Goal: Task Accomplishment & Management: Manage account settings

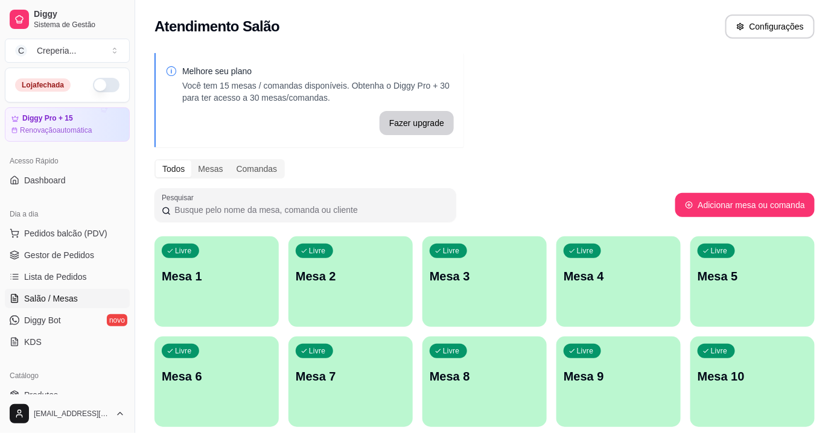
click at [362, 285] on div "Livre Mesa 2" at bounding box center [350, 275] width 124 height 76
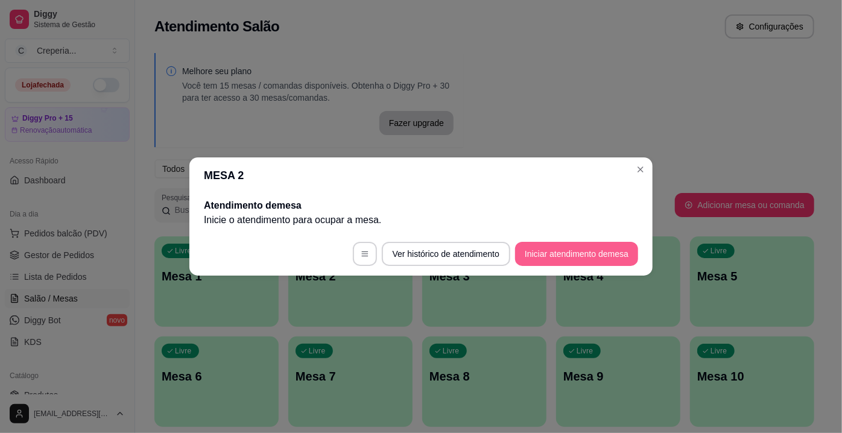
click at [543, 248] on button "Iniciar atendimento de mesa" at bounding box center [576, 254] width 123 height 24
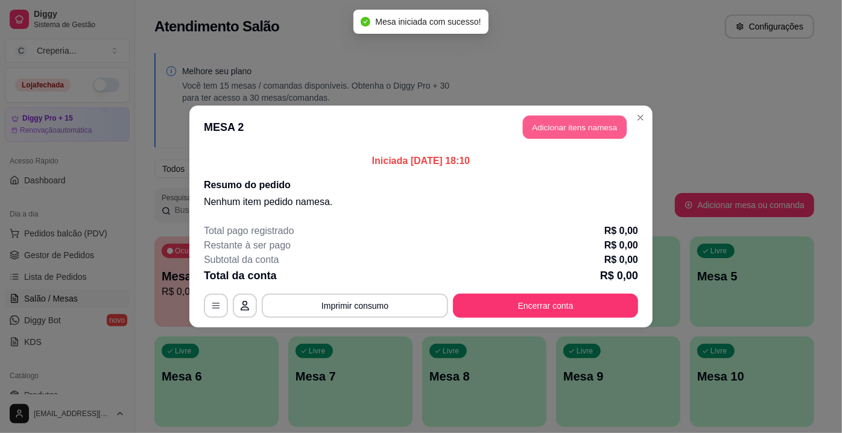
click at [592, 126] on button "Adicionar itens na mesa" at bounding box center [575, 128] width 104 height 24
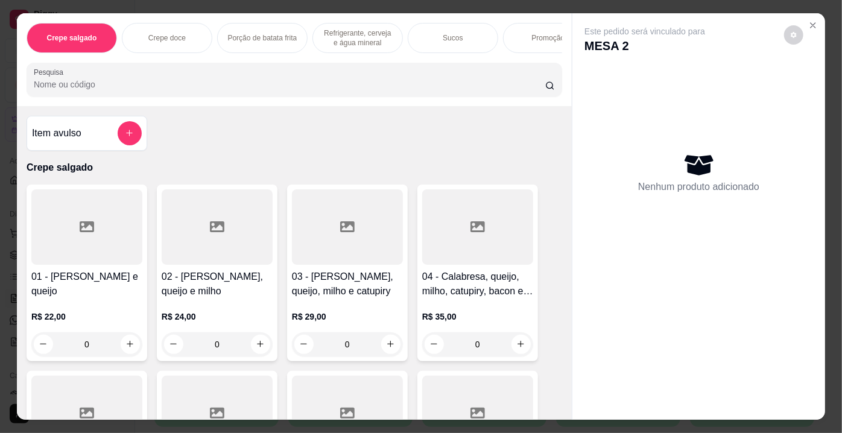
click at [86, 90] on input "Pesquisa" at bounding box center [290, 84] width 512 height 12
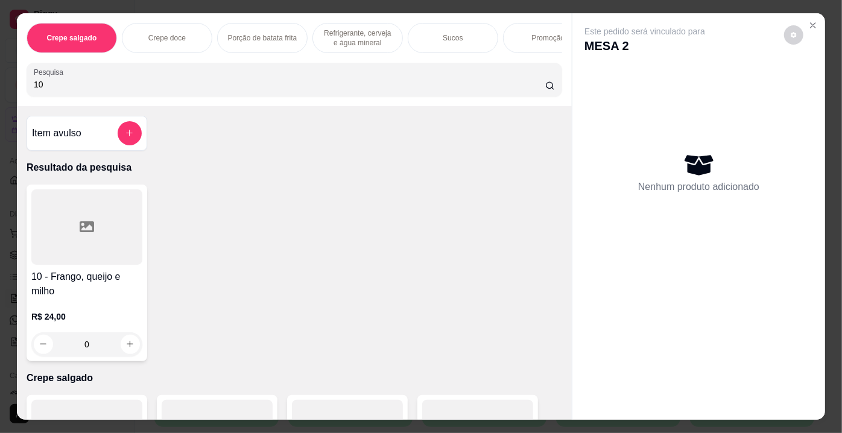
type input "10"
click at [85, 217] on div at bounding box center [86, 226] width 111 height 75
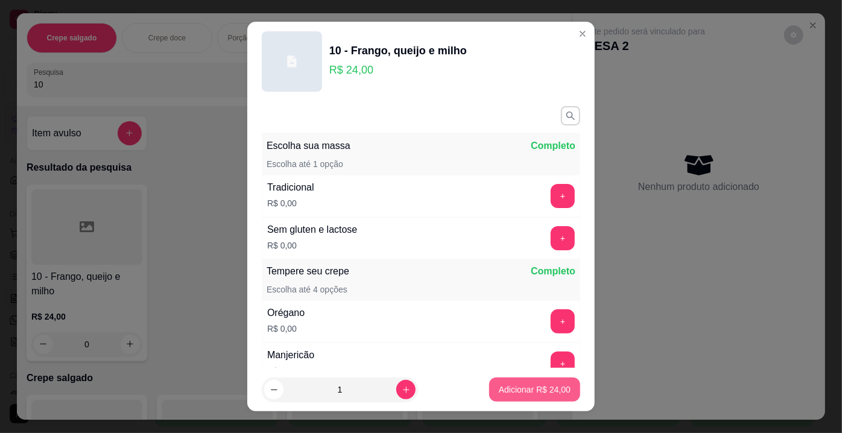
click at [502, 398] on button "Adicionar R$ 24,00" at bounding box center [534, 390] width 91 height 24
type input "1"
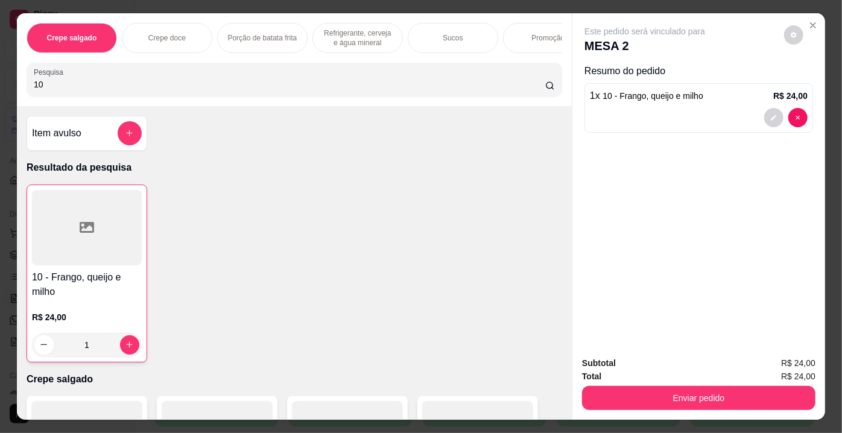
drag, startPoint x: 101, startPoint y: 91, endPoint x: 0, endPoint y: 81, distance: 101.8
click at [0, 81] on div "Crepe salgado Crepe doce Porção de batata frita Refrigerante, cerveja e água mi…" at bounding box center [421, 216] width 842 height 433
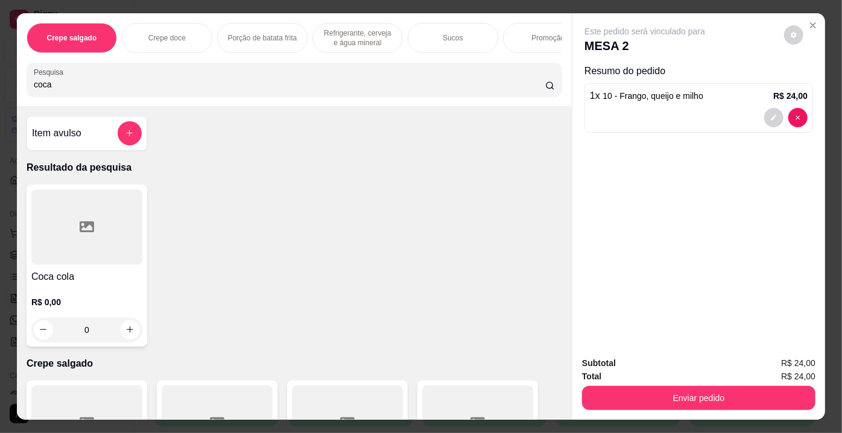
type input "coca"
click at [58, 246] on div at bounding box center [86, 226] width 111 height 75
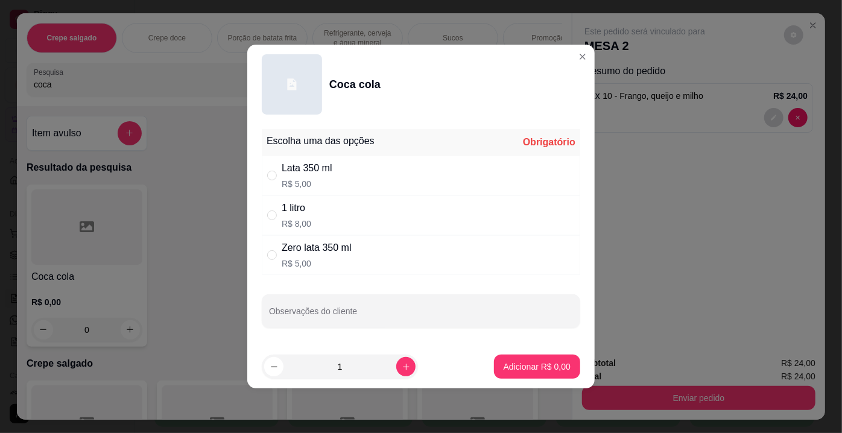
click at [322, 252] on div "Zero lata 350 ml" at bounding box center [317, 248] width 70 height 14
radio input "true"
click at [555, 365] on p "Adicionar R$ 5,00" at bounding box center [537, 367] width 67 height 12
type input "1"
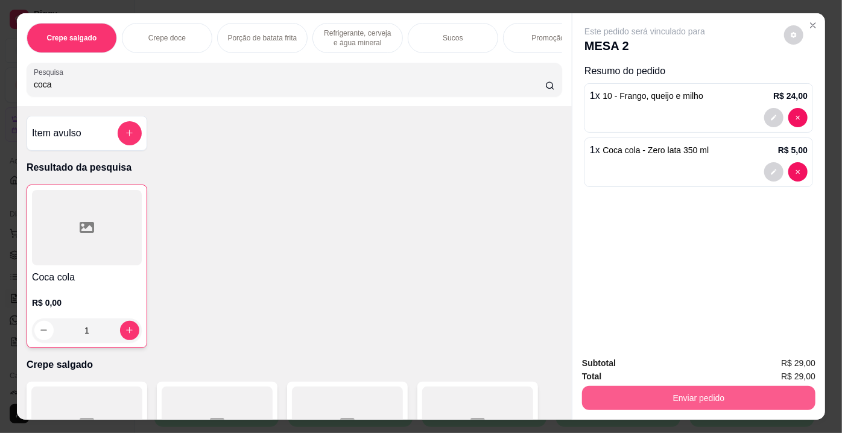
click at [678, 401] on button "Enviar pedido" at bounding box center [699, 398] width 234 height 24
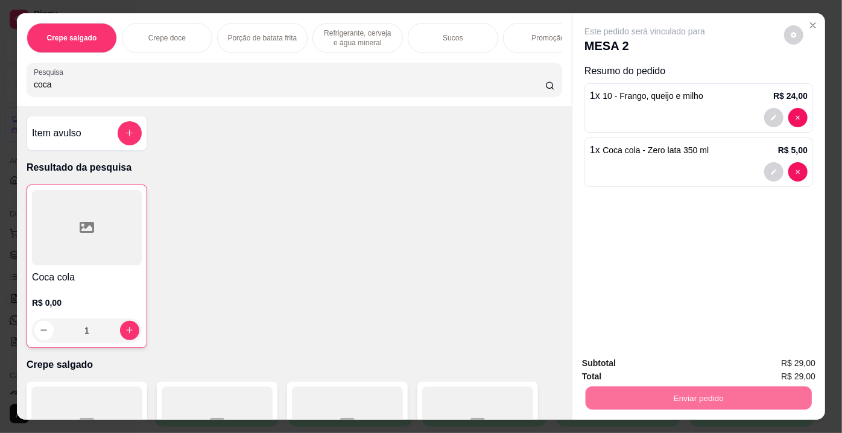
click at [780, 364] on button "Enviar pedido" at bounding box center [785, 365] width 68 height 23
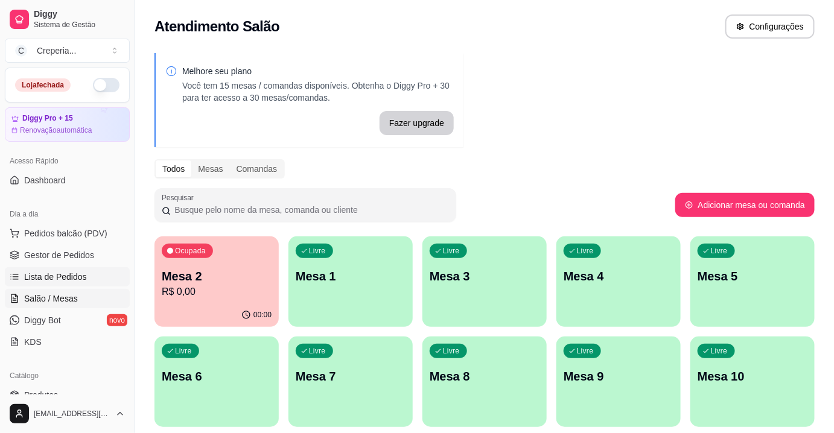
click at [68, 282] on link "Lista de Pedidos" at bounding box center [67, 276] width 125 height 19
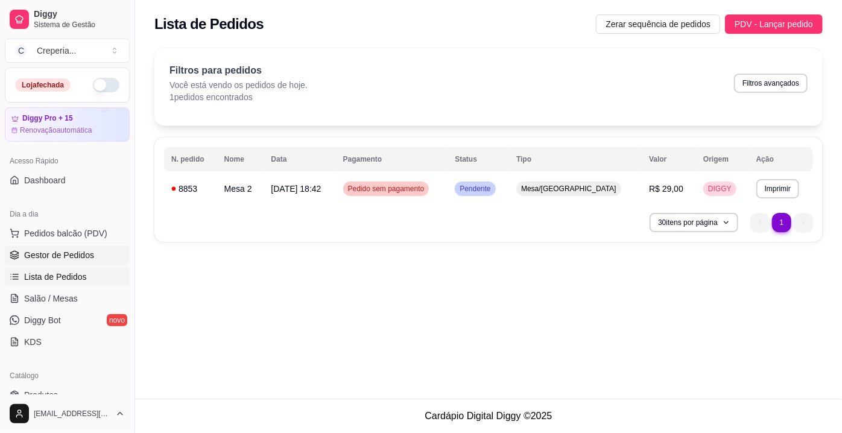
click at [81, 260] on span "Gestor de Pedidos" at bounding box center [59, 255] width 70 height 12
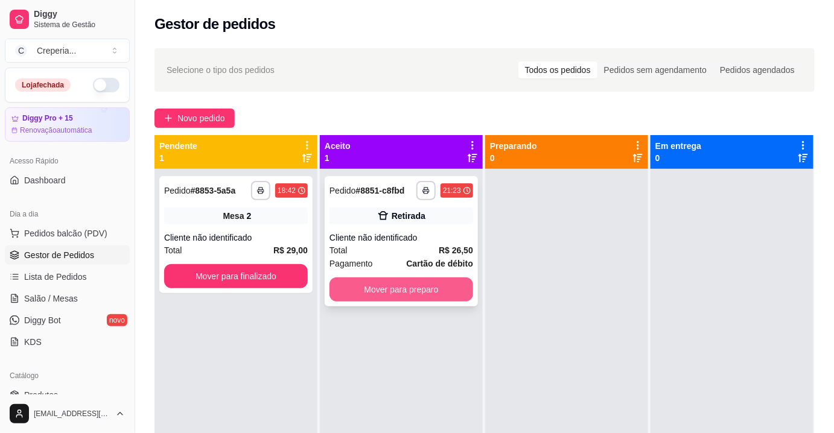
click at [376, 288] on button "Mover para preparo" at bounding box center [401, 290] width 144 height 24
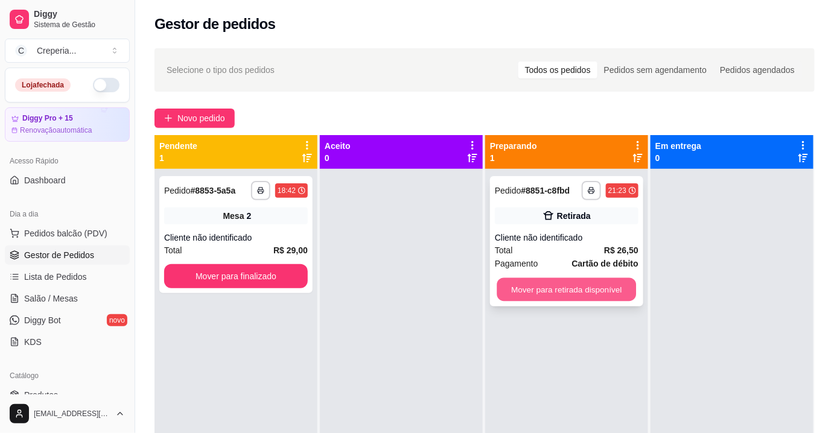
click at [604, 279] on button "Mover para retirada disponível" at bounding box center [566, 290] width 139 height 24
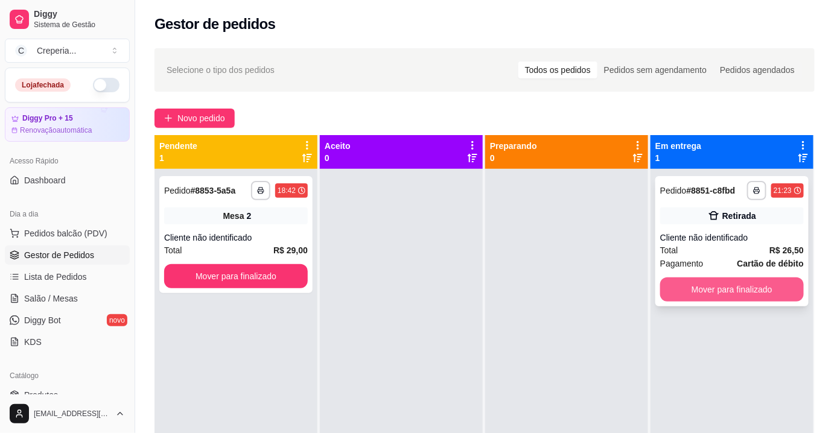
click at [709, 289] on button "Mover para finalizado" at bounding box center [732, 290] width 144 height 24
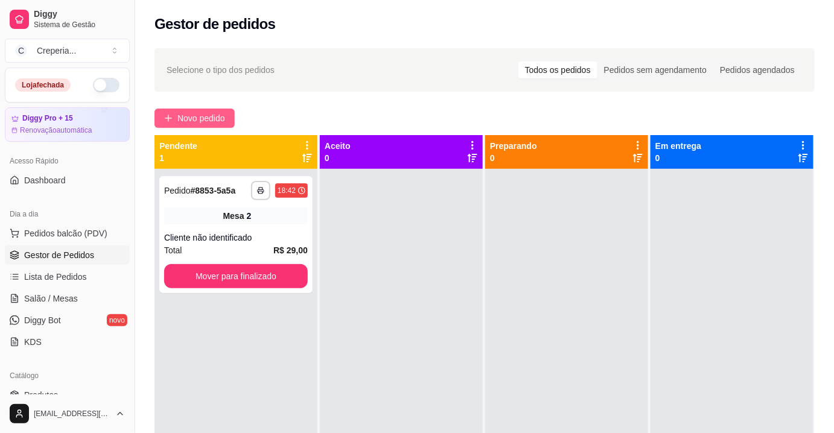
click at [177, 117] on span "Novo pedido" at bounding box center [201, 118] width 48 height 13
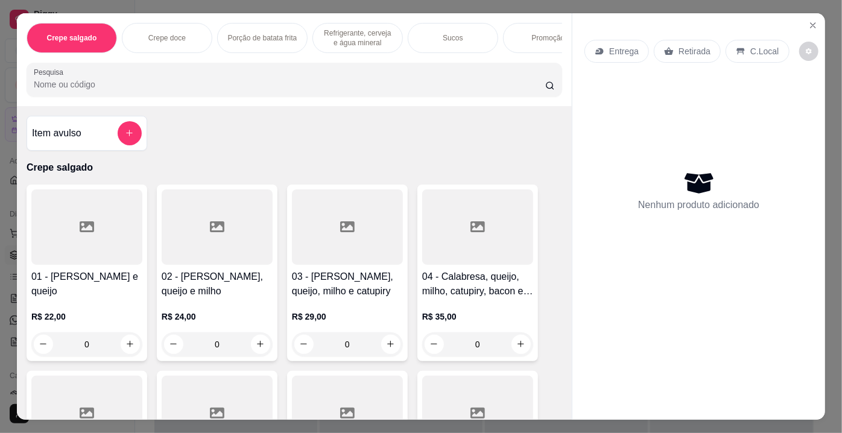
click at [200, 91] on input "Pesquisa" at bounding box center [290, 84] width 512 height 12
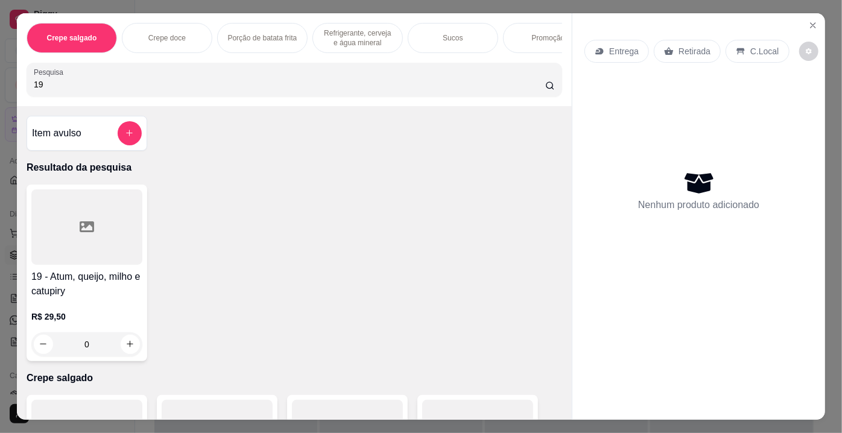
type input "19"
click at [100, 262] on div at bounding box center [86, 226] width 111 height 75
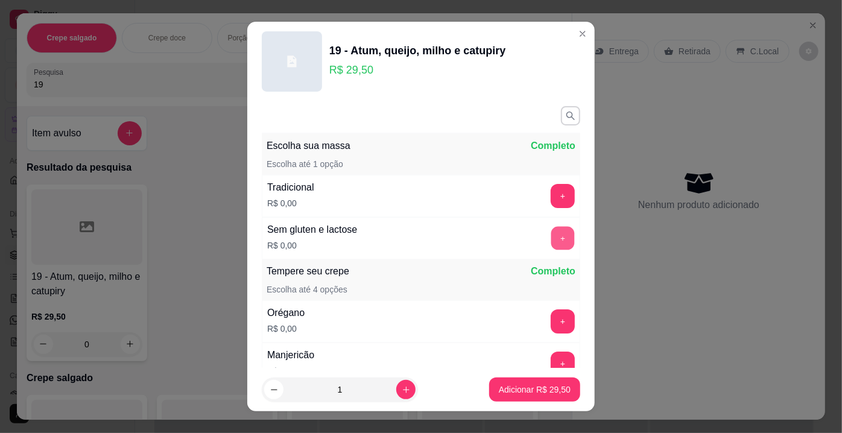
click at [552, 231] on button "+" at bounding box center [564, 239] width 24 height 24
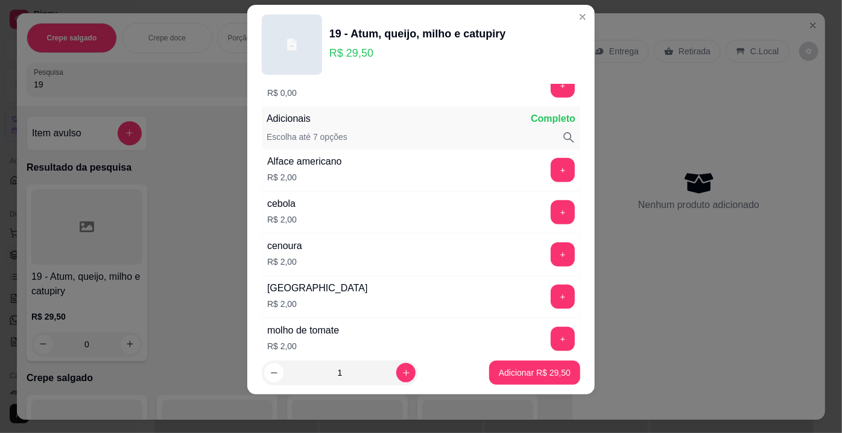
scroll to position [212, 0]
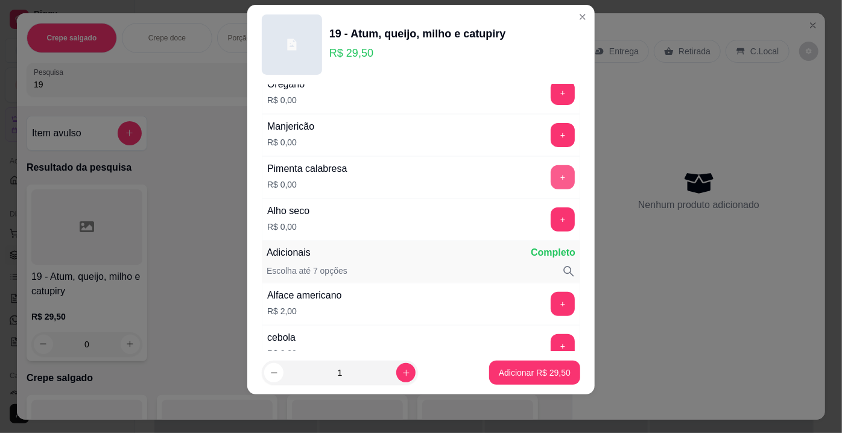
click at [551, 183] on button "+" at bounding box center [563, 177] width 24 height 24
click at [521, 377] on p "Adicionar R$ 29,50" at bounding box center [535, 372] width 70 height 11
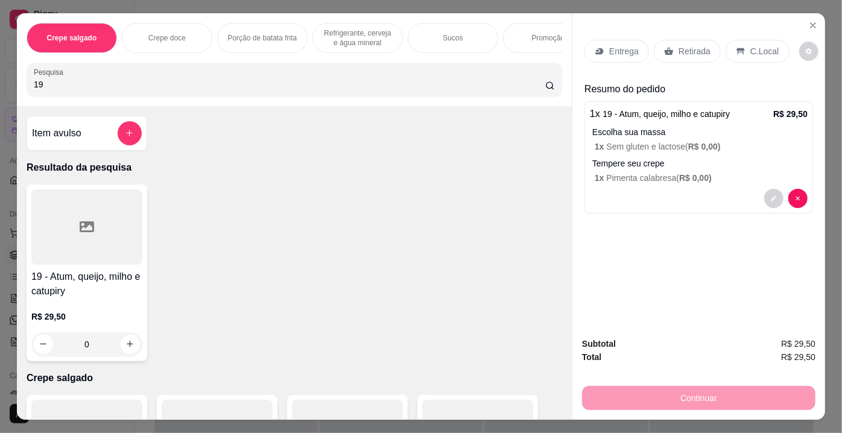
click at [671, 48] on div "Retirada" at bounding box center [687, 51] width 67 height 23
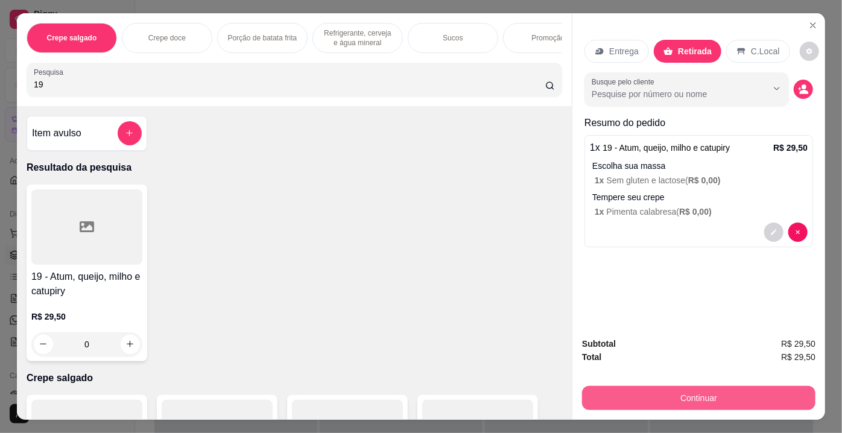
click at [678, 390] on button "Continuar" at bounding box center [699, 398] width 234 height 24
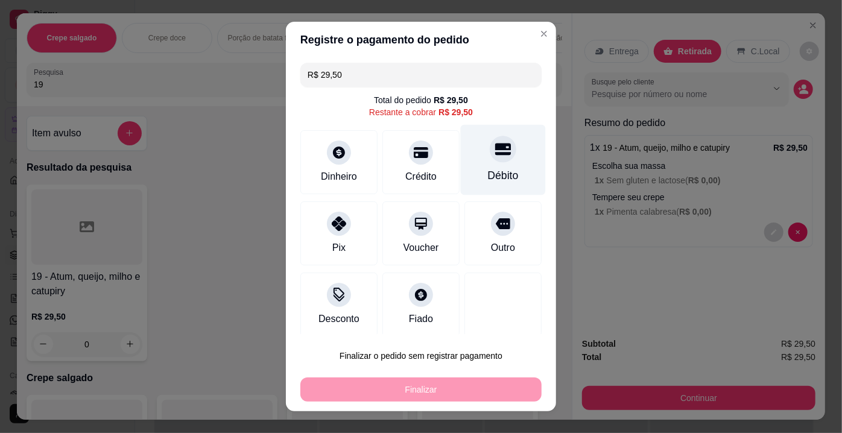
click at [477, 165] on div "Débito" at bounding box center [503, 160] width 85 height 71
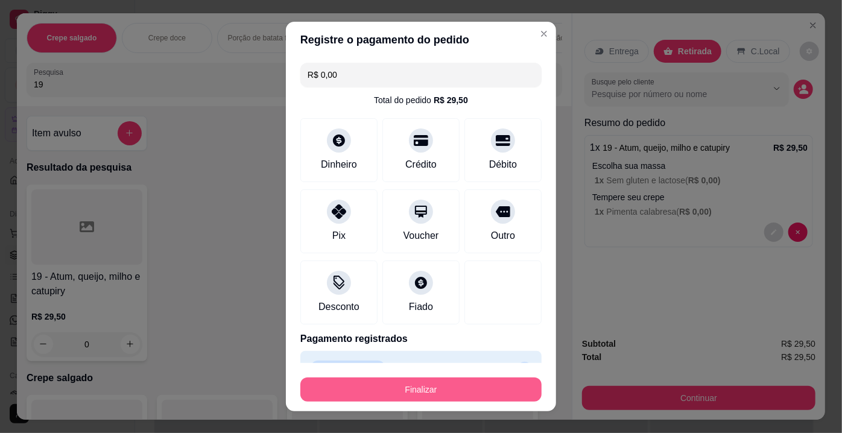
click at [412, 389] on button "Finalizar" at bounding box center [421, 390] width 241 height 24
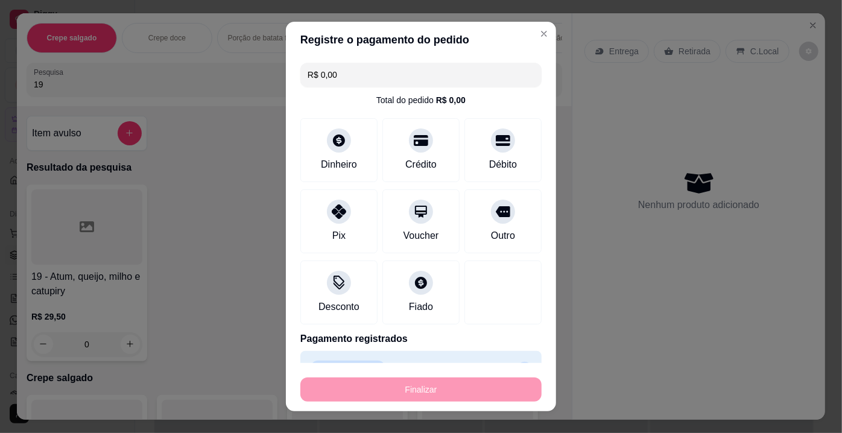
type input "-R$ 29,50"
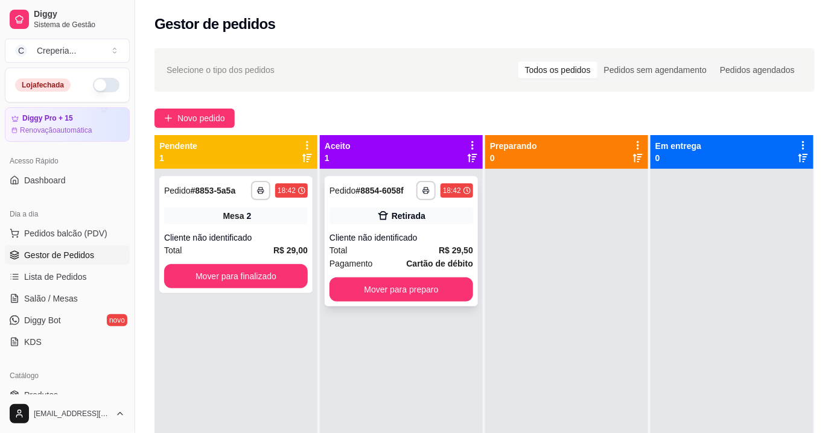
click at [386, 229] on div "**********" at bounding box center [401, 241] width 153 height 130
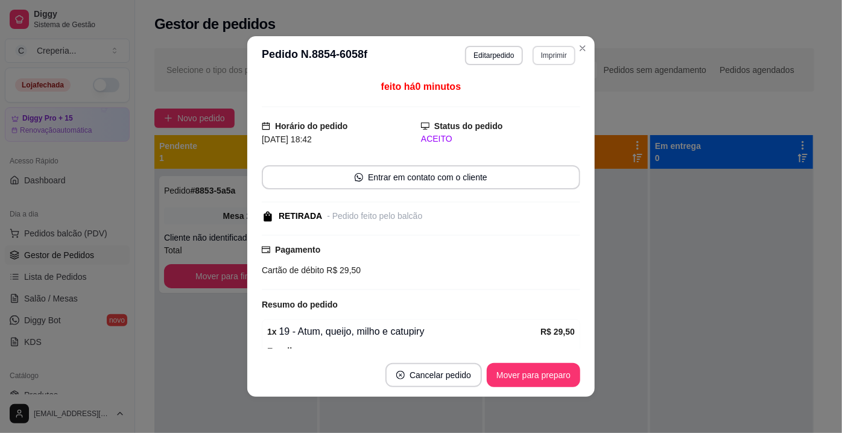
click at [539, 57] on button "Imprimir" at bounding box center [554, 55] width 43 height 19
click at [539, 101] on button "IMPRESSORA" at bounding box center [528, 97] width 84 height 19
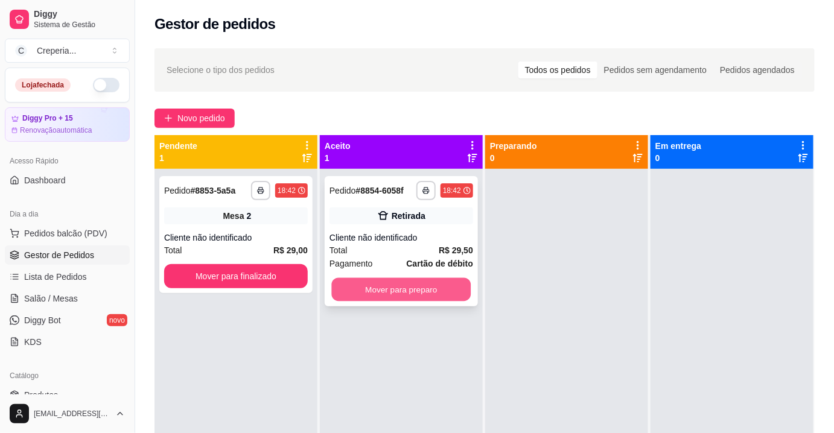
click at [370, 288] on button "Mover para preparo" at bounding box center [401, 290] width 139 height 24
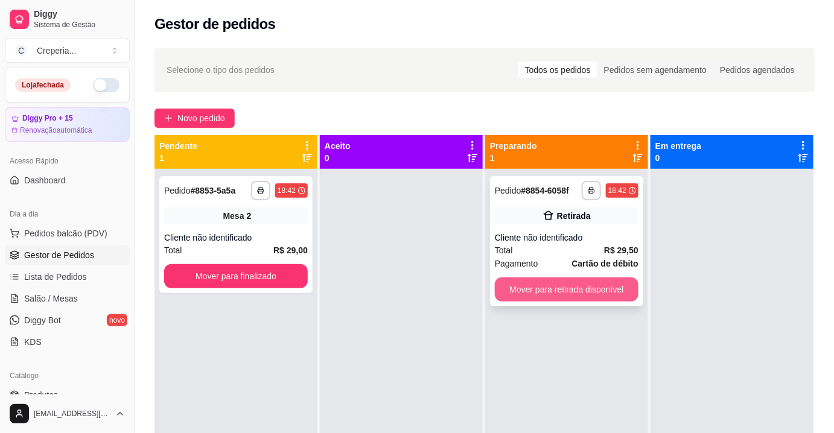
click at [594, 288] on button "Mover para retirada disponível" at bounding box center [567, 290] width 144 height 24
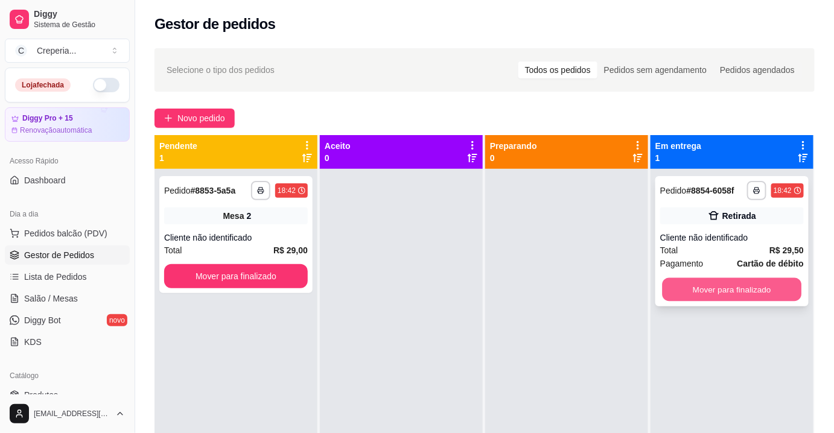
click at [724, 286] on button "Mover para finalizado" at bounding box center [732, 290] width 139 height 24
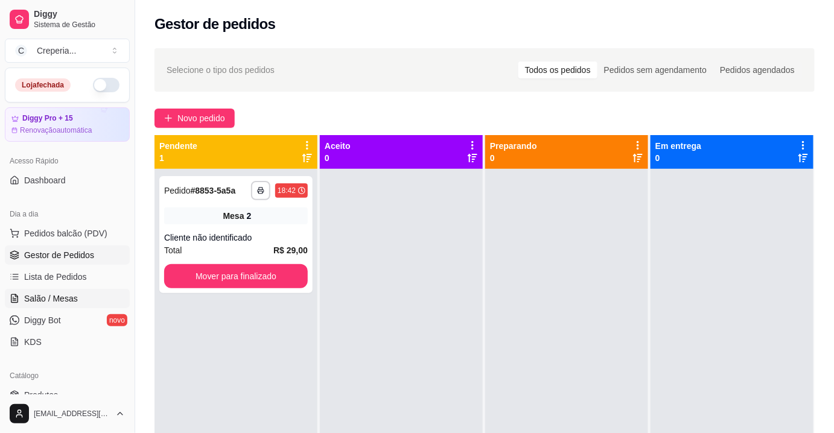
click at [56, 305] on link "Salão / Mesas" at bounding box center [67, 298] width 125 height 19
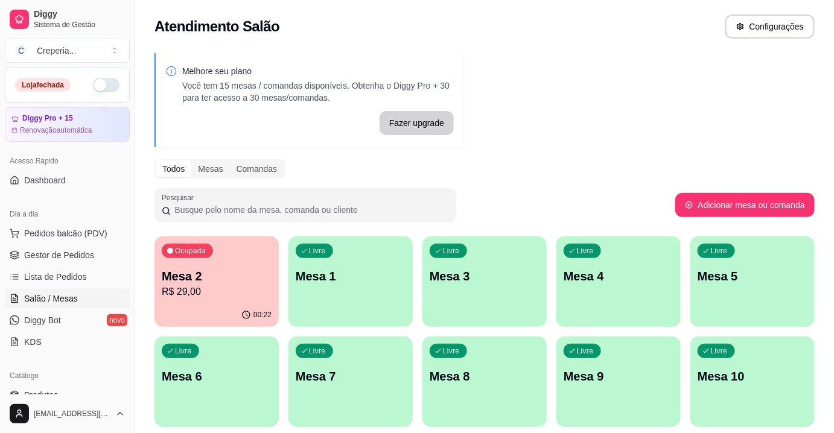
click at [243, 281] on p "Mesa 2" at bounding box center [217, 276] width 110 height 17
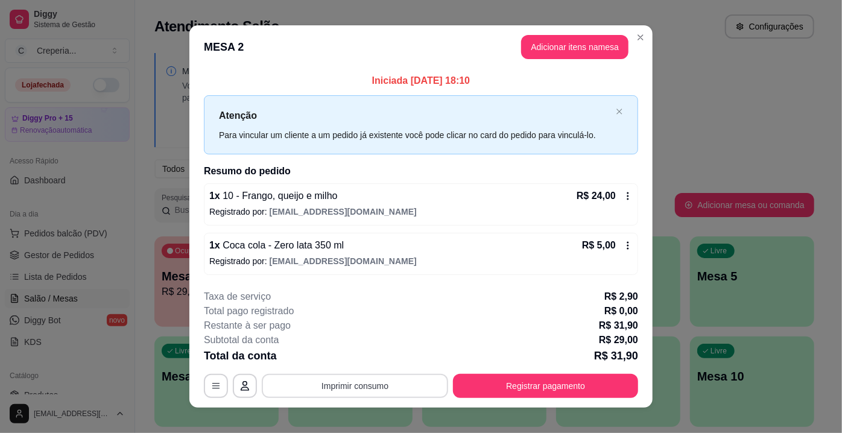
click at [333, 382] on button "Imprimir consumo" at bounding box center [355, 386] width 186 height 24
click at [350, 355] on button "IMPRESSORA" at bounding box center [355, 357] width 84 height 19
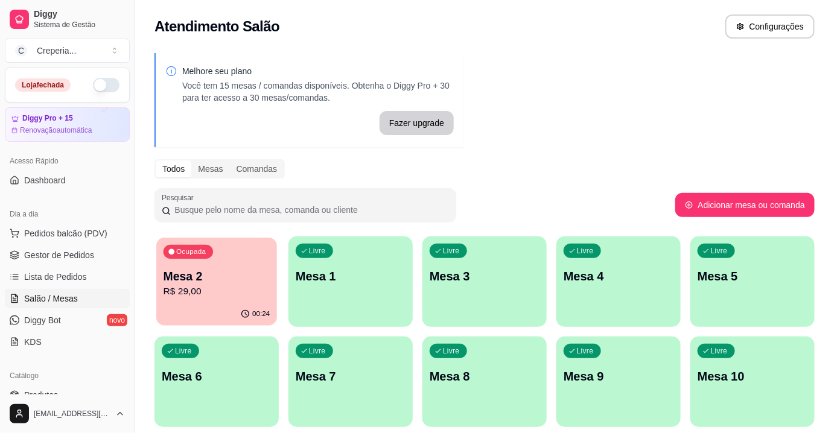
click at [241, 283] on p "Mesa 2" at bounding box center [217, 277] width 107 height 16
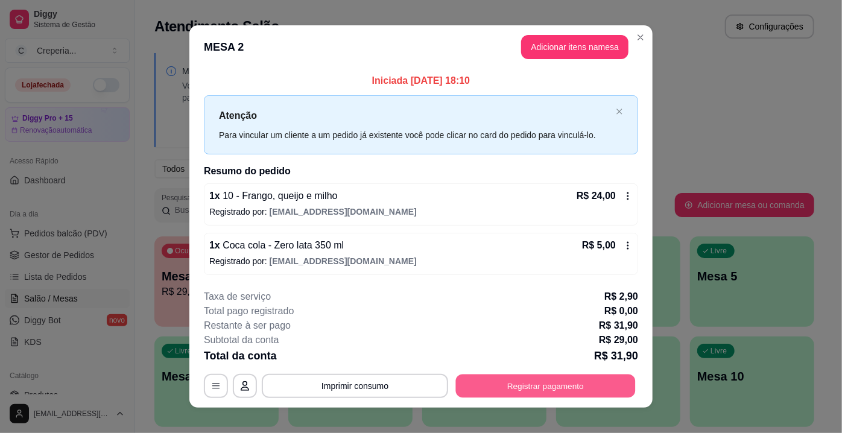
click at [575, 375] on button "Registrar pagamento" at bounding box center [546, 386] width 180 height 24
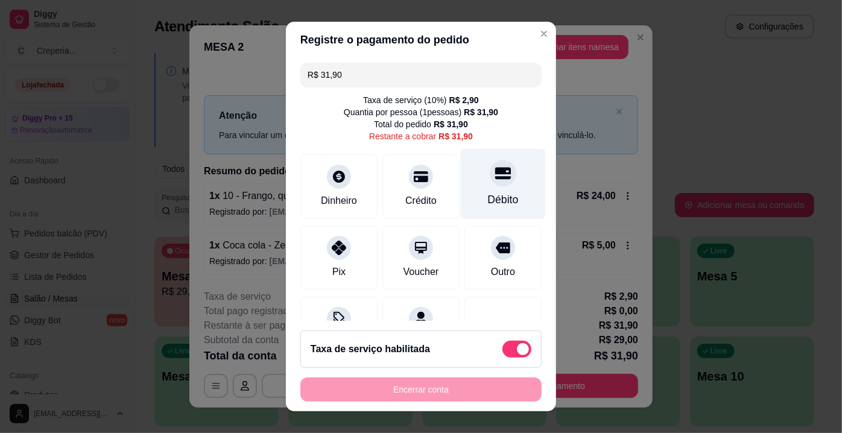
click at [495, 177] on icon at bounding box center [503, 173] width 16 height 12
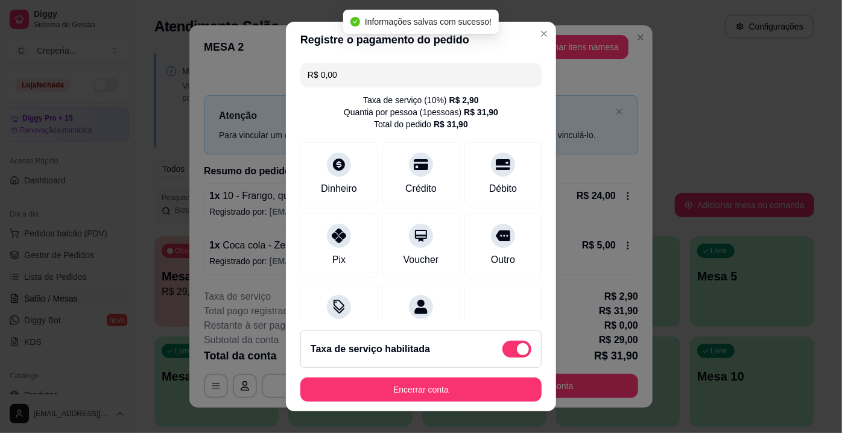
type input "R$ 0,00"
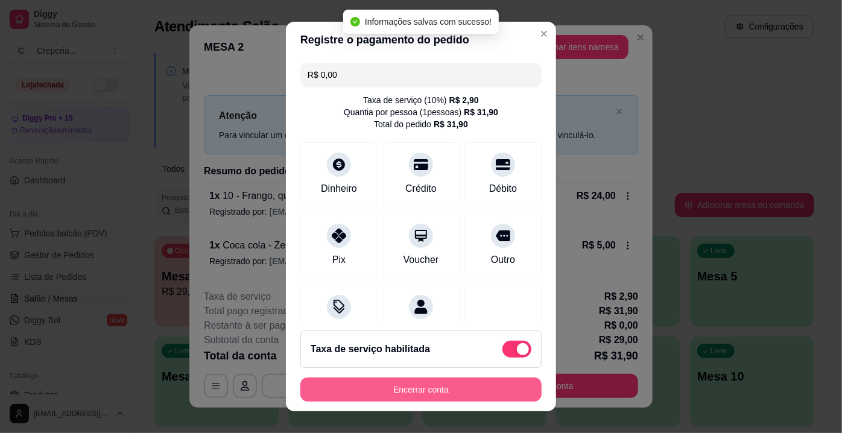
click at [407, 398] on button "Encerrar conta" at bounding box center [421, 390] width 241 height 24
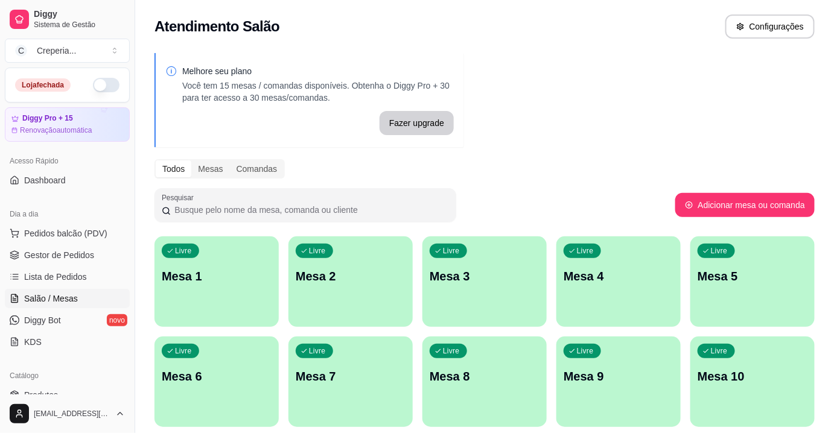
click at [253, 274] on p "Mesa 1" at bounding box center [217, 276] width 110 height 17
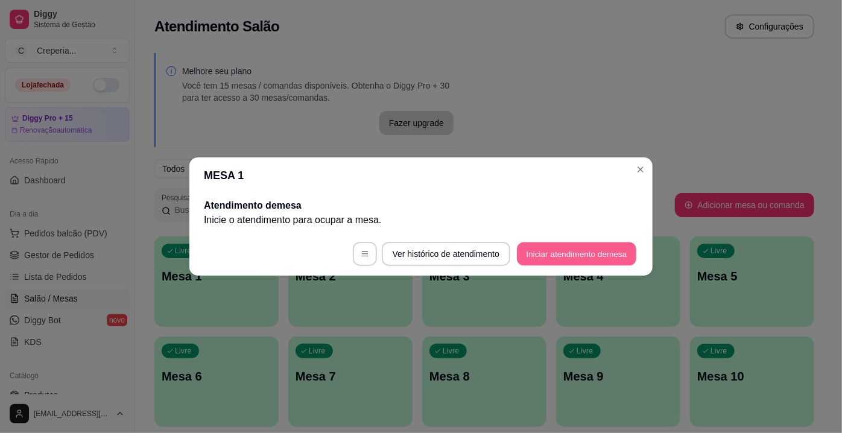
click at [530, 254] on button "Iniciar atendimento de mesa" at bounding box center [576, 255] width 119 height 24
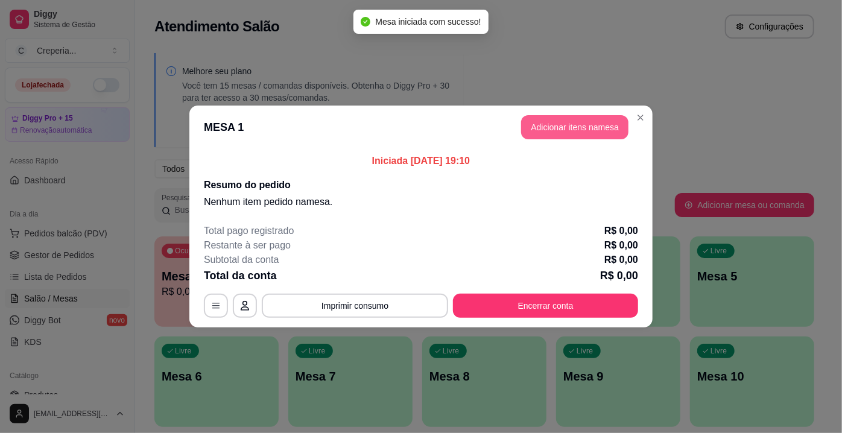
click at [605, 130] on button "Adicionar itens na mesa" at bounding box center [574, 127] width 107 height 24
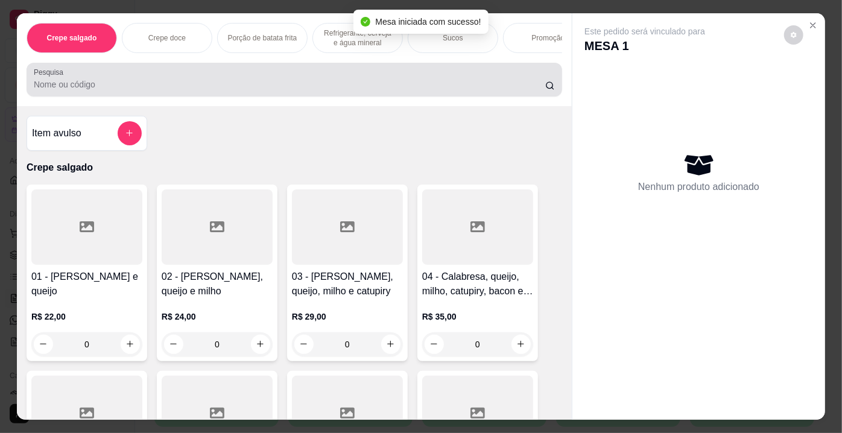
click at [173, 84] on input "Pesquisa" at bounding box center [290, 84] width 512 height 12
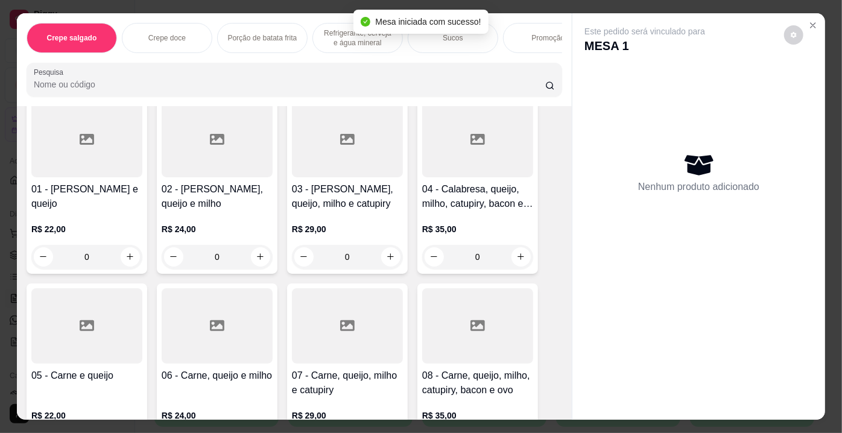
scroll to position [164, 0]
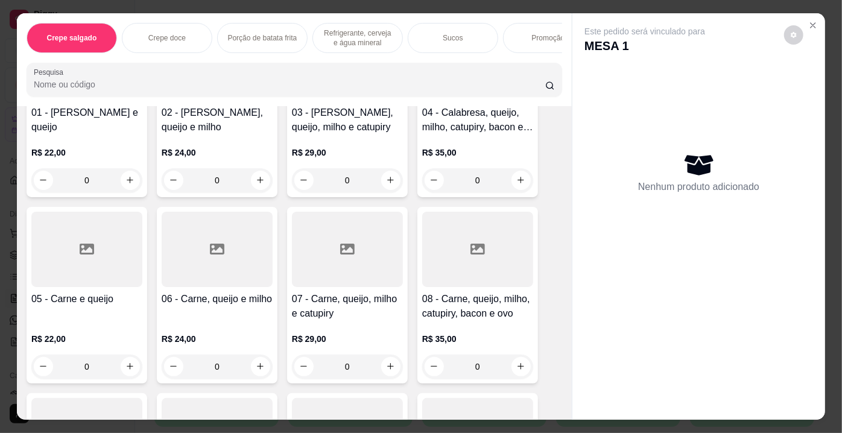
click at [495, 275] on div at bounding box center [477, 249] width 111 height 75
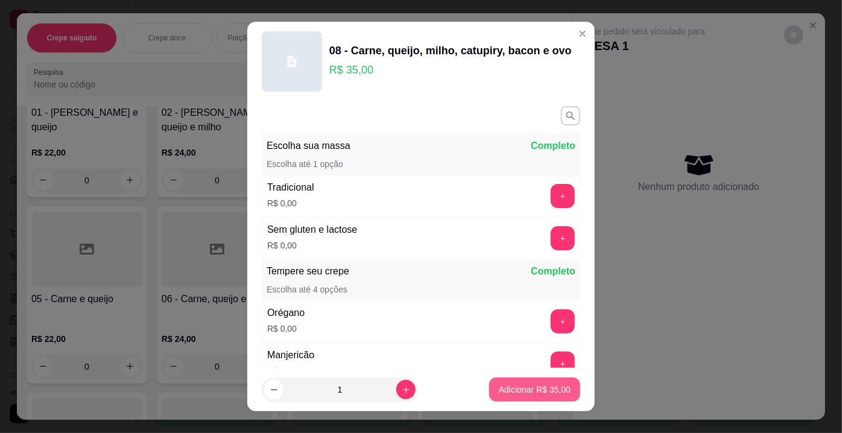
click at [544, 387] on p "Adicionar R$ 35,00" at bounding box center [535, 390] width 72 height 12
type input "1"
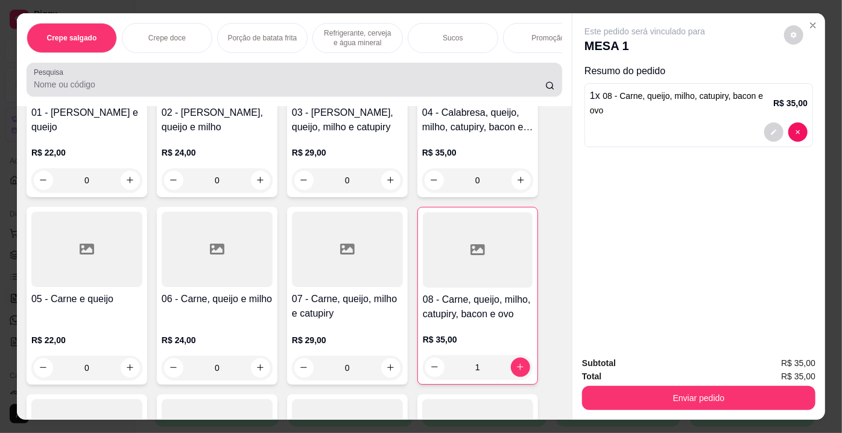
click at [86, 90] on input "Pesquisa" at bounding box center [290, 84] width 512 height 12
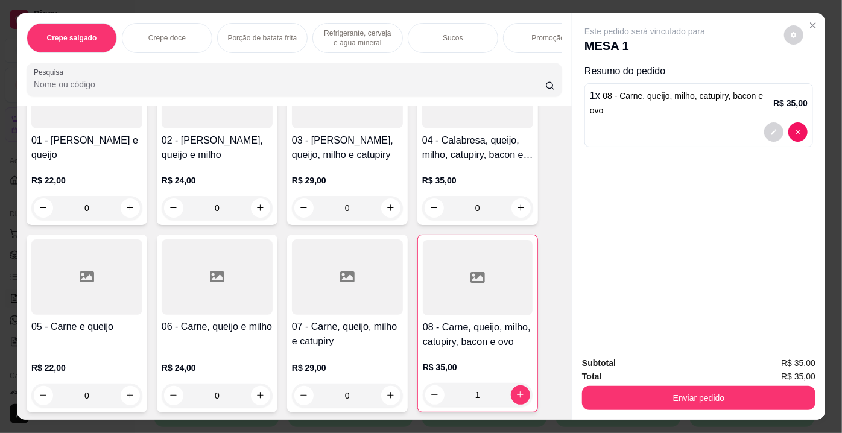
scroll to position [0, 0]
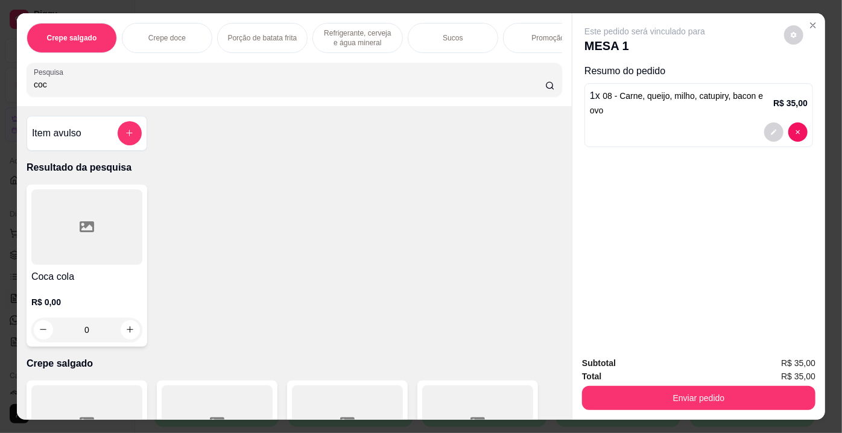
type input "coc"
click at [95, 240] on div at bounding box center [86, 226] width 111 height 75
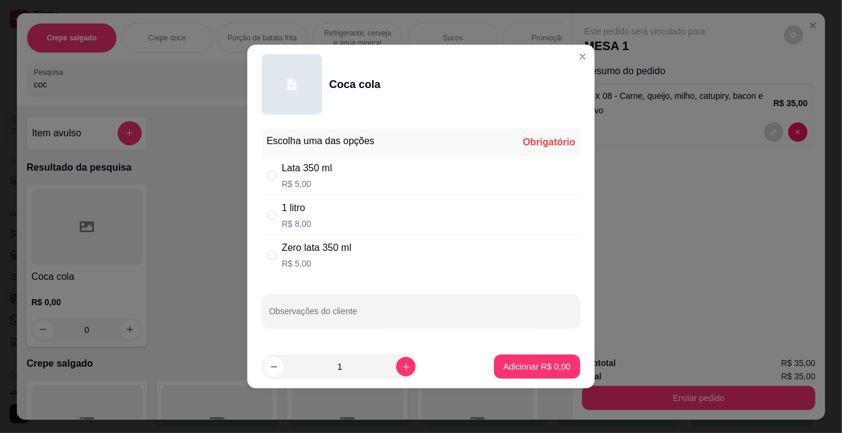
drag, startPoint x: 305, startPoint y: 174, endPoint x: 316, endPoint y: 185, distance: 15.8
click at [308, 177] on div "Lata 350 ml R$ 5,00" at bounding box center [307, 175] width 51 height 29
radio input "true"
click at [546, 364] on p "Adicionar R$ 5,00" at bounding box center [536, 366] width 65 height 11
type input "1"
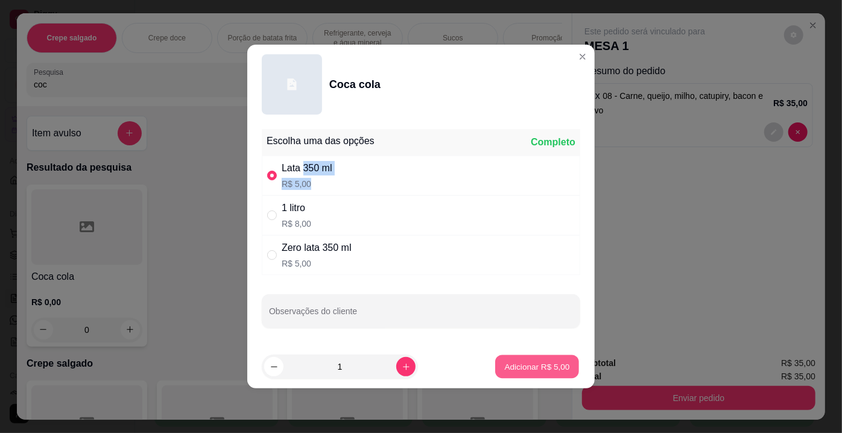
type input "1"
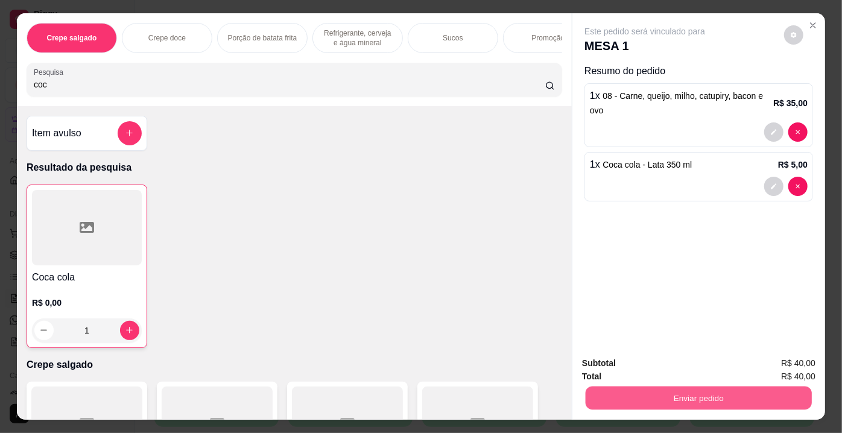
click at [676, 398] on button "Enviar pedido" at bounding box center [699, 399] width 226 height 24
click at [790, 364] on button "Enviar pedido" at bounding box center [785, 365] width 68 height 23
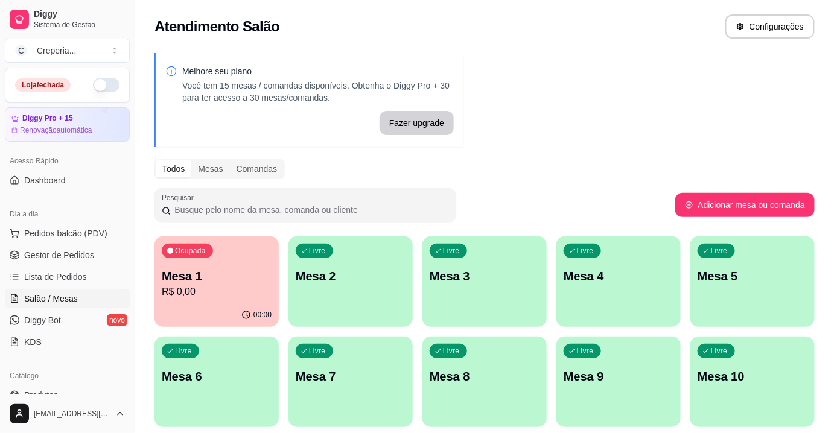
click at [233, 278] on p "Mesa 1" at bounding box center [217, 276] width 110 height 17
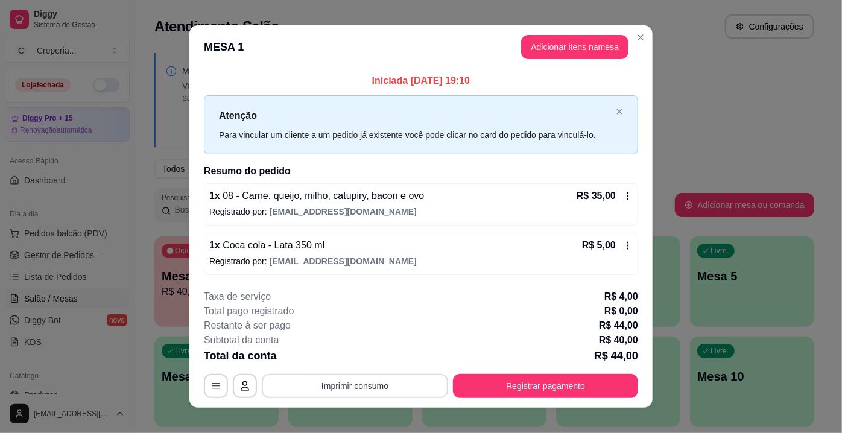
click at [401, 387] on button "Imprimir consumo" at bounding box center [355, 386] width 186 height 24
click at [372, 355] on button "IMPRESSORA" at bounding box center [354, 357] width 87 height 19
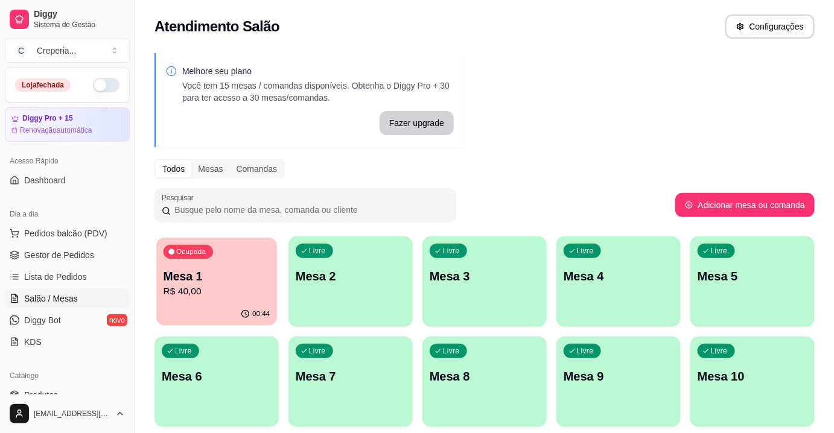
click at [192, 290] on p "R$ 40,00" at bounding box center [217, 292] width 107 height 14
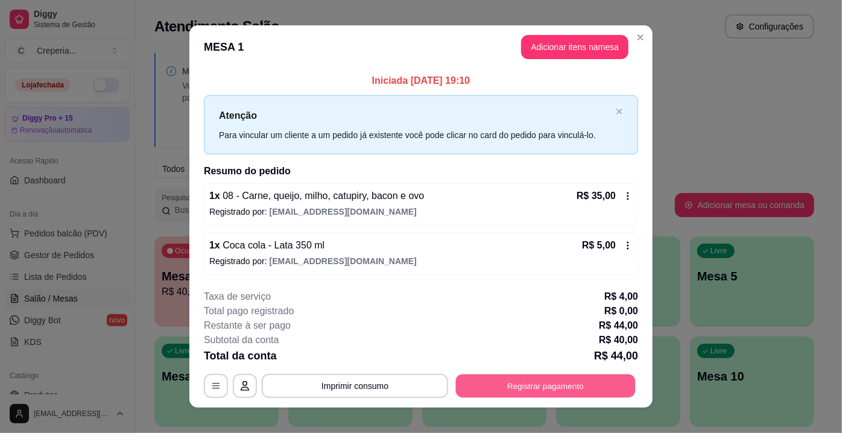
click at [524, 383] on button "Registrar pagamento" at bounding box center [546, 386] width 180 height 24
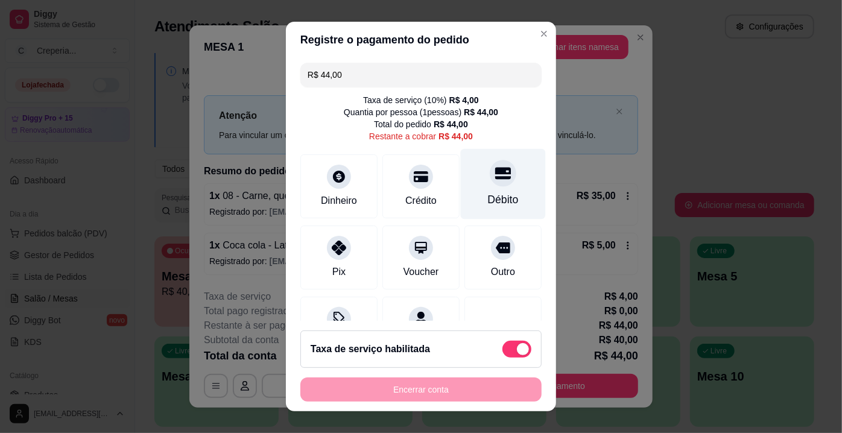
click at [490, 179] on div at bounding box center [503, 173] width 27 height 27
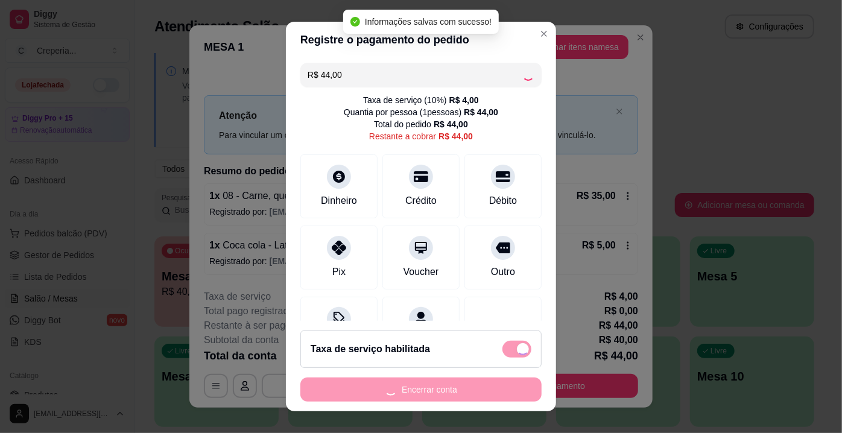
type input "R$ 0,00"
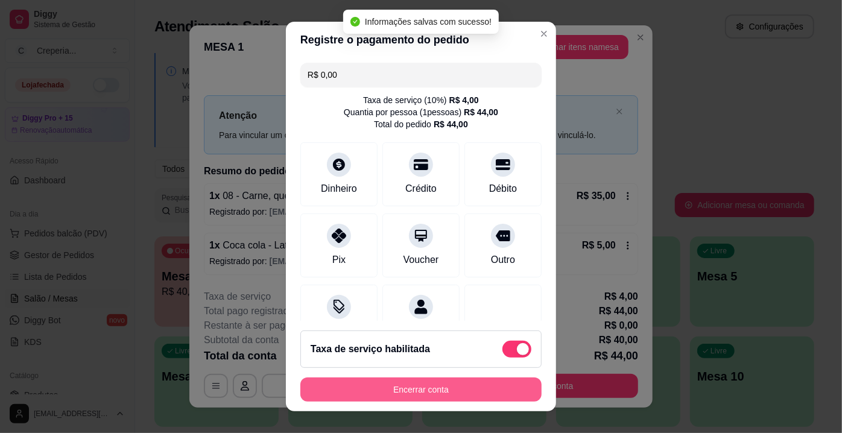
click at [416, 393] on button "Encerrar conta" at bounding box center [421, 390] width 241 height 24
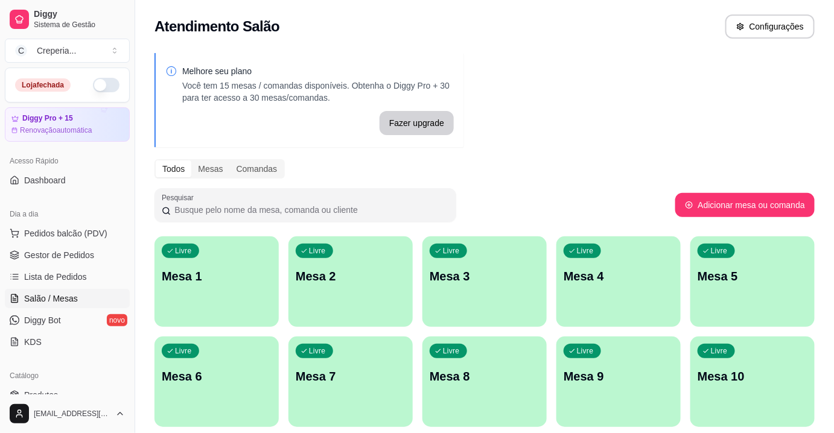
click at [167, 314] on div "button" at bounding box center [216, 320] width 124 height 14
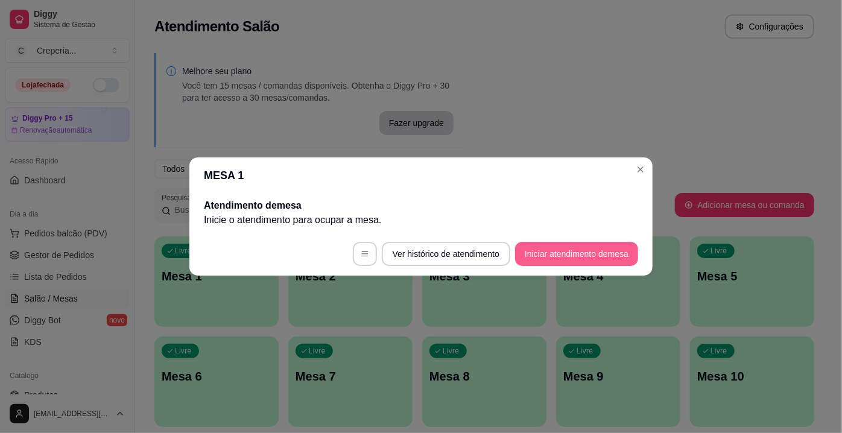
click at [549, 244] on button "Iniciar atendimento de mesa" at bounding box center [576, 254] width 123 height 24
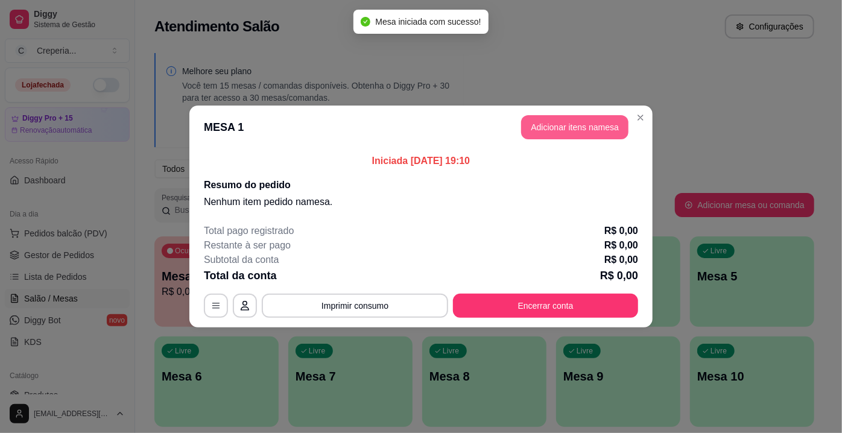
click at [563, 127] on button "Adicionar itens na mesa" at bounding box center [574, 127] width 107 height 24
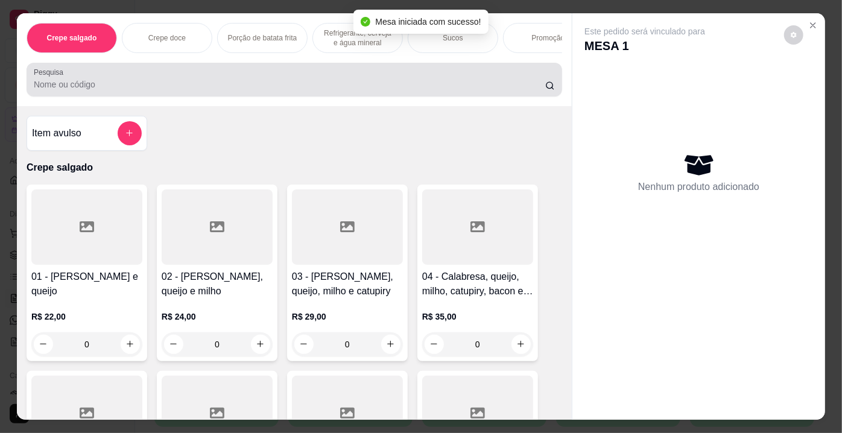
click at [115, 92] on div at bounding box center [294, 80] width 521 height 24
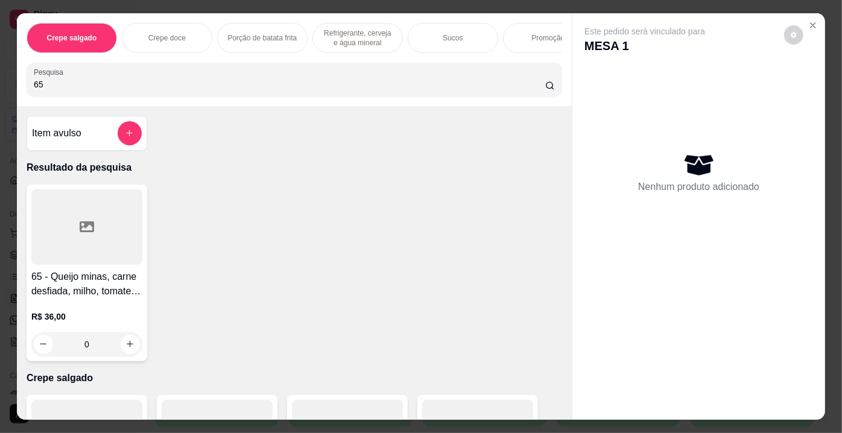
type input "65"
click at [112, 213] on div at bounding box center [86, 226] width 111 height 75
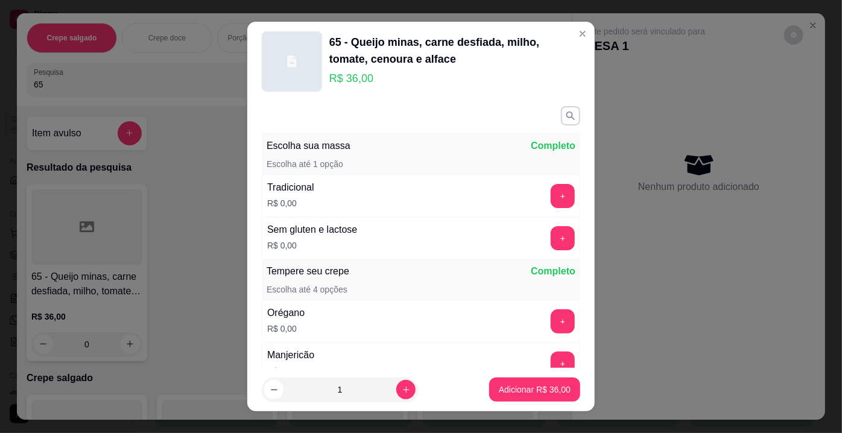
scroll to position [54, 0]
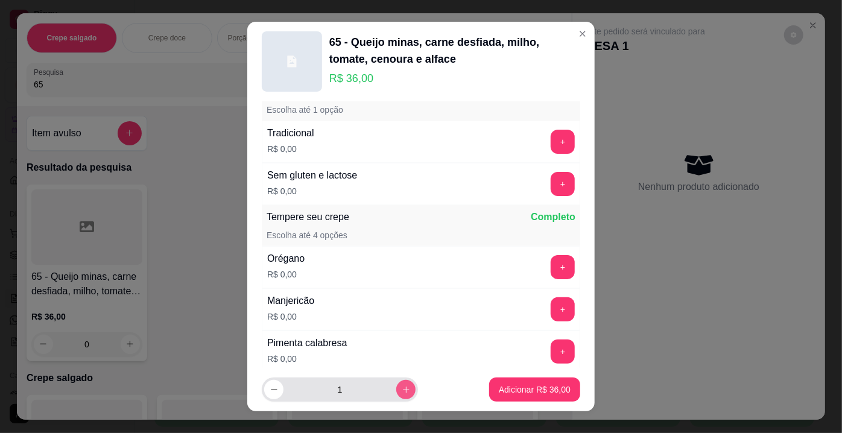
click at [402, 388] on icon "increase-product-quantity" at bounding box center [406, 390] width 9 height 9
type input "2"
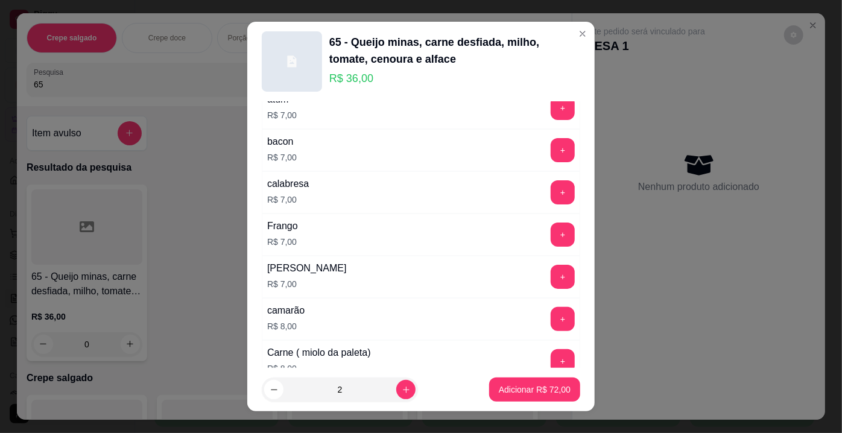
scroll to position [1920, 0]
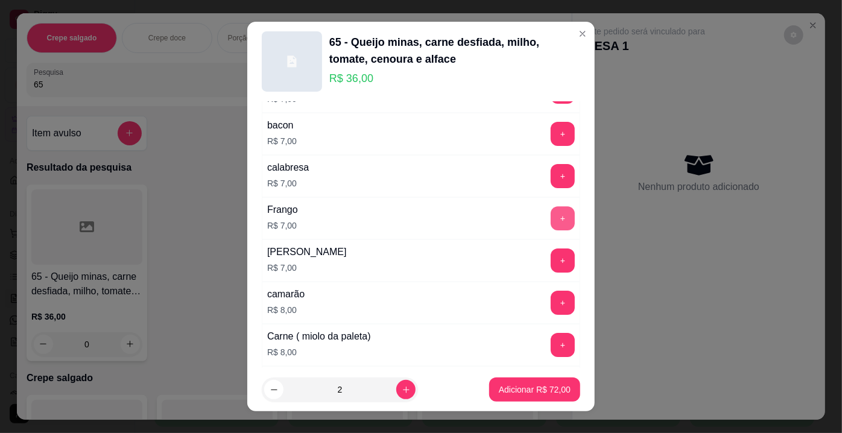
click at [551, 206] on button "+" at bounding box center [563, 218] width 24 height 24
click at [500, 390] on p "Adicionar R$ 86,00" at bounding box center [535, 389] width 70 height 11
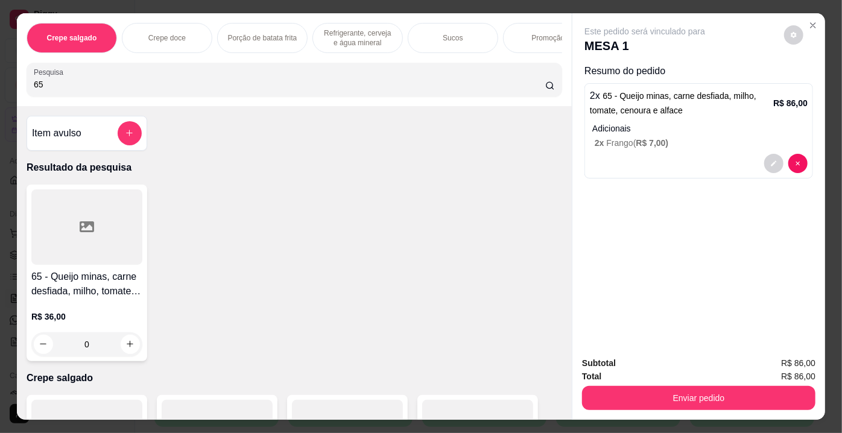
drag, startPoint x: 78, startPoint y: 89, endPoint x: 0, endPoint y: 81, distance: 78.8
click at [0, 81] on div "Crepe salgado Crepe doce Porção de batata frita Refrigerante, cerveja e água mi…" at bounding box center [421, 216] width 842 height 433
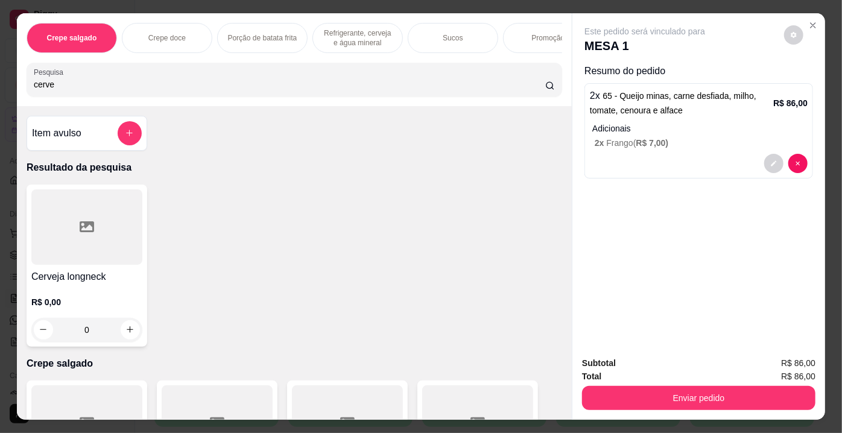
type input "cerve"
click at [119, 224] on div at bounding box center [86, 226] width 111 height 75
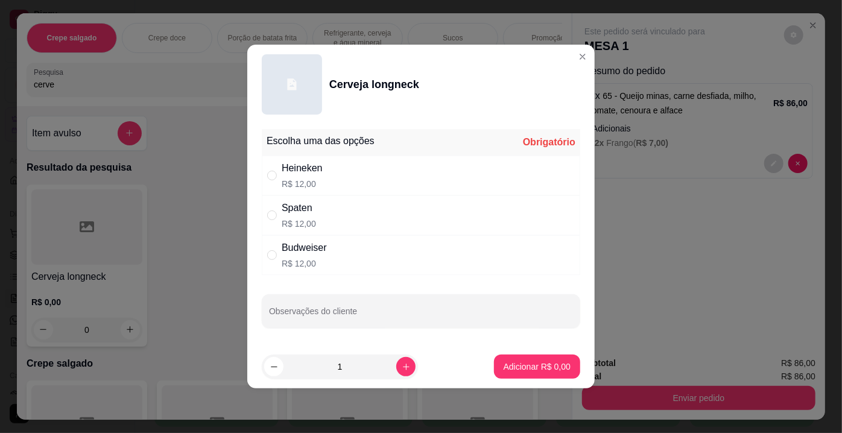
click at [328, 181] on div "Heineken R$ 12,00" at bounding box center [421, 176] width 319 height 40
radio input "true"
click at [554, 366] on p "Adicionar R$ 12,00" at bounding box center [535, 367] width 72 height 12
type input "1"
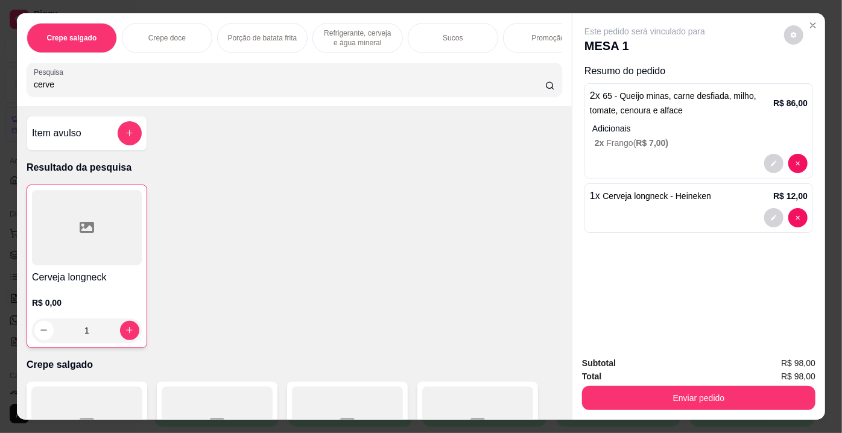
drag, startPoint x: 109, startPoint y: 85, endPoint x: 0, endPoint y: 85, distance: 108.6
click at [0, 85] on div "Crepe salgado Crepe doce Porção de batata frita Refrigerante, cerveja e água mi…" at bounding box center [421, 216] width 842 height 433
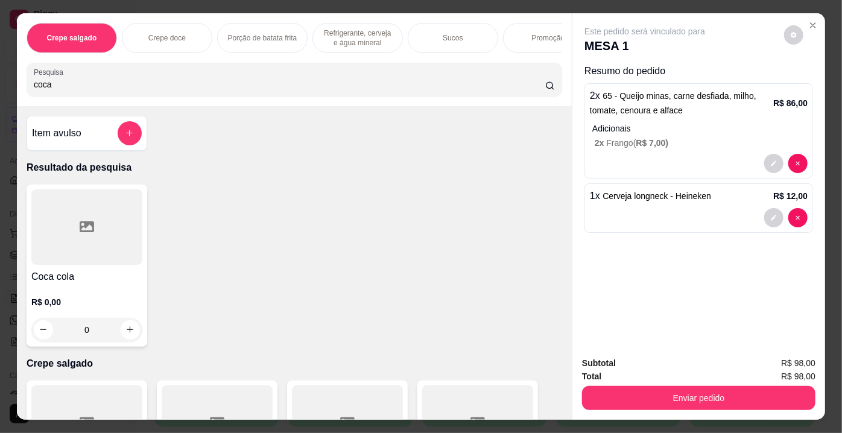
type input "coca"
click at [107, 246] on div at bounding box center [86, 226] width 111 height 75
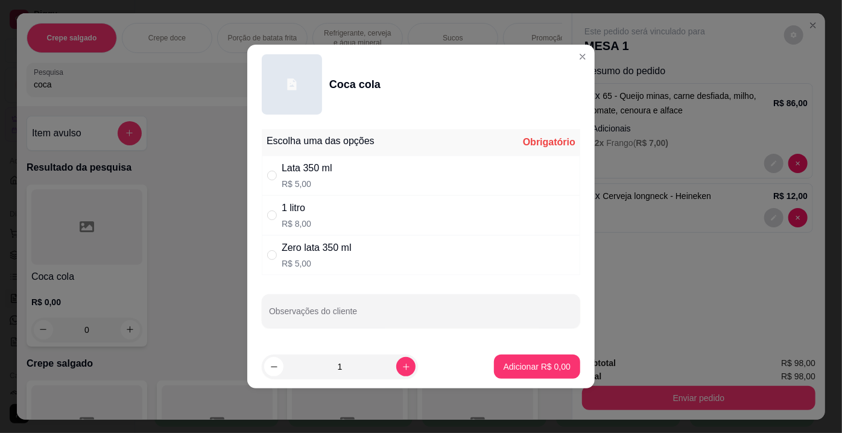
click at [307, 269] on p "R$ 5,00" at bounding box center [317, 264] width 70 height 12
radio input "true"
click at [541, 364] on p "Adicionar R$ 5,00" at bounding box center [537, 367] width 67 height 12
type input "1"
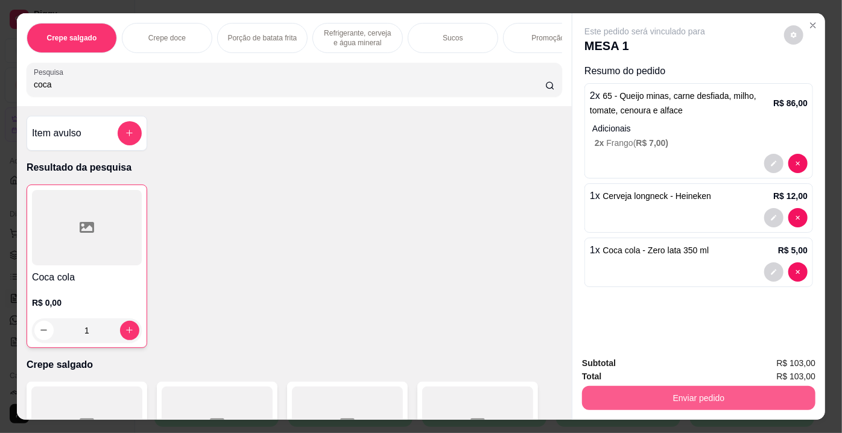
click at [666, 393] on button "Enviar pedido" at bounding box center [699, 398] width 234 height 24
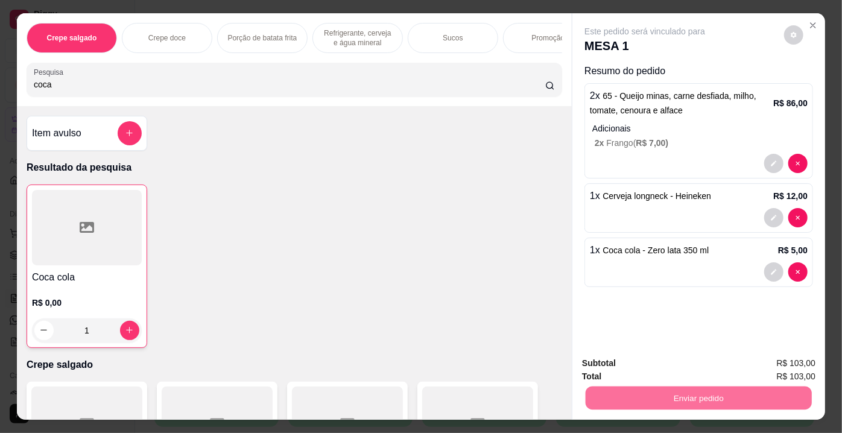
click at [769, 364] on button "Enviar pedido" at bounding box center [785, 365] width 68 height 23
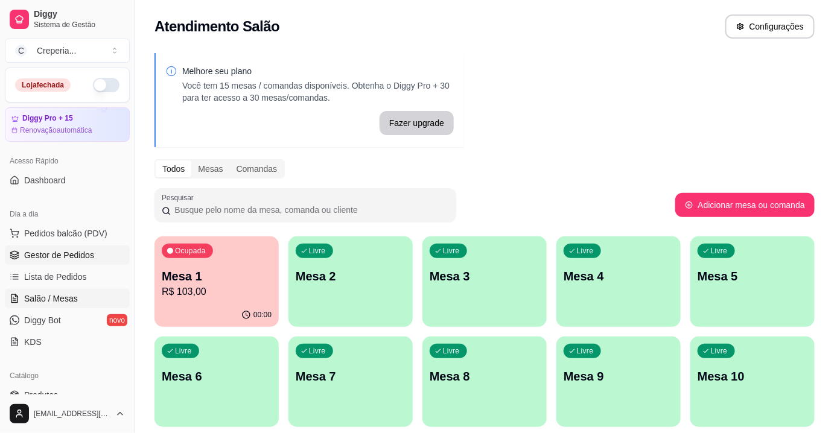
click at [63, 255] on span "Gestor de Pedidos" at bounding box center [59, 255] width 70 height 12
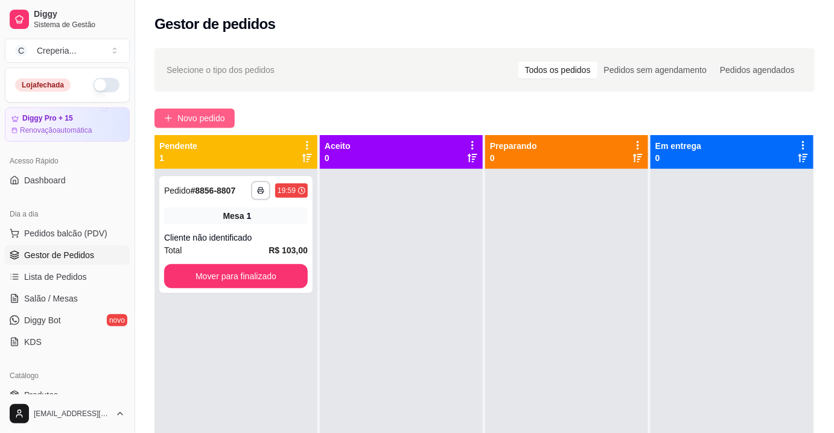
click at [198, 121] on span "Novo pedido" at bounding box center [201, 118] width 48 height 13
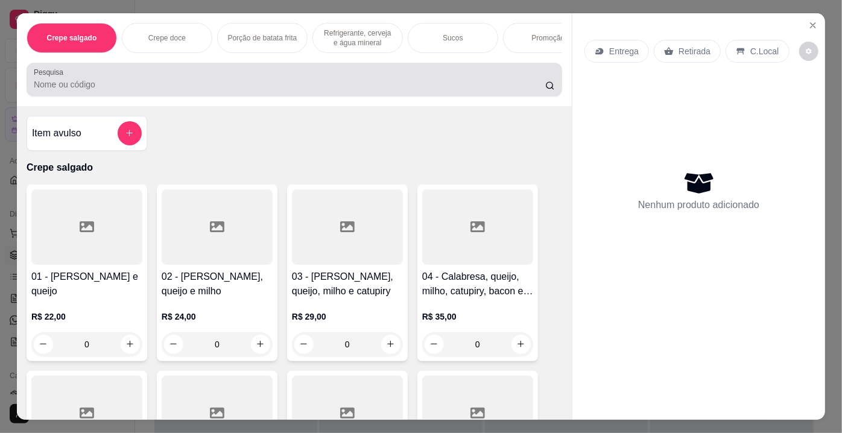
click at [227, 95] on div "Pesquisa" at bounding box center [295, 80] width 536 height 34
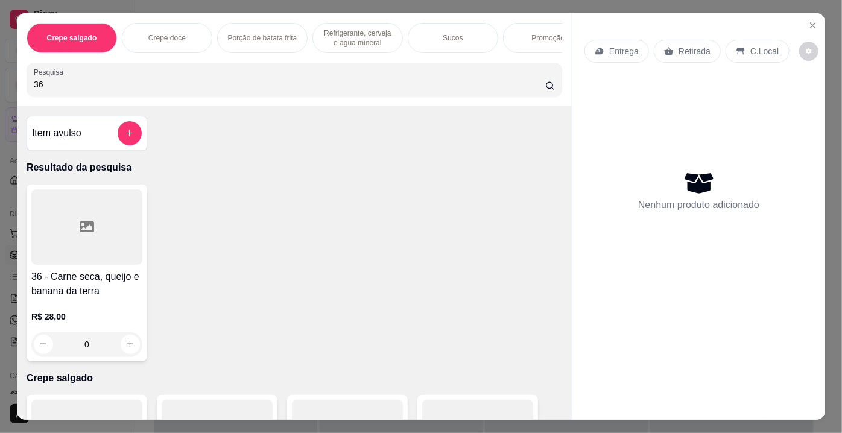
type input "36"
click at [84, 250] on div at bounding box center [86, 226] width 111 height 75
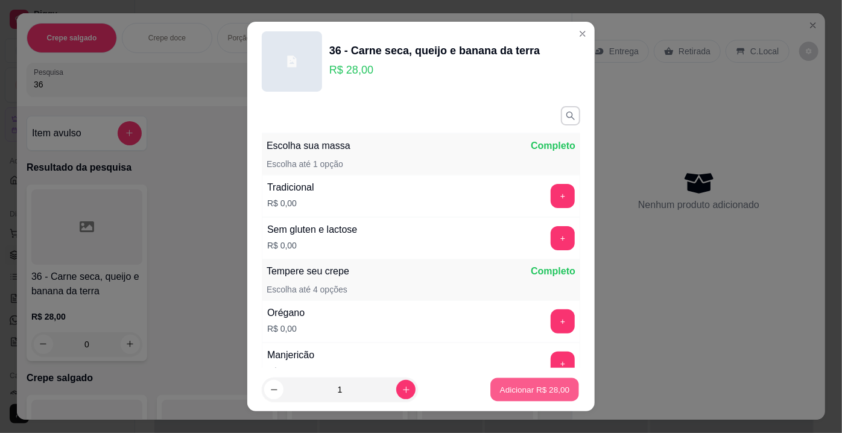
click at [513, 389] on p "Adicionar R$ 28,00" at bounding box center [535, 389] width 70 height 11
type input "1"
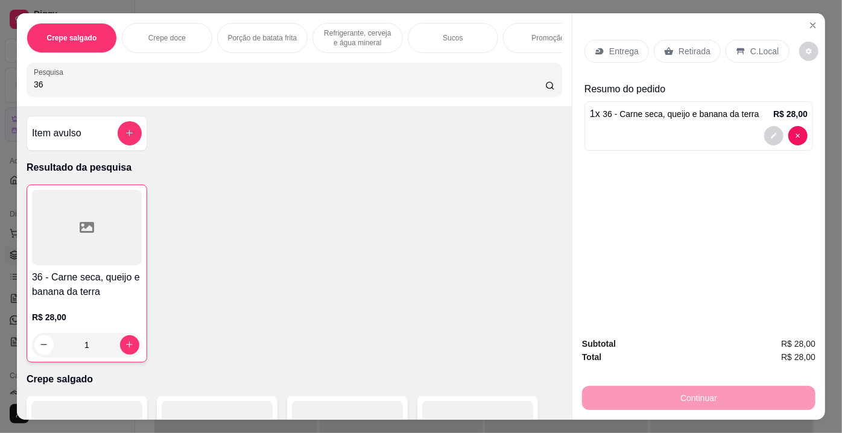
drag, startPoint x: 82, startPoint y: 82, endPoint x: 0, endPoint y: 86, distance: 82.2
click at [0, 86] on div "Crepe salgado Crepe doce Porção de batata frita Refrigerante, cerveja e água mi…" at bounding box center [421, 216] width 842 height 433
type input "22"
click at [79, 213] on div at bounding box center [86, 226] width 111 height 75
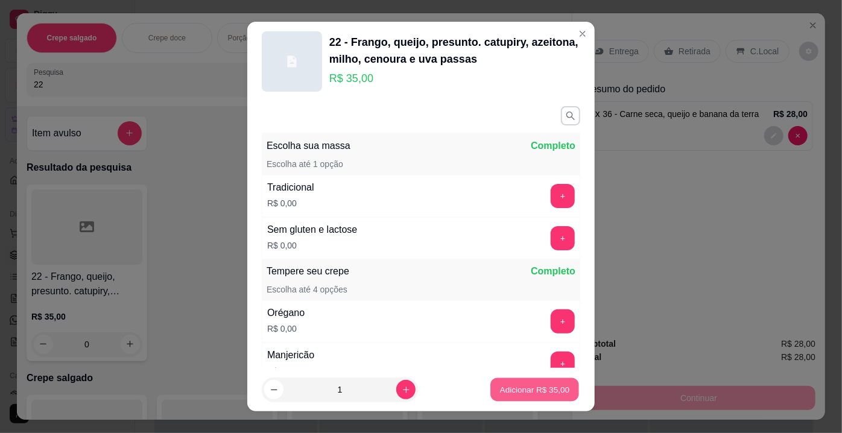
click at [515, 398] on button "Adicionar R$ 35,00" at bounding box center [535, 390] width 89 height 24
type input "1"
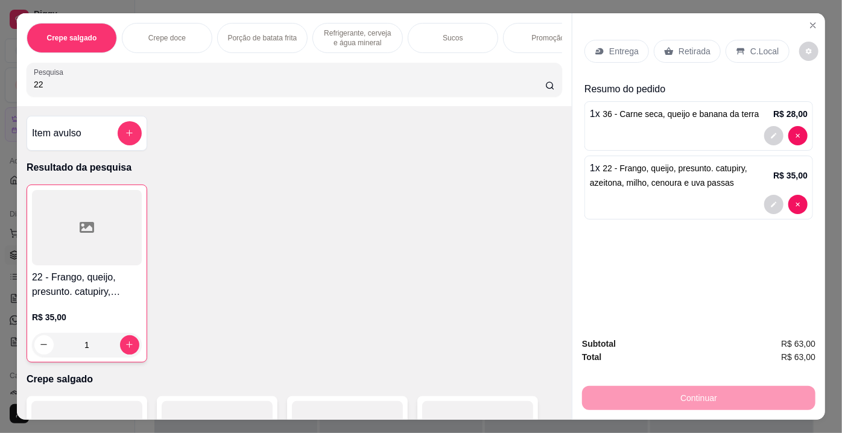
drag, startPoint x: 91, startPoint y: 89, endPoint x: 0, endPoint y: 72, distance: 92.1
click at [0, 72] on div "Crepe salgado Crepe doce Porção de batata frita Refrigerante, cerveja e água mi…" at bounding box center [421, 216] width 842 height 433
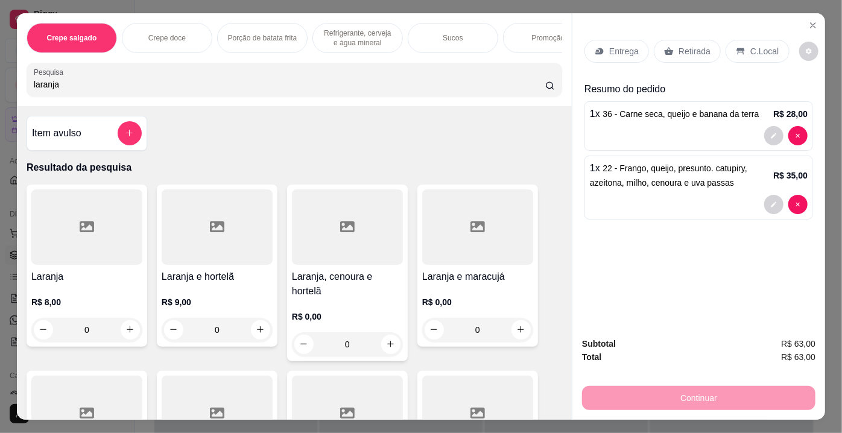
type input "laranja"
click at [182, 197] on div at bounding box center [217, 226] width 111 height 75
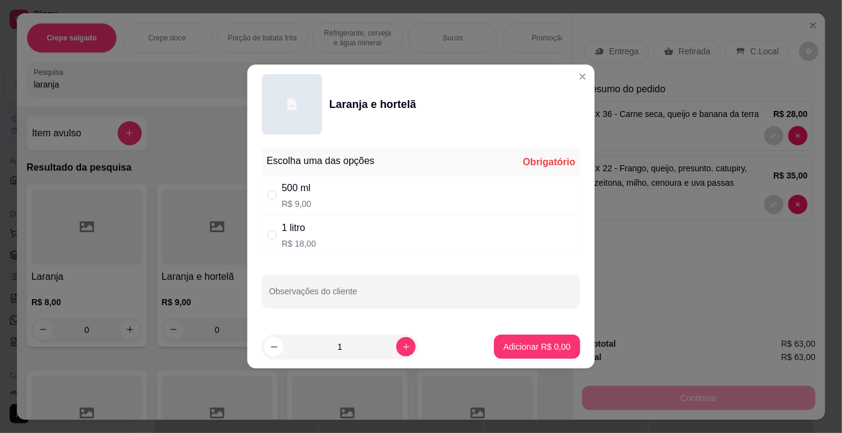
click at [311, 200] on p "R$ 9,00" at bounding box center [297, 204] width 30 height 12
radio input "true"
click at [556, 351] on p "Adicionar R$ 9,00" at bounding box center [537, 347] width 67 height 12
type input "1"
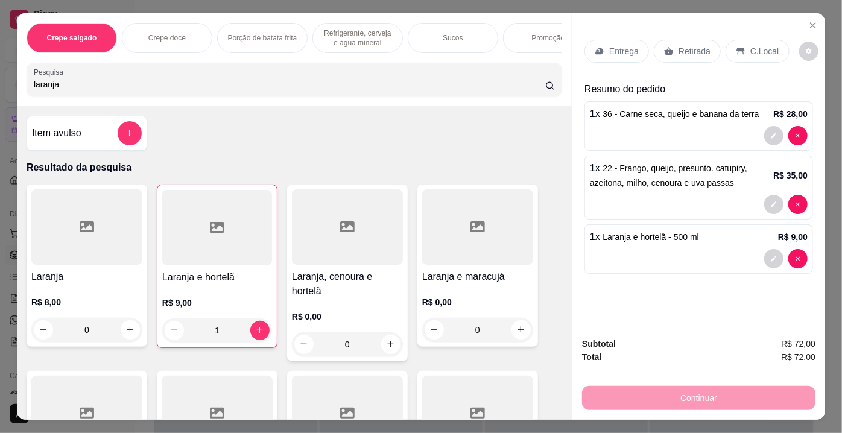
drag, startPoint x: 682, startPoint y: 51, endPoint x: 707, endPoint y: 170, distance: 121.3
click at [684, 51] on p "Retirada" at bounding box center [695, 51] width 32 height 12
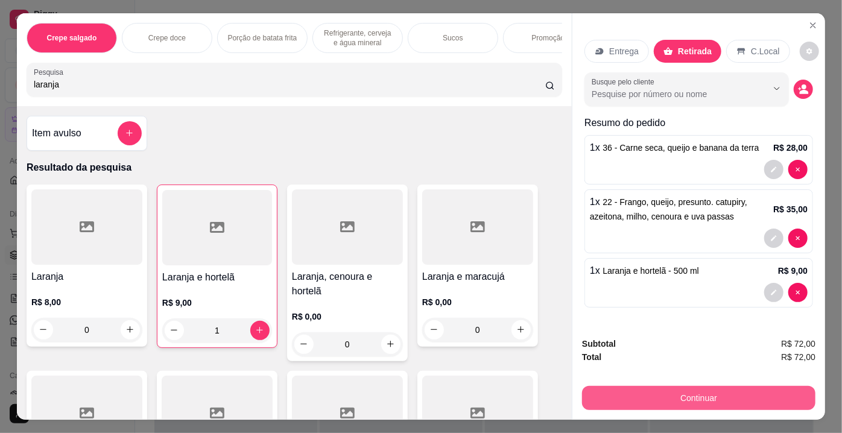
click at [699, 395] on button "Continuar" at bounding box center [699, 398] width 234 height 24
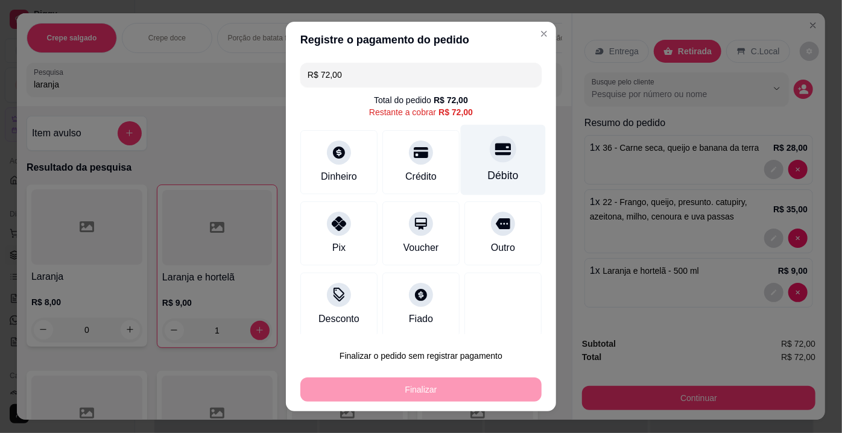
click at [497, 148] on div at bounding box center [503, 149] width 27 height 27
type input "R$ 0,00"
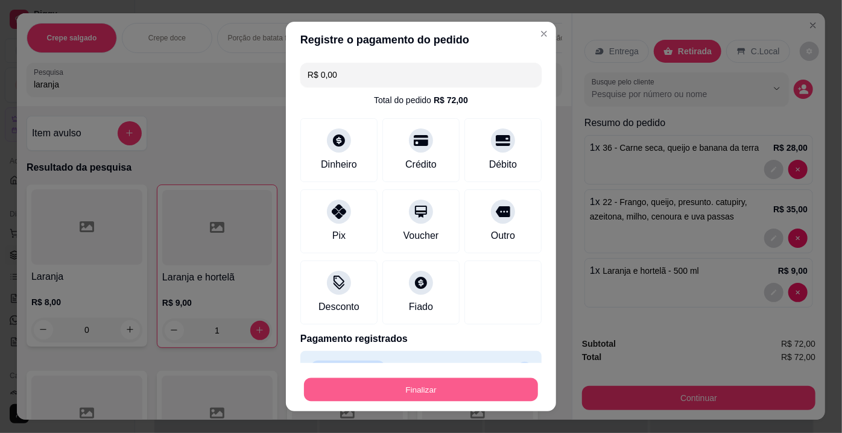
click at [395, 381] on button "Finalizar" at bounding box center [421, 390] width 234 height 24
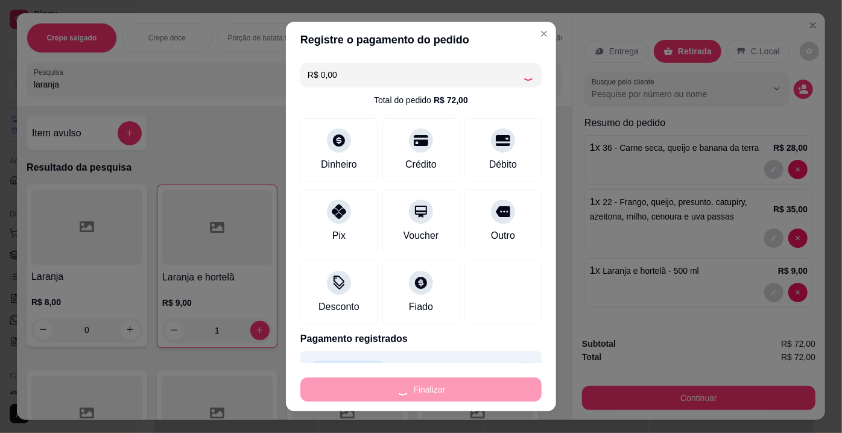
type input "0"
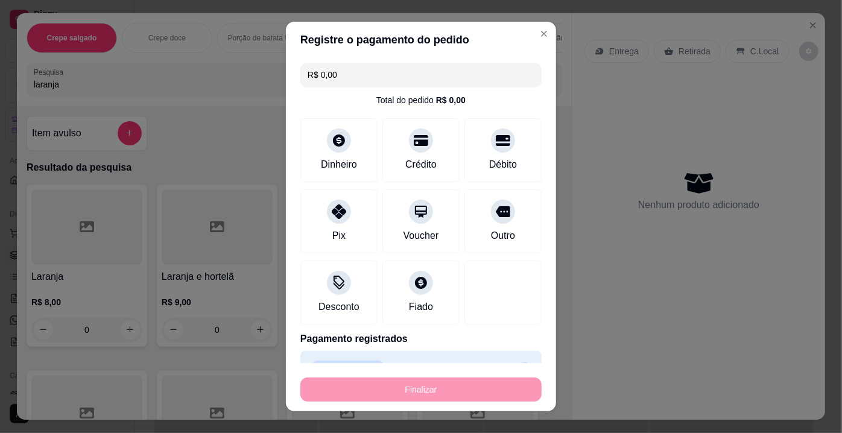
type input "-R$ 72,00"
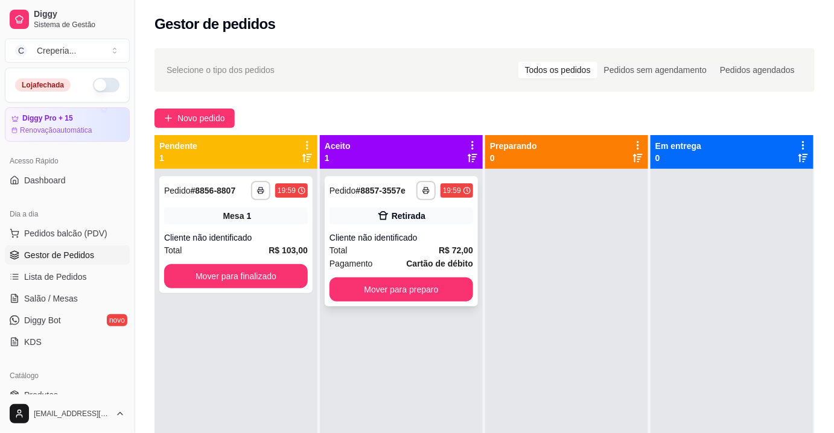
click at [377, 221] on icon at bounding box center [383, 216] width 12 height 12
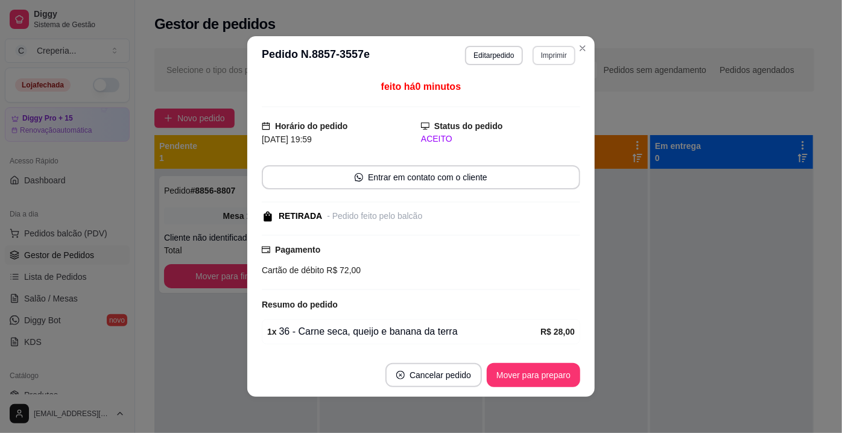
click at [550, 57] on button "Imprimir" at bounding box center [554, 55] width 43 height 19
click at [520, 98] on button "IMPRESSORA" at bounding box center [528, 97] width 87 height 19
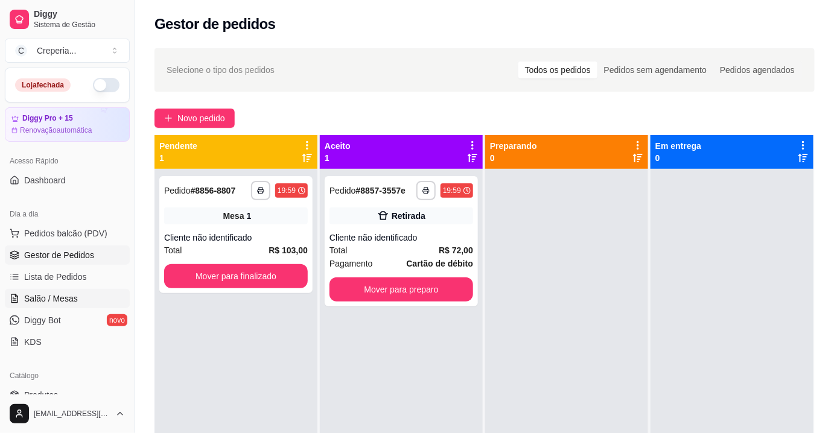
click at [46, 302] on span "Salão / Mesas" at bounding box center [51, 299] width 54 height 12
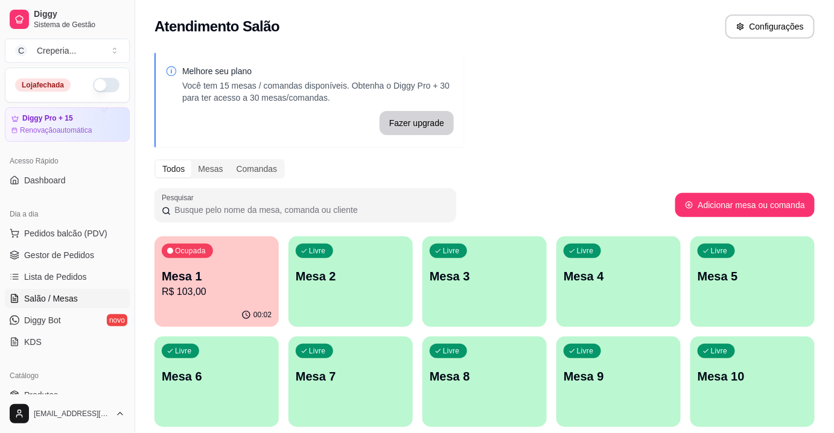
click at [192, 270] on p "Mesa 1" at bounding box center [217, 276] width 110 height 17
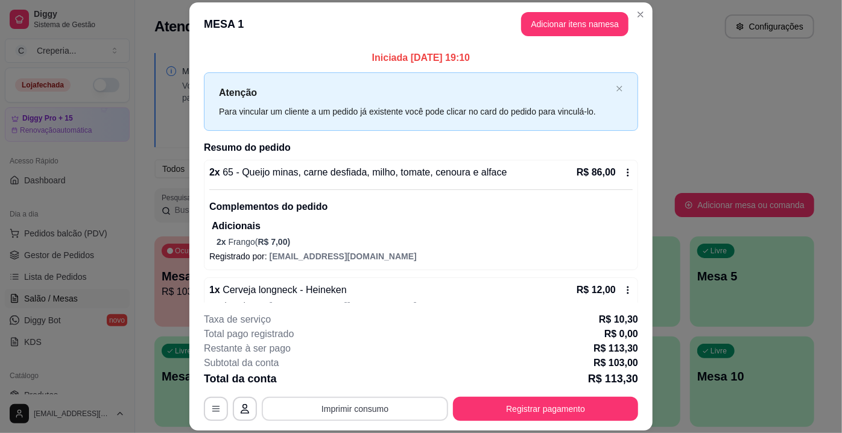
click at [349, 410] on button "Imprimir consumo" at bounding box center [355, 409] width 186 height 24
click at [352, 386] on button "IMPRESSORA" at bounding box center [355, 381] width 84 height 19
click at [528, 404] on button "Registrar pagamento" at bounding box center [545, 409] width 185 height 24
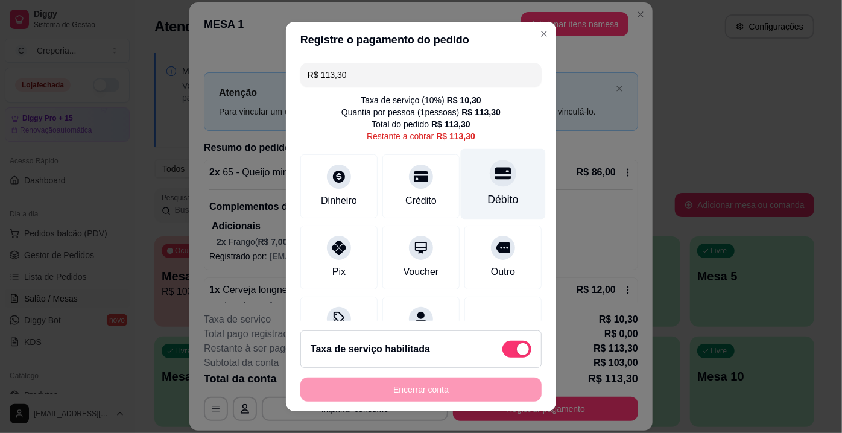
click at [490, 191] on div "Débito" at bounding box center [503, 184] width 85 height 71
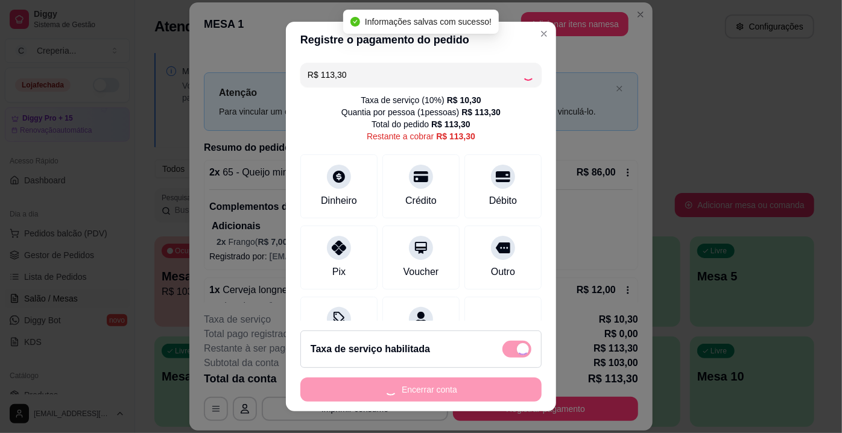
type input "R$ 0,00"
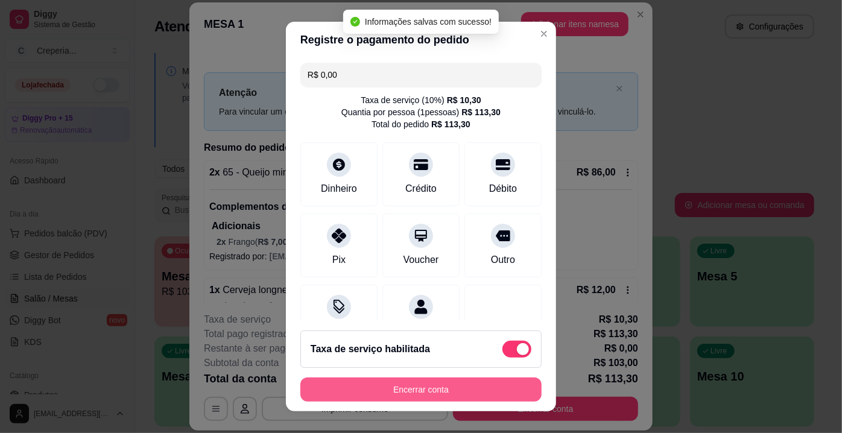
click at [418, 389] on button "Encerrar conta" at bounding box center [421, 390] width 241 height 24
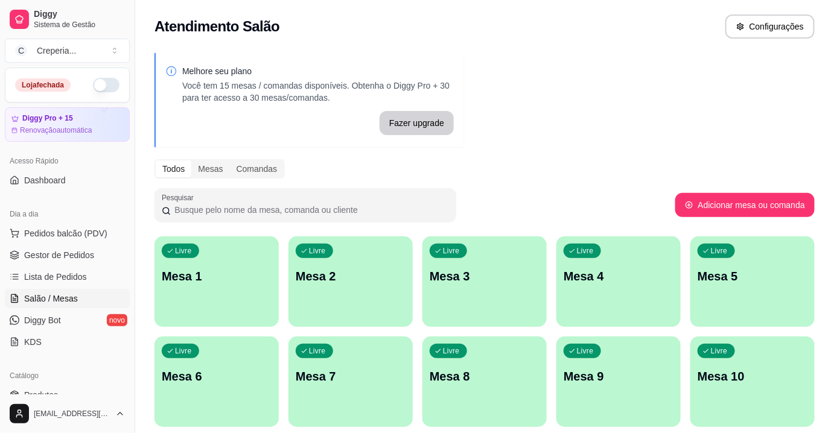
click at [474, 278] on p "Mesa 3" at bounding box center [485, 276] width 110 height 17
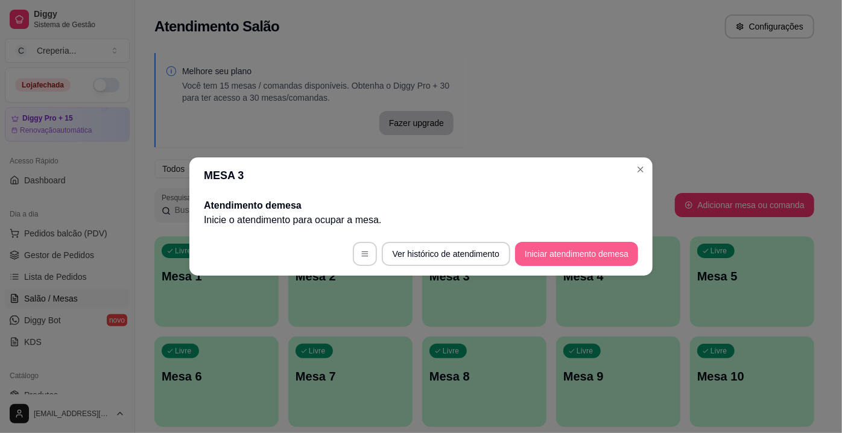
click at [564, 255] on button "Iniciar atendimento de mesa" at bounding box center [576, 254] width 123 height 24
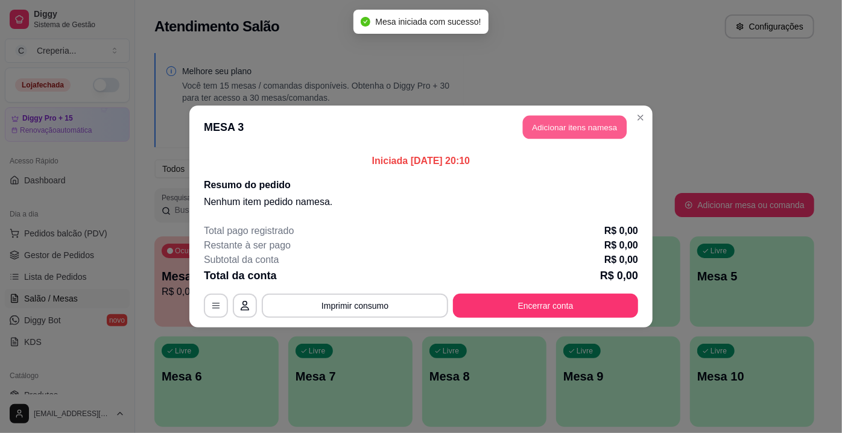
click at [585, 126] on button "Adicionar itens na mesa" at bounding box center [575, 128] width 104 height 24
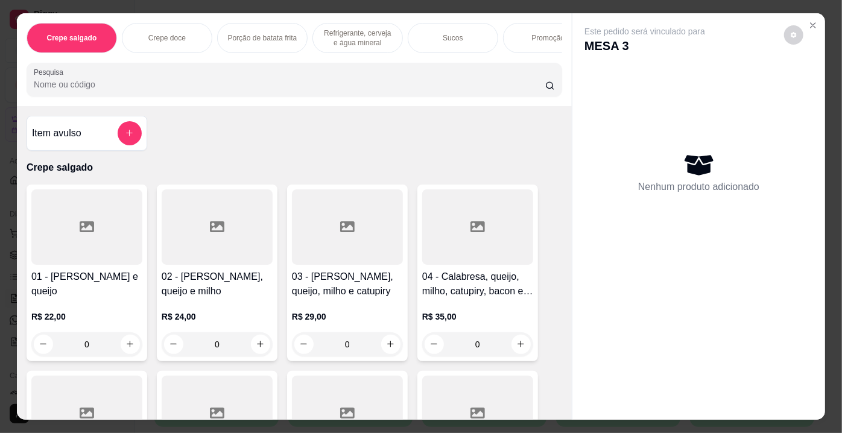
click at [120, 90] on input "Pesquisa" at bounding box center [290, 84] width 512 height 12
type input "9"
click at [68, 235] on div at bounding box center [86, 226] width 111 height 75
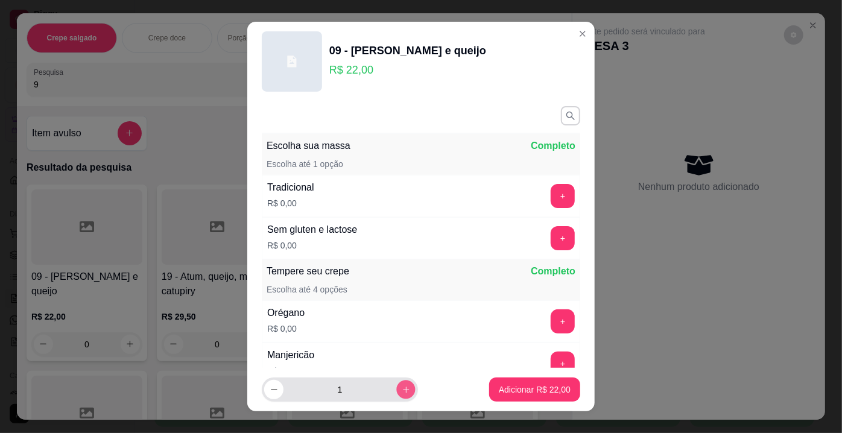
click at [402, 387] on button "increase-product-quantity" at bounding box center [405, 390] width 19 height 19
type input "2"
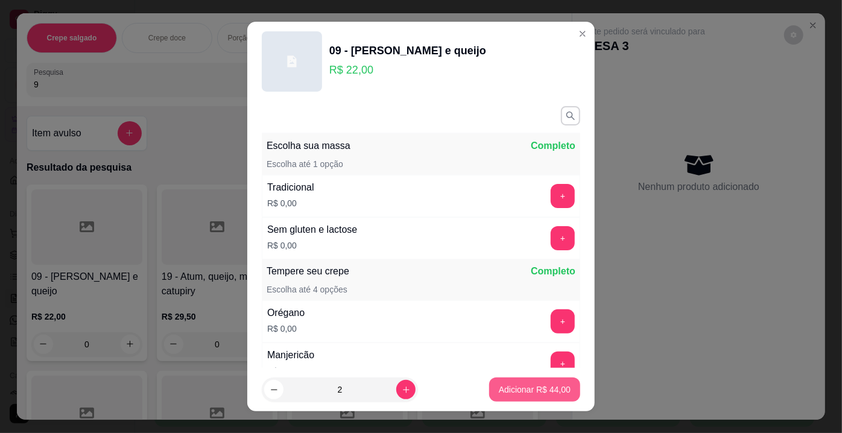
click at [512, 389] on p "Adicionar R$ 44,00" at bounding box center [535, 390] width 72 height 12
type input "2"
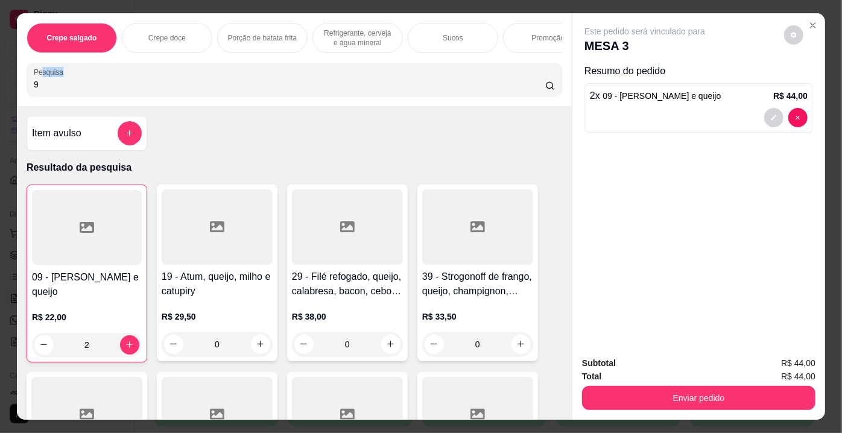
drag, startPoint x: 48, startPoint y: 78, endPoint x: 28, endPoint y: 104, distance: 32.7
click at [5, 102] on div "Crepe salgado Crepe doce Porção de batata frita Refrigerante, cerveja e água mi…" at bounding box center [421, 216] width 842 height 433
drag, startPoint x: 40, startPoint y: 88, endPoint x: 0, endPoint y: 89, distance: 39.8
click at [0, 89] on div "Crepe salgado Crepe doce Porção de batata frita Refrigerante, cerveja e água mi…" at bounding box center [421, 216] width 842 height 433
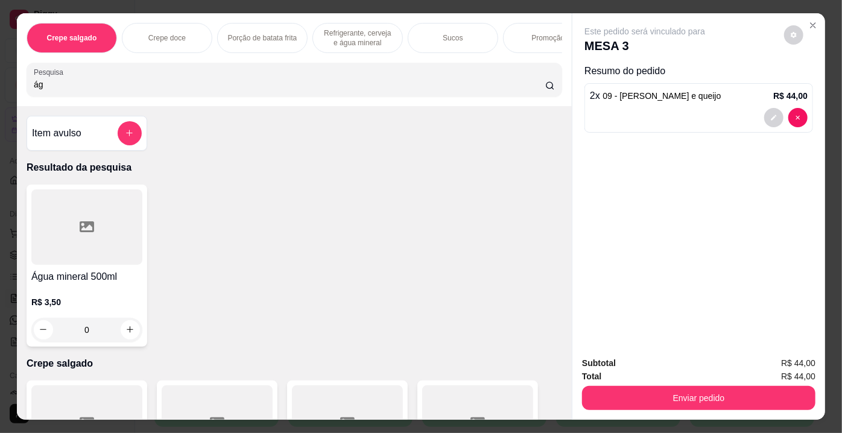
type input "ág"
click at [68, 203] on div at bounding box center [86, 226] width 111 height 75
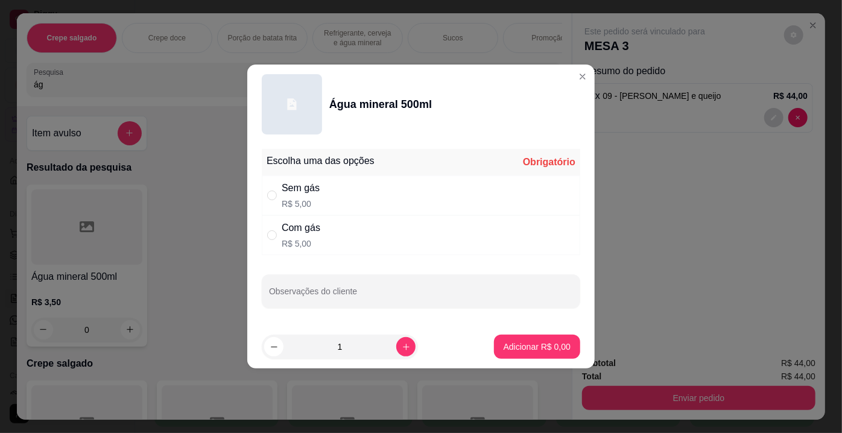
click at [305, 196] on div "Sem gás" at bounding box center [301, 188] width 38 height 14
radio input "true"
click at [402, 345] on icon "increase-product-quantity" at bounding box center [406, 347] width 9 height 9
type input "2"
click at [518, 342] on p "Adicionar R$ 10,00" at bounding box center [535, 347] width 72 height 12
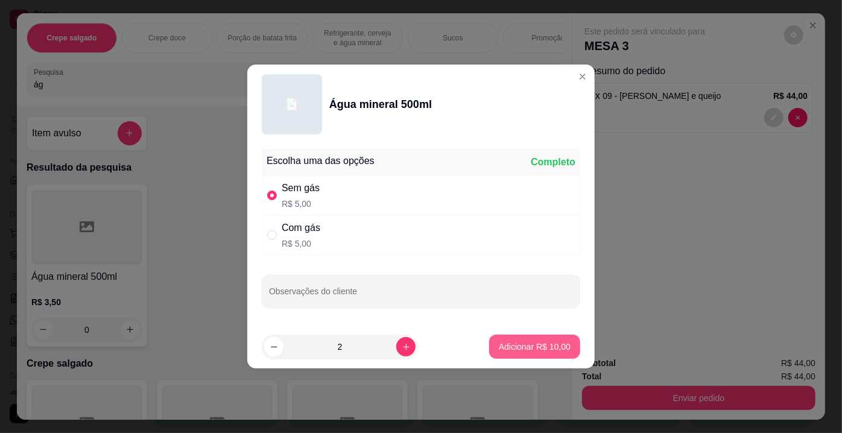
type input "2"
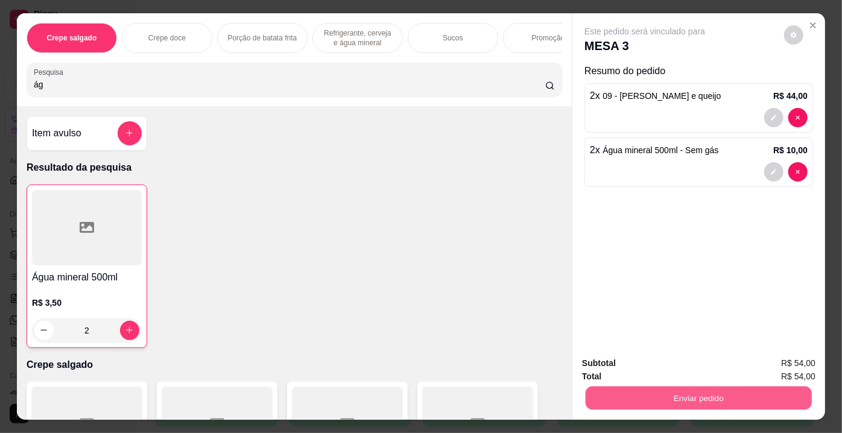
click at [682, 393] on button "Enviar pedido" at bounding box center [699, 399] width 226 height 24
click at [768, 356] on button "Enviar pedido" at bounding box center [785, 365] width 68 height 23
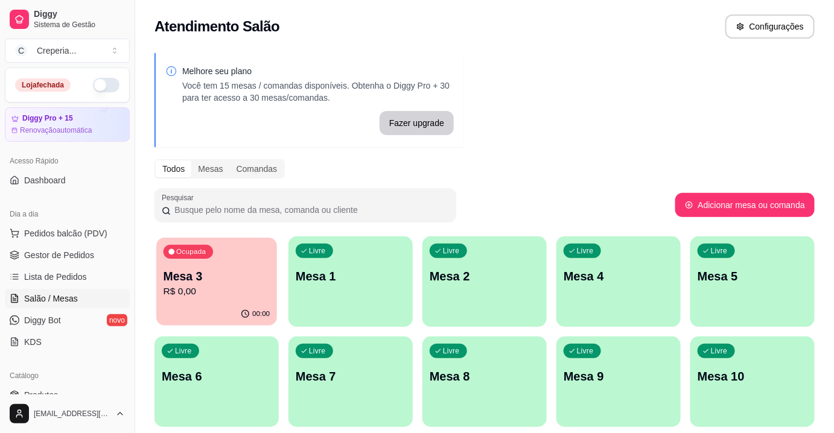
click at [218, 269] on p "Mesa 3" at bounding box center [217, 277] width 107 height 16
click at [217, 285] on p "R$ 0,00" at bounding box center [217, 292] width 110 height 14
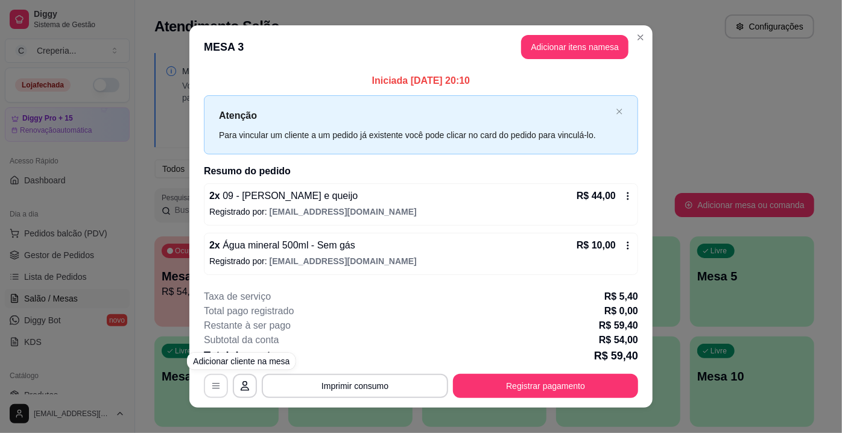
click at [204, 384] on button "button" at bounding box center [216, 386] width 24 height 24
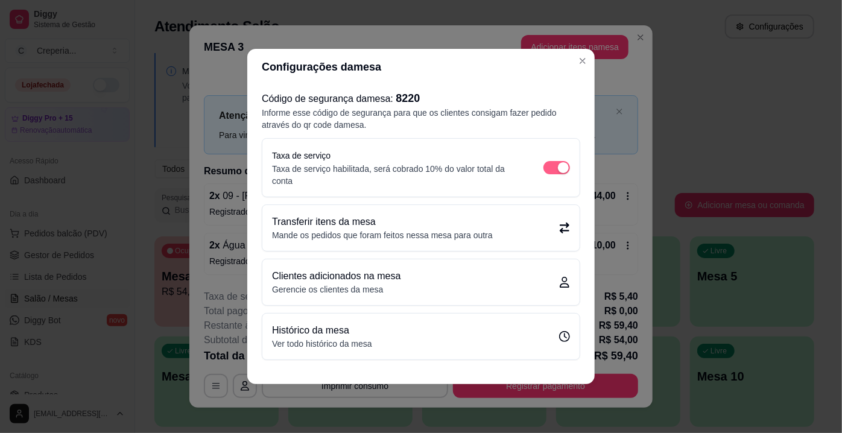
click at [562, 173] on div "button" at bounding box center [563, 167] width 11 height 11
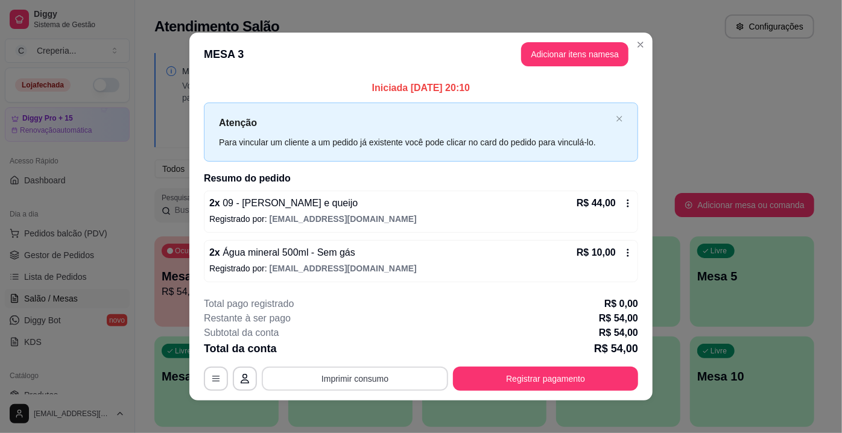
click at [357, 379] on button "Imprimir consumo" at bounding box center [355, 379] width 186 height 24
click at [365, 354] on button "IMPRESSORA" at bounding box center [354, 350] width 87 height 19
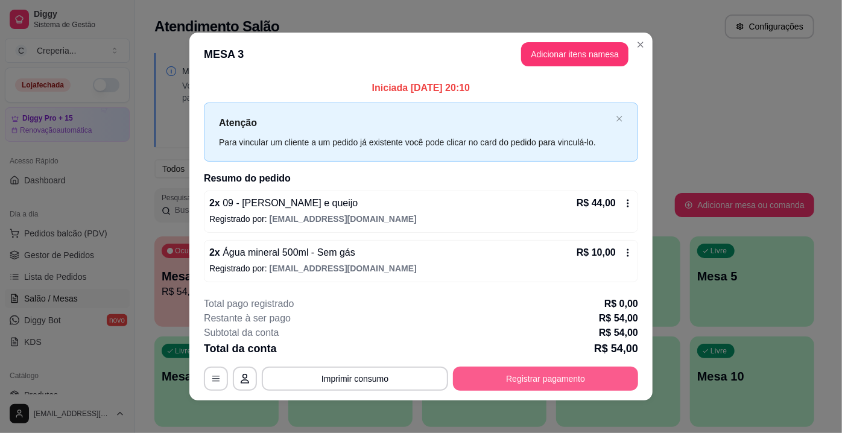
click at [576, 382] on button "Registrar pagamento" at bounding box center [545, 379] width 185 height 24
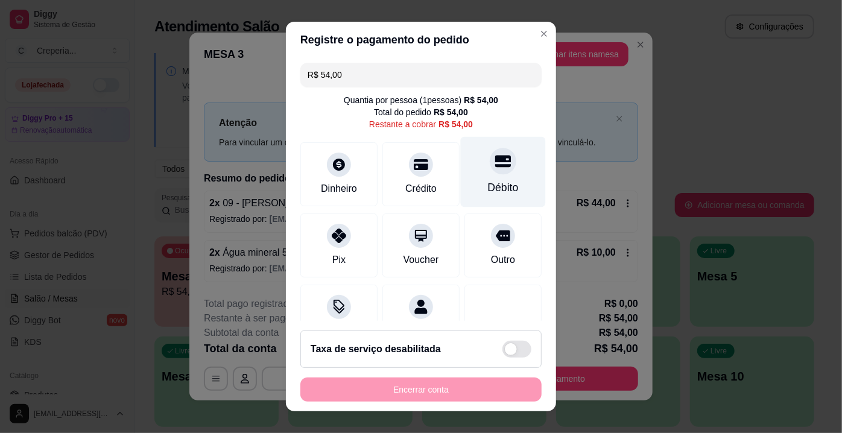
click at [490, 183] on div "Débito" at bounding box center [503, 188] width 31 height 16
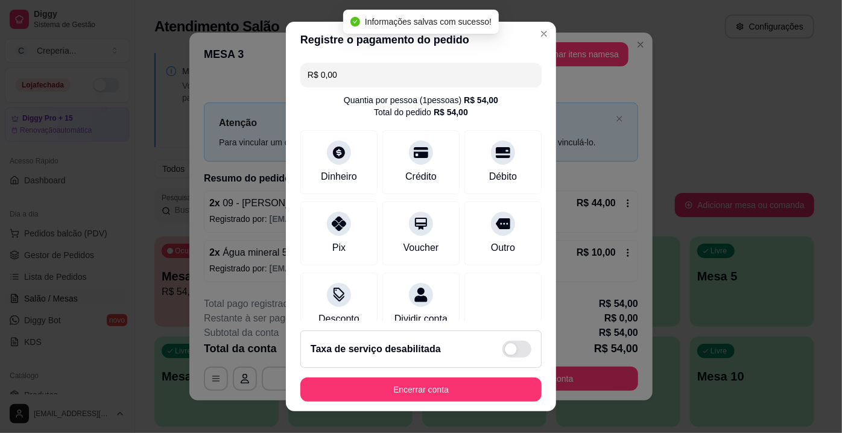
type input "R$ 0,00"
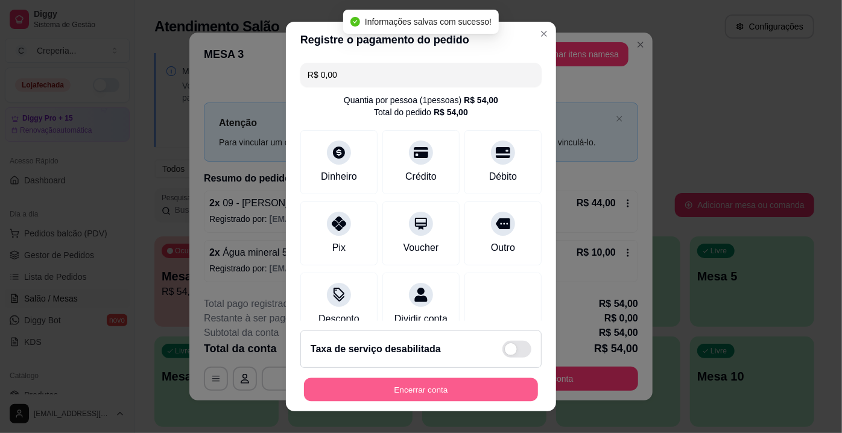
click at [433, 389] on button "Encerrar conta" at bounding box center [421, 390] width 234 height 24
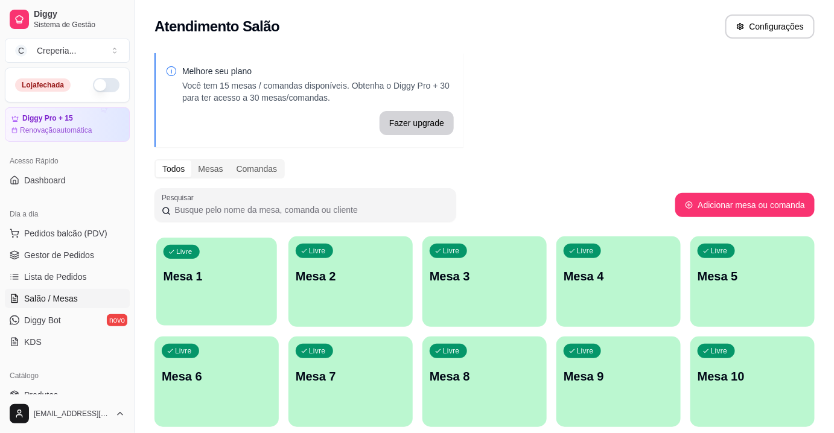
click at [249, 273] on p "Mesa 1" at bounding box center [217, 277] width 107 height 16
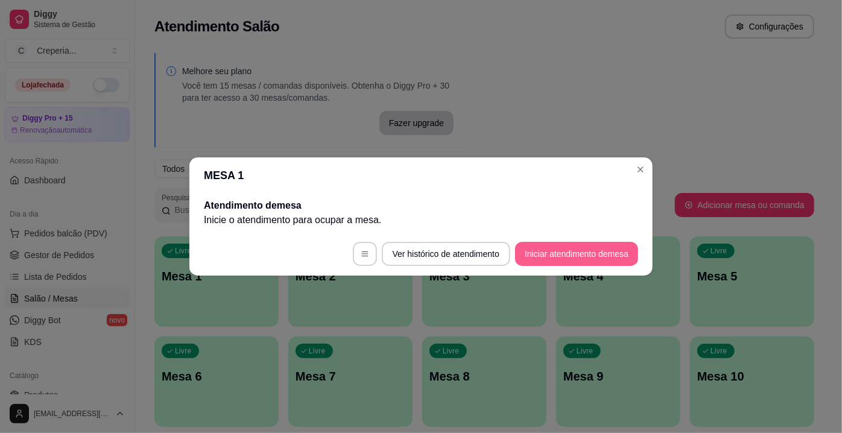
click at [531, 261] on button "Iniciar atendimento de mesa" at bounding box center [576, 254] width 123 height 24
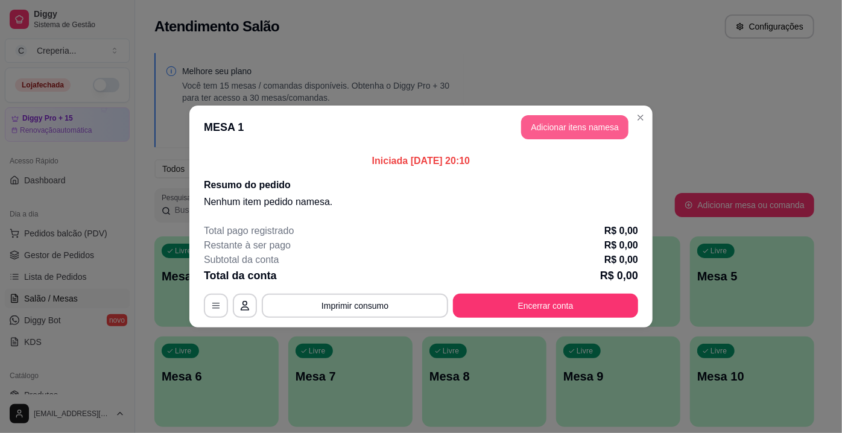
click at [561, 122] on button "Adicionar itens na mesa" at bounding box center [574, 127] width 107 height 24
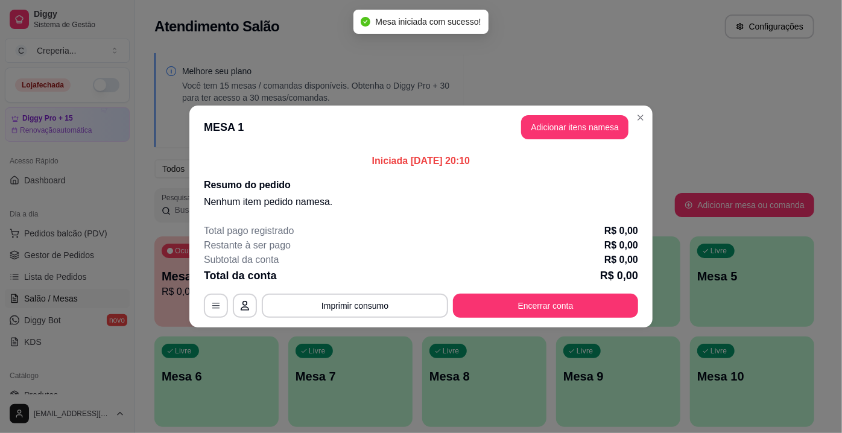
click at [161, 84] on input "Pesquisa" at bounding box center [290, 84] width 512 height 12
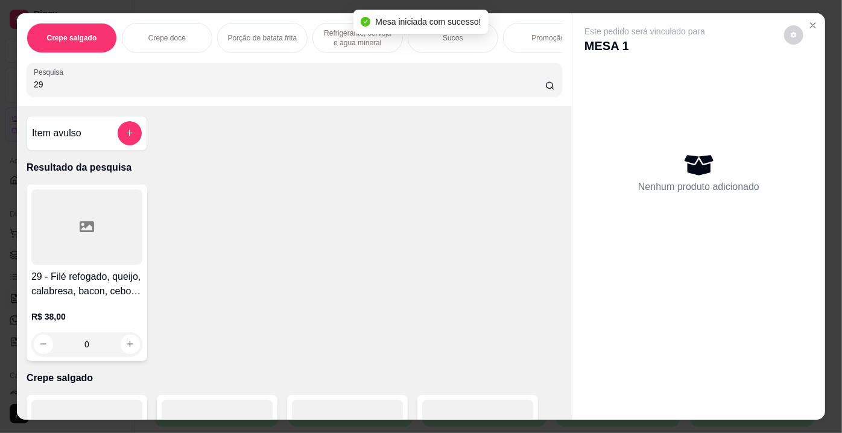
type input "29"
click at [69, 227] on div at bounding box center [86, 226] width 111 height 75
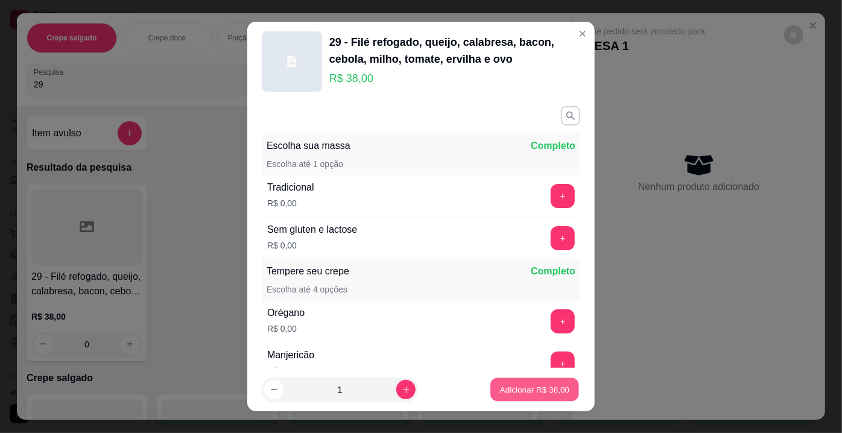
click at [503, 401] on button "Adicionar R$ 38,00" at bounding box center [535, 390] width 89 height 24
type input "1"
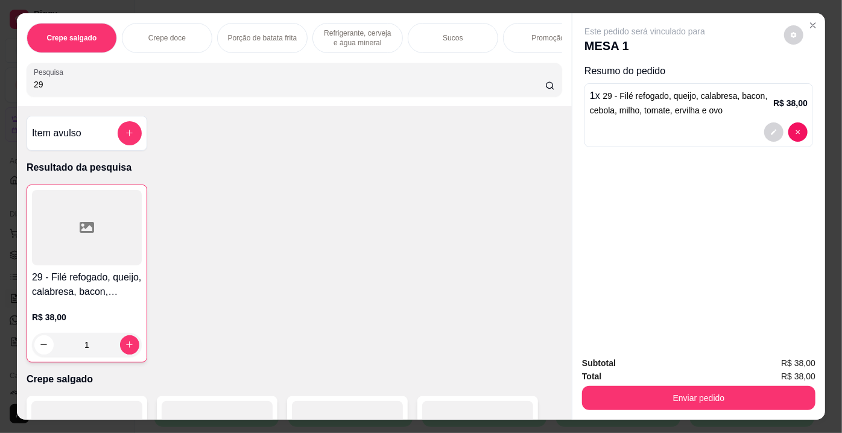
click at [65, 86] on input "29" at bounding box center [290, 84] width 512 height 12
click at [109, 263] on div at bounding box center [86, 226] width 111 height 75
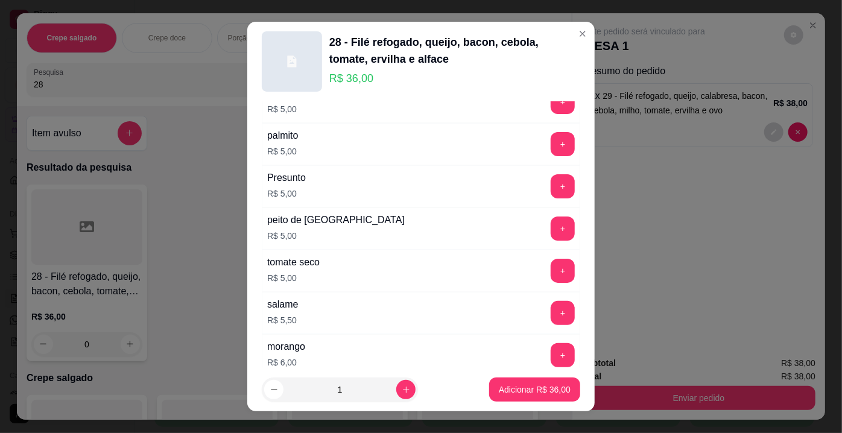
scroll to position [1659, 0]
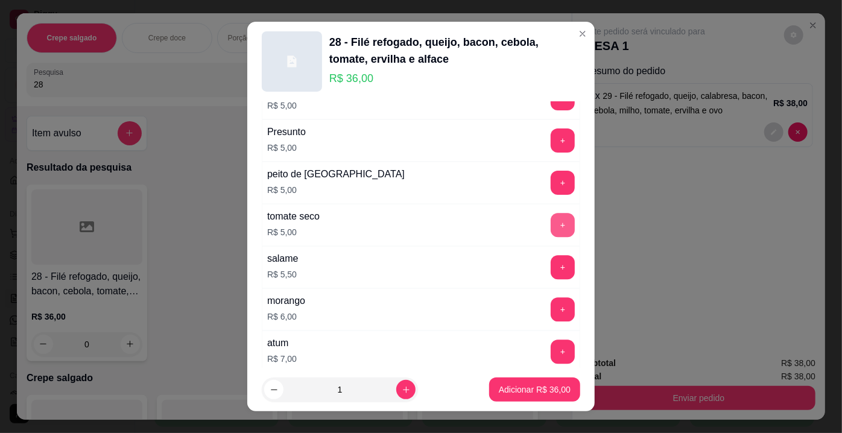
click at [551, 213] on button "+" at bounding box center [563, 225] width 24 height 24
click at [526, 390] on p "Adicionar R$ 41,00" at bounding box center [535, 389] width 70 height 11
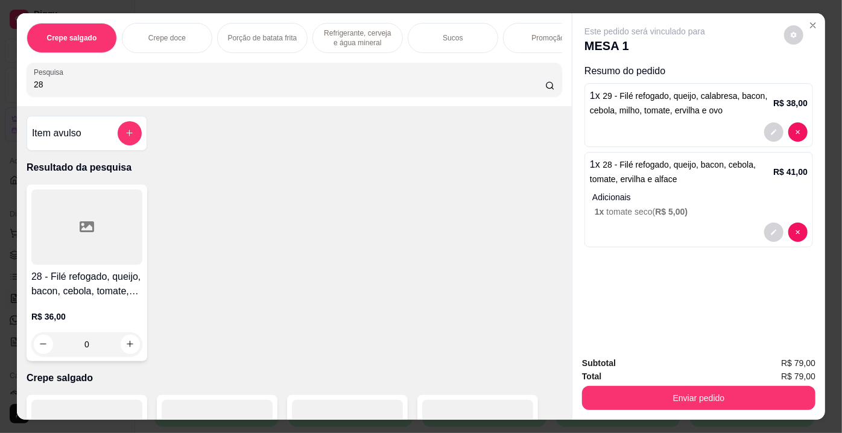
click at [0, 89] on div "Crepe salgado Crepe doce Porção de batata frita Refrigerante, cerveja e água mi…" at bounding box center [421, 216] width 842 height 433
type input "26"
click at [87, 265] on div at bounding box center [86, 226] width 111 height 75
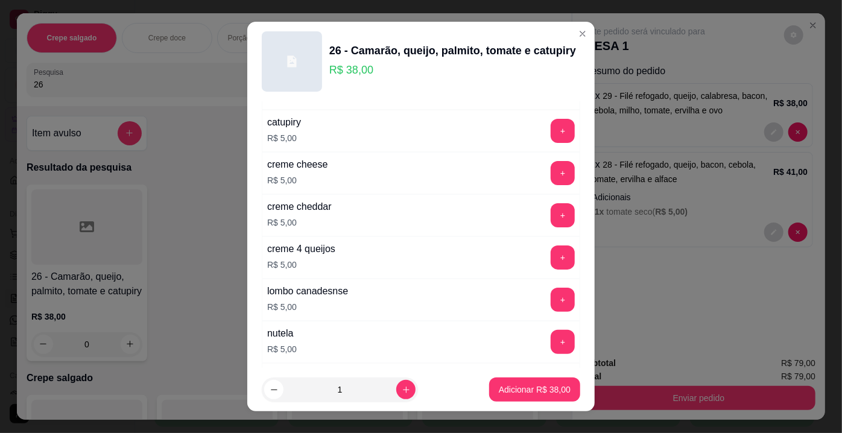
scroll to position [2188, 0]
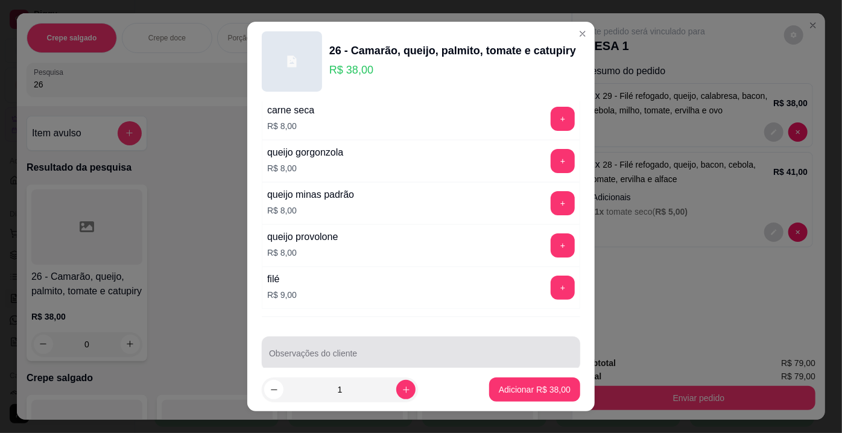
click at [498, 342] on div at bounding box center [421, 354] width 304 height 24
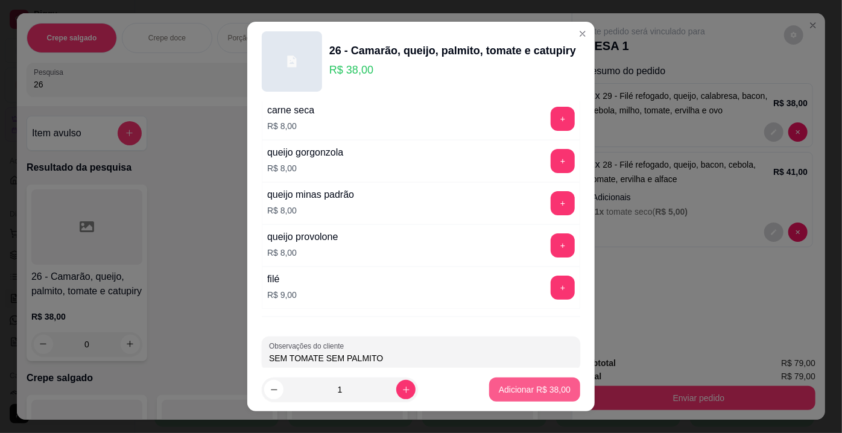
type input "SEM TOMATE SEM PALMITO"
click at [549, 392] on p "Adicionar R$ 38,00" at bounding box center [535, 390] width 72 height 12
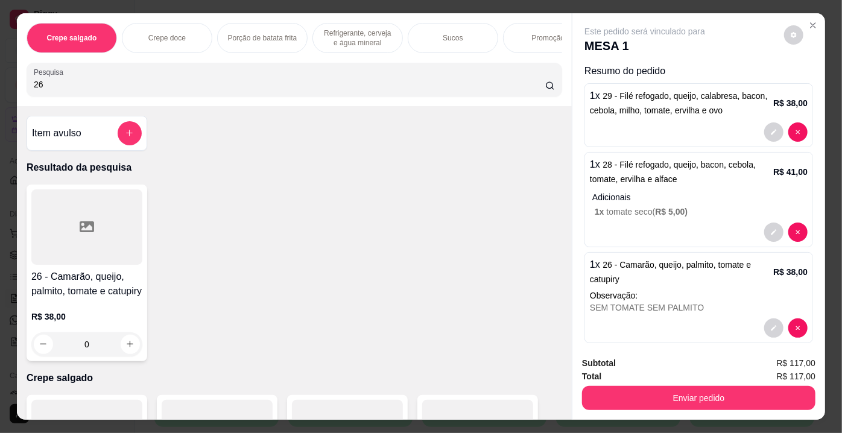
drag, startPoint x: 141, startPoint y: 97, endPoint x: 0, endPoint y: 59, distance: 146.2
click at [0, 59] on div "Crepe salgado Crepe doce Porção de batata frita Refrigerante, cerveja e água mi…" at bounding box center [421, 216] width 842 height 433
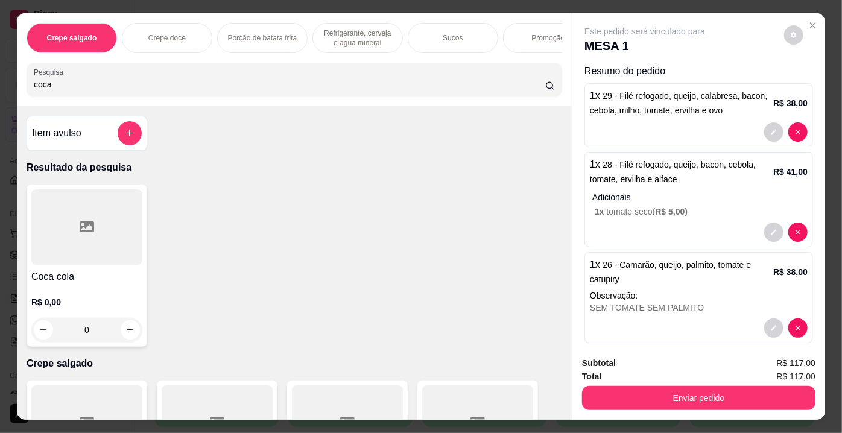
type input "coca"
click at [90, 249] on div at bounding box center [86, 226] width 111 height 75
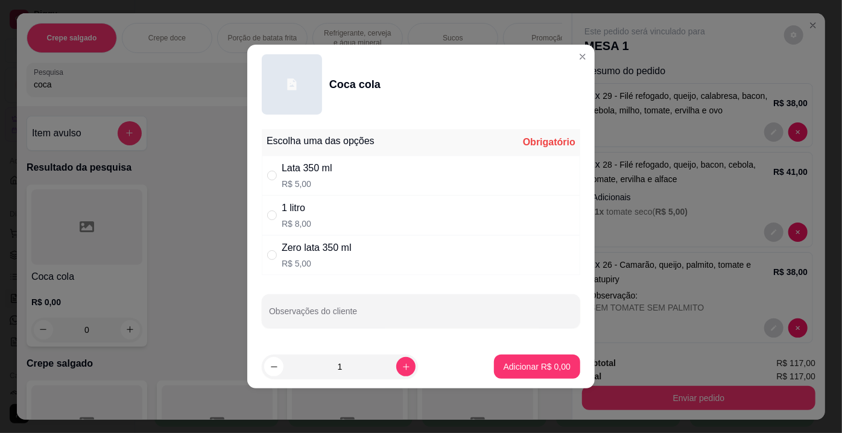
click at [299, 209] on div "1 litro" at bounding box center [297, 208] width 30 height 14
radio input "true"
click at [558, 374] on button "Adicionar R$ 8,00" at bounding box center [537, 367] width 84 height 24
type input "1"
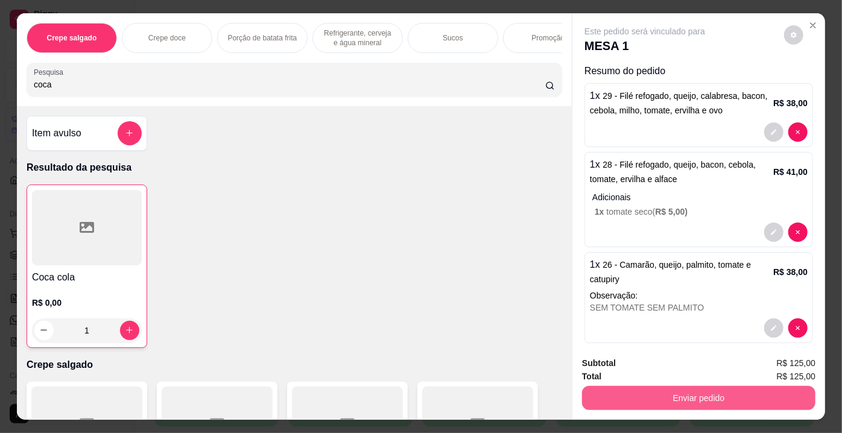
click at [722, 395] on button "Enviar pedido" at bounding box center [699, 398] width 234 height 24
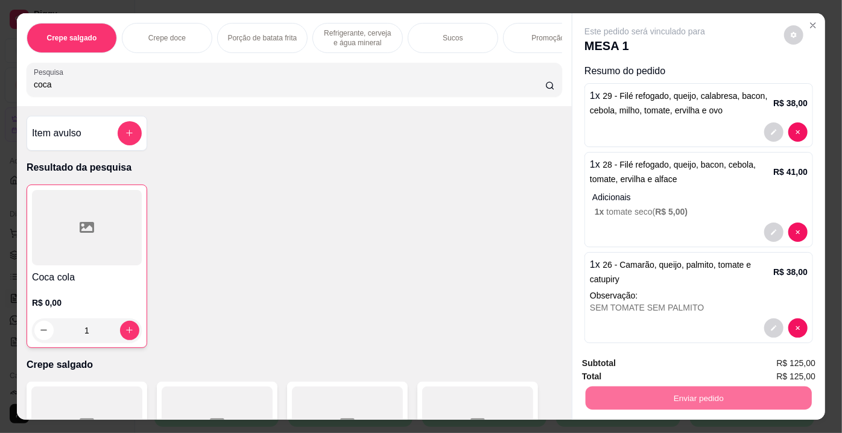
click at [768, 361] on button "Enviar pedido" at bounding box center [785, 365] width 68 height 23
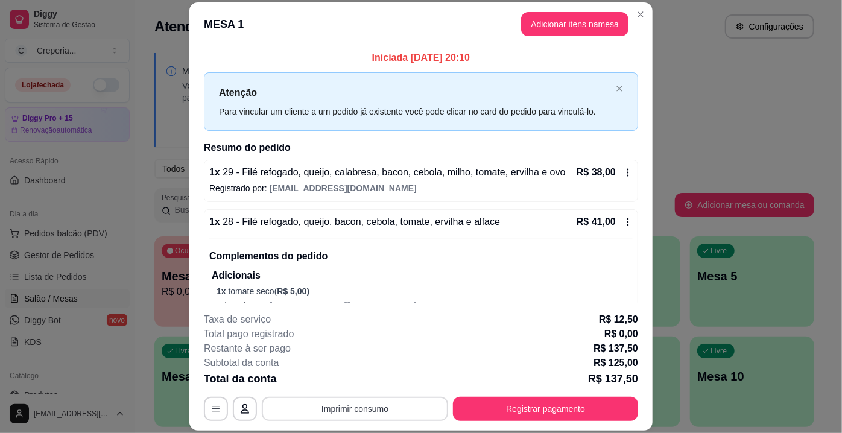
click at [415, 406] on button "Imprimir consumo" at bounding box center [355, 409] width 186 height 24
click at [389, 378] on button "IMPRESSORA" at bounding box center [355, 381] width 84 height 19
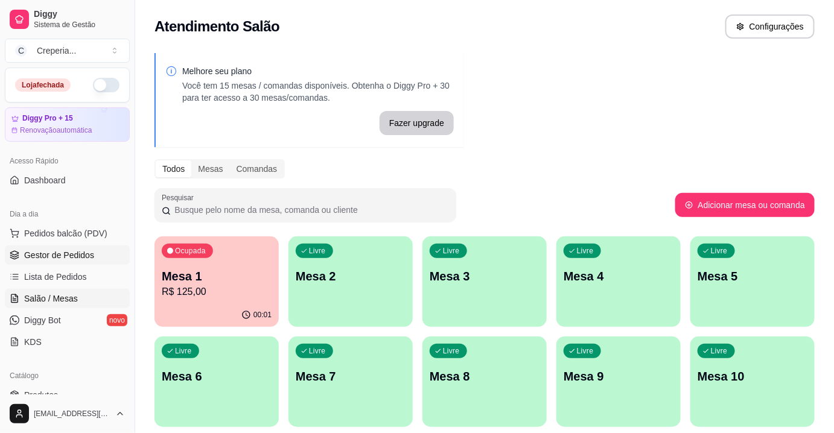
click at [73, 255] on span "Gestor de Pedidos" at bounding box center [59, 255] width 70 height 12
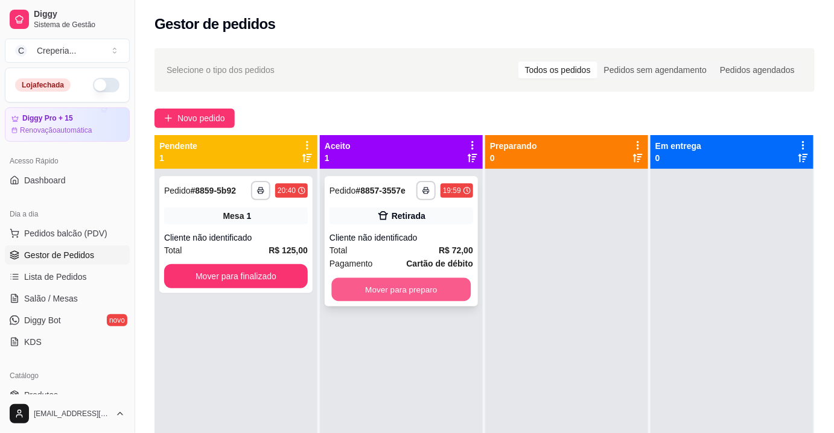
click at [416, 284] on button "Mover para preparo" at bounding box center [401, 290] width 139 height 24
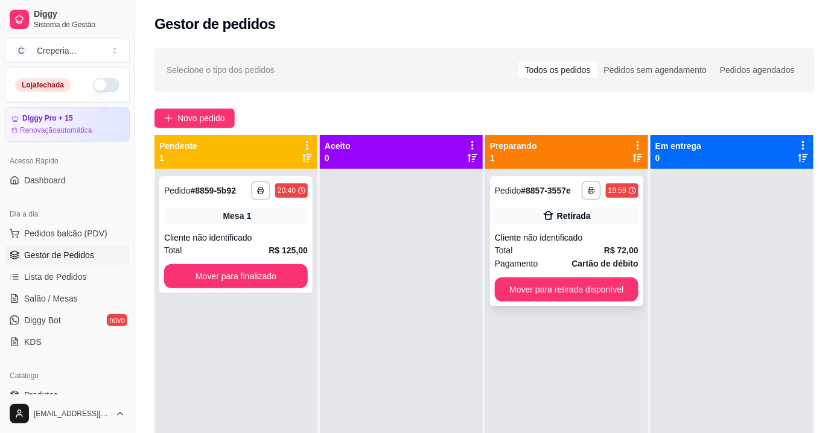
click at [571, 238] on div "Cliente não identificado" at bounding box center [567, 238] width 144 height 12
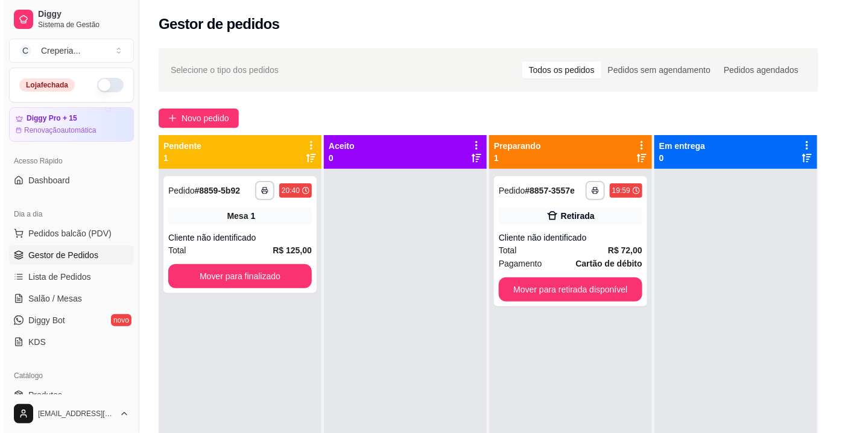
scroll to position [109, 0]
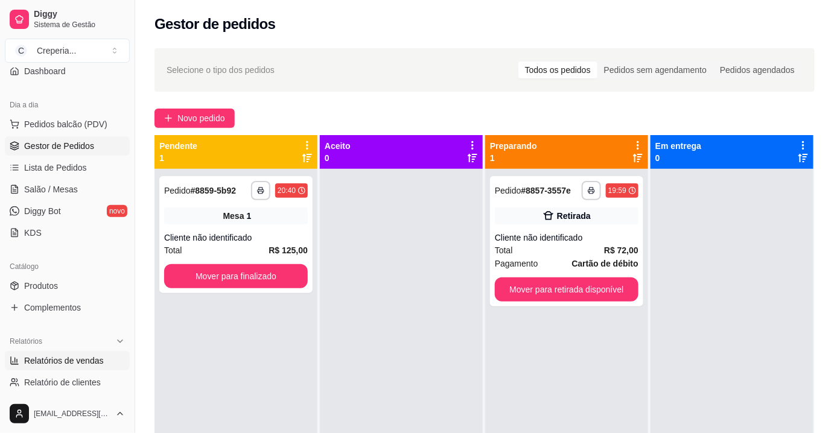
click at [75, 351] on link "Relatórios de vendas" at bounding box center [67, 360] width 125 height 19
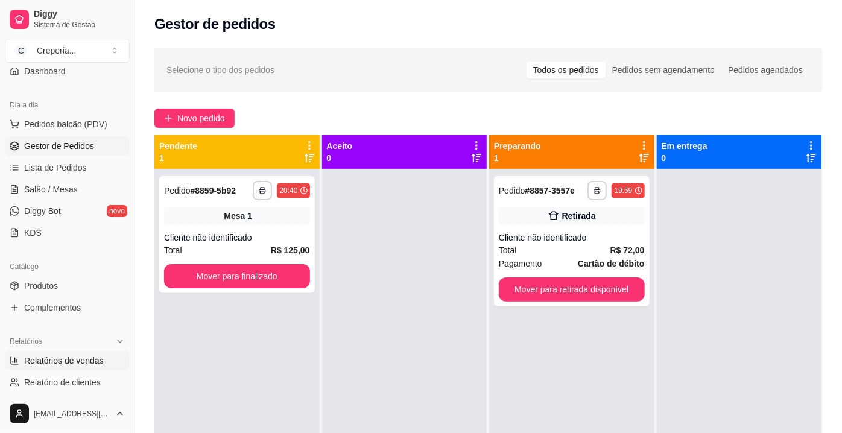
select select "ALL"
select select "0"
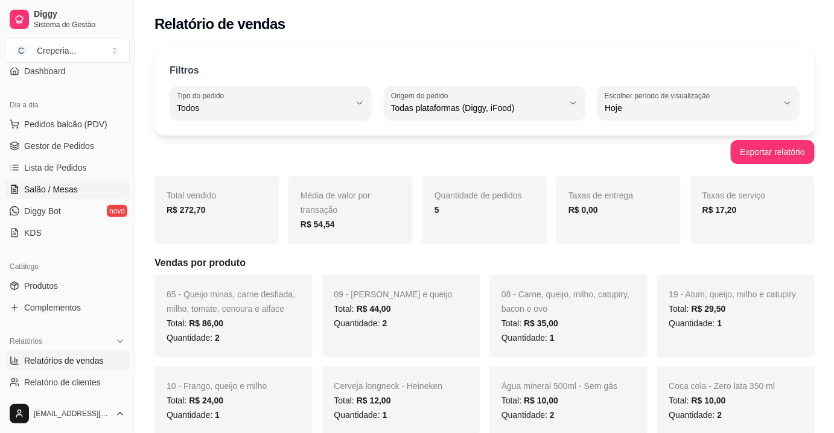
click at [52, 186] on span "Salão / Mesas" at bounding box center [51, 189] width 54 height 12
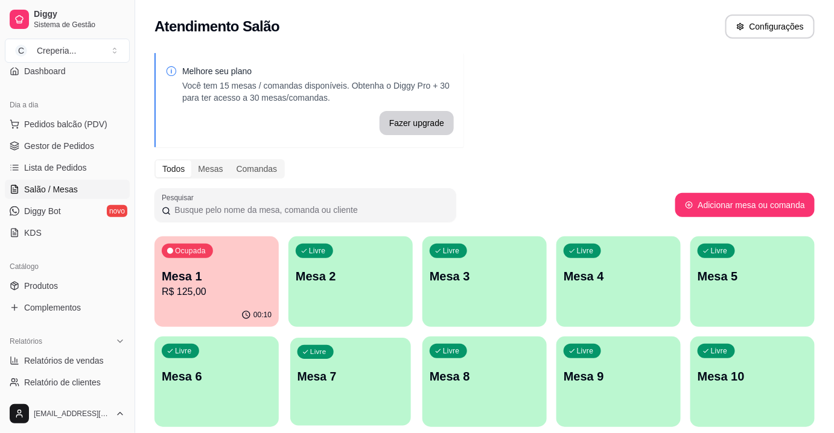
click at [327, 380] on p "Mesa 7" at bounding box center [350, 377] width 107 height 16
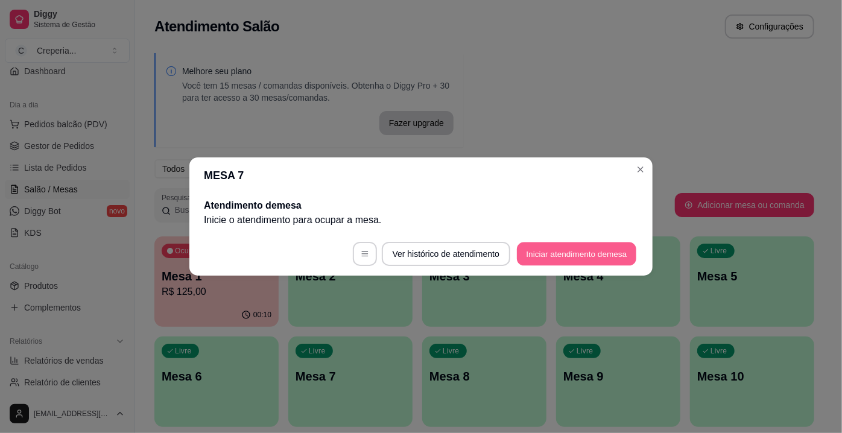
click at [547, 258] on button "Iniciar atendimento de mesa" at bounding box center [576, 255] width 119 height 24
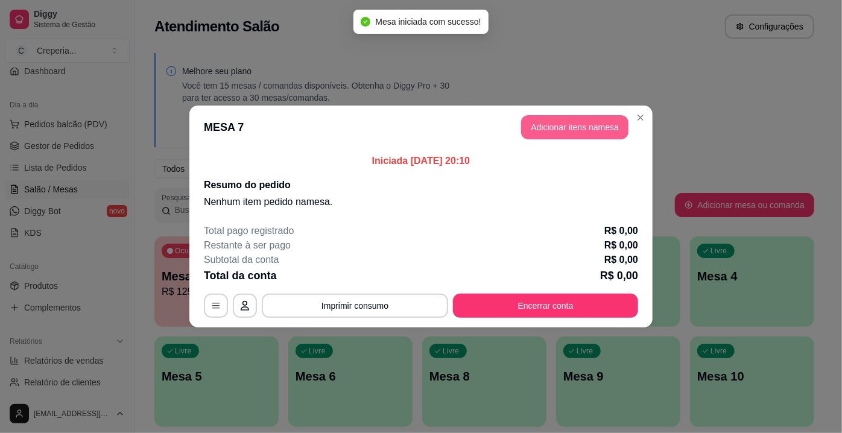
click at [585, 132] on button "Adicionar itens na mesa" at bounding box center [574, 127] width 107 height 24
click at [91, 89] on input "Pesquisa" at bounding box center [290, 84] width 512 height 12
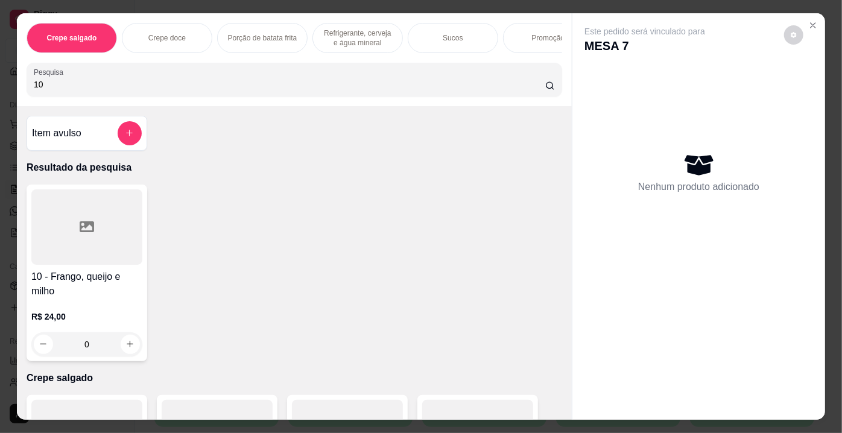
type input "10"
click at [68, 220] on div at bounding box center [86, 226] width 111 height 75
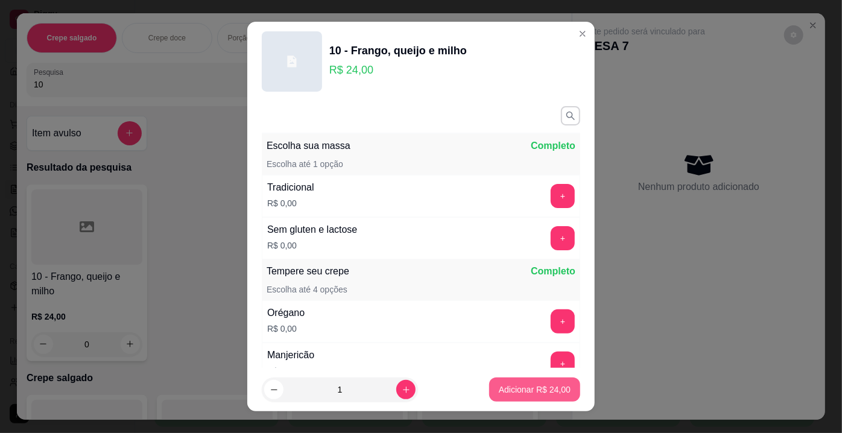
click at [497, 382] on button "Adicionar R$ 24,00" at bounding box center [534, 390] width 91 height 24
type input "1"
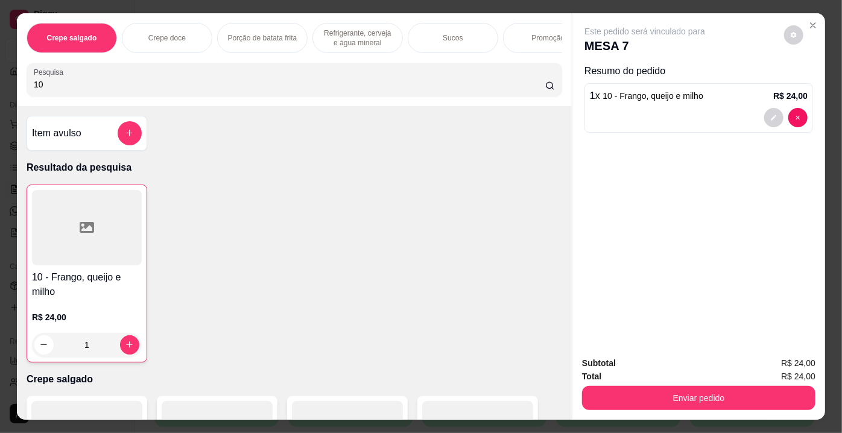
drag, startPoint x: 97, startPoint y: 84, endPoint x: 0, endPoint y: 89, distance: 96.7
click at [0, 89] on div "Crepe salgado Crepe doce Porção de batata frita Refrigerante, cerveja e água mi…" at bounding box center [421, 216] width 842 height 433
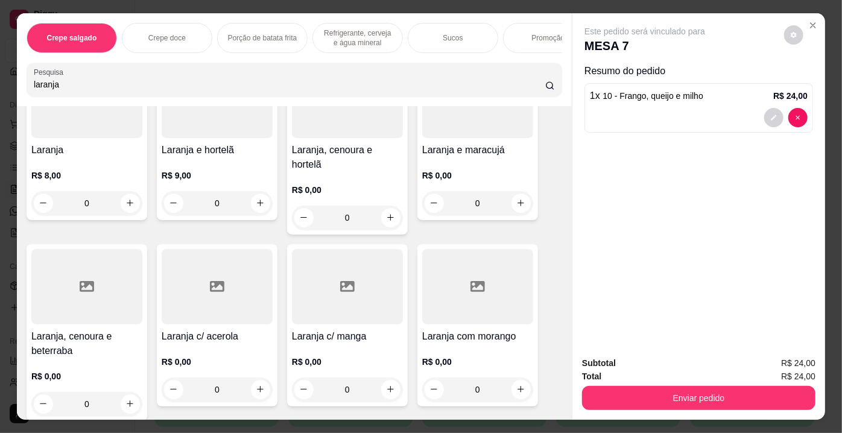
scroll to position [164, 0]
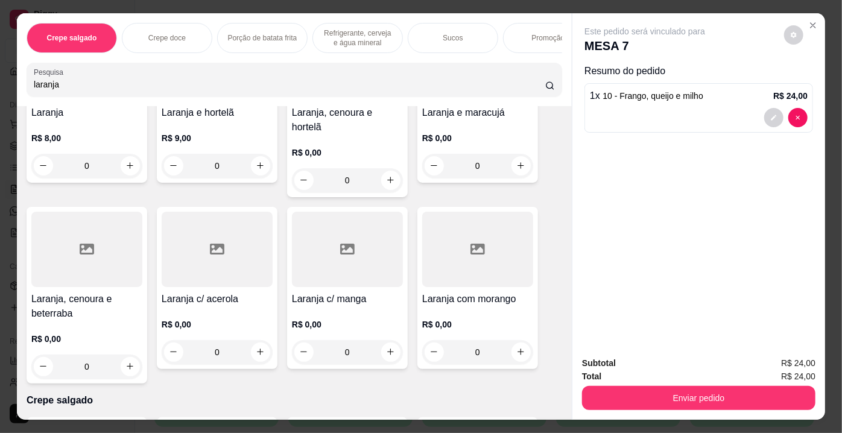
type input "laranja"
click at [488, 234] on div at bounding box center [477, 249] width 111 height 75
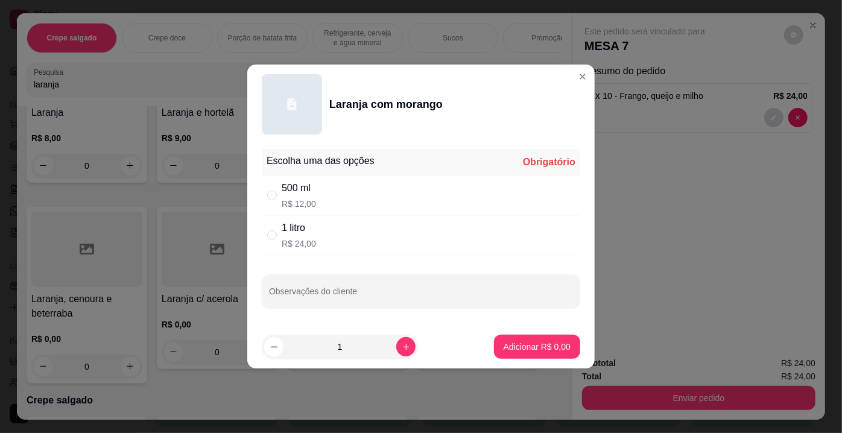
click at [307, 203] on p "R$ 12,00" at bounding box center [299, 204] width 34 height 12
radio input "true"
click at [538, 345] on p "Adicionar R$ 12,00" at bounding box center [535, 347] width 72 height 12
type input "1"
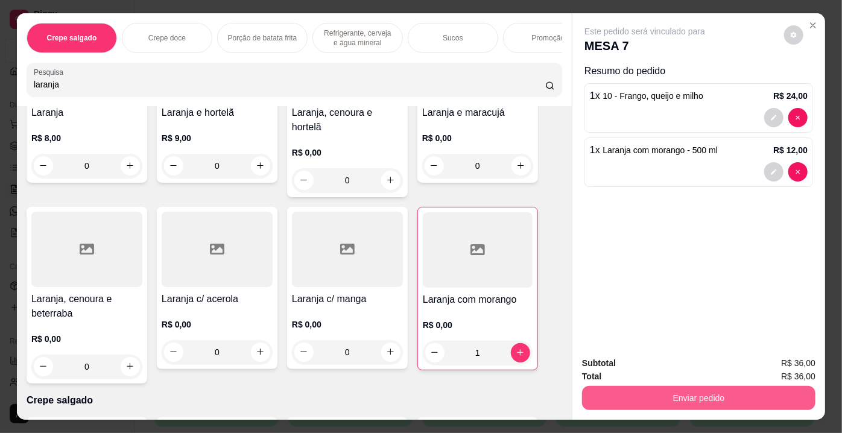
click at [663, 396] on button "Enviar pedido" at bounding box center [699, 398] width 234 height 24
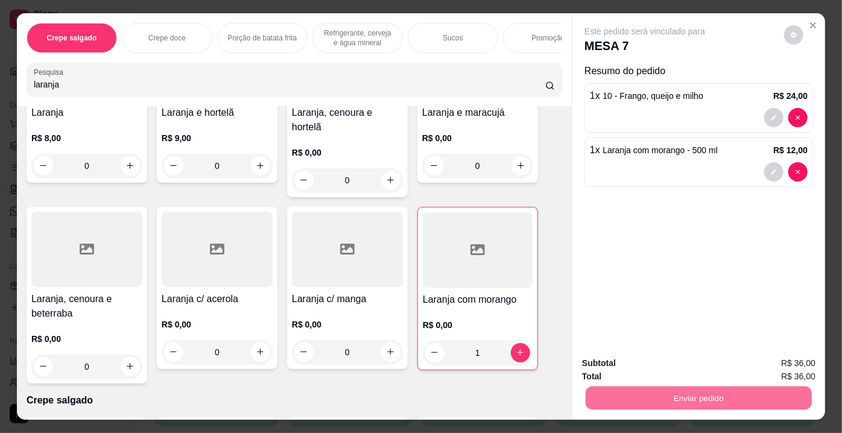
click at [781, 366] on button "Enviar pedido" at bounding box center [785, 365] width 68 height 23
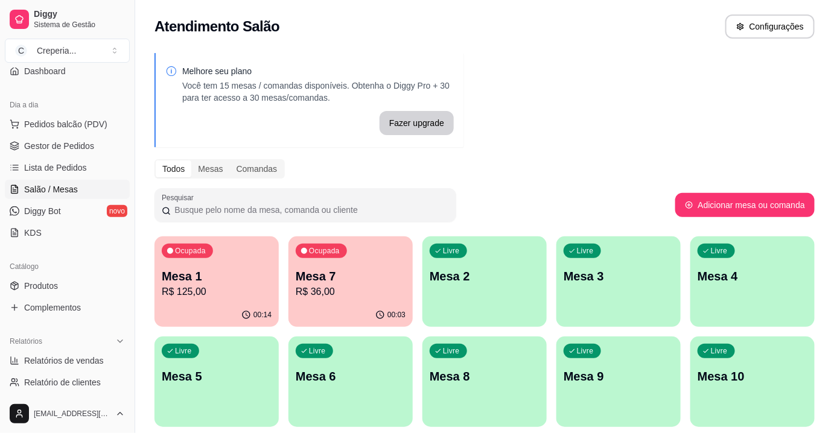
click at [189, 372] on p "Mesa 5" at bounding box center [217, 376] width 110 height 17
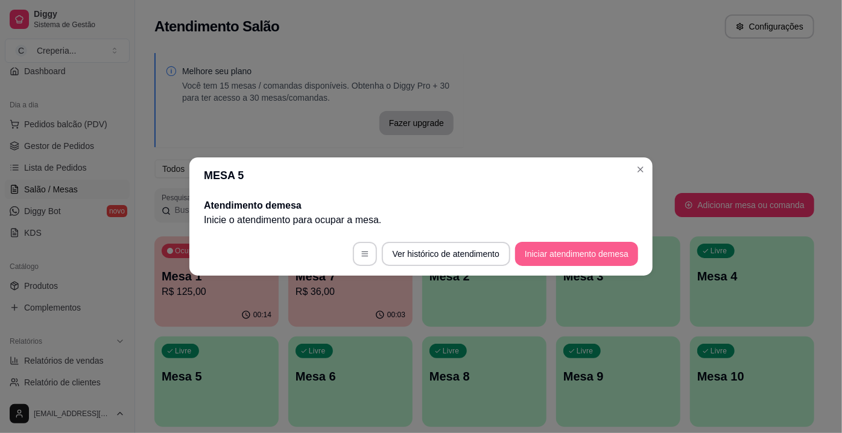
click at [574, 250] on button "Iniciar atendimento de mesa" at bounding box center [576, 254] width 123 height 24
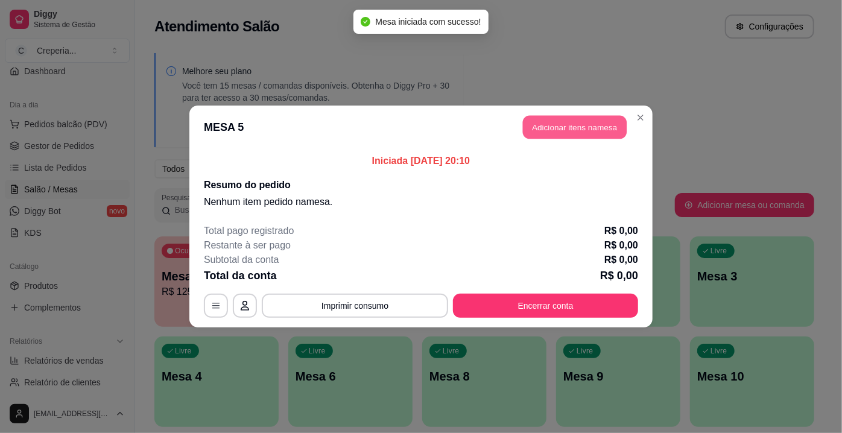
click at [583, 138] on button "Adicionar itens na mesa" at bounding box center [575, 128] width 104 height 24
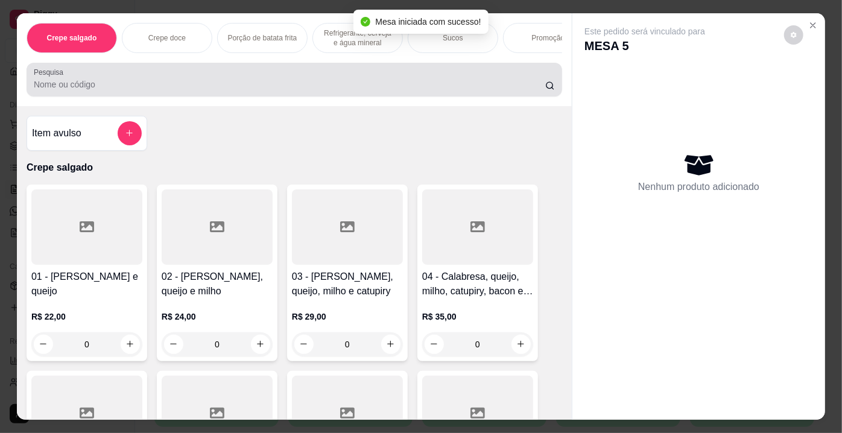
click at [270, 89] on input "Pesquisa" at bounding box center [290, 84] width 512 height 12
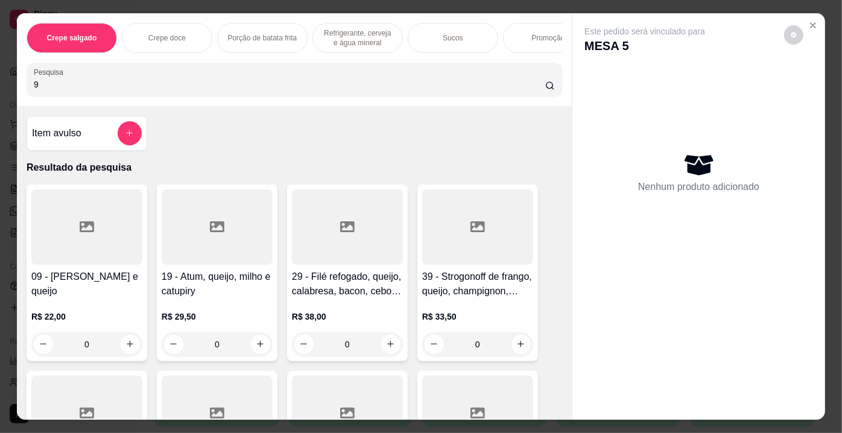
type input "9"
click at [83, 249] on div at bounding box center [86, 226] width 111 height 75
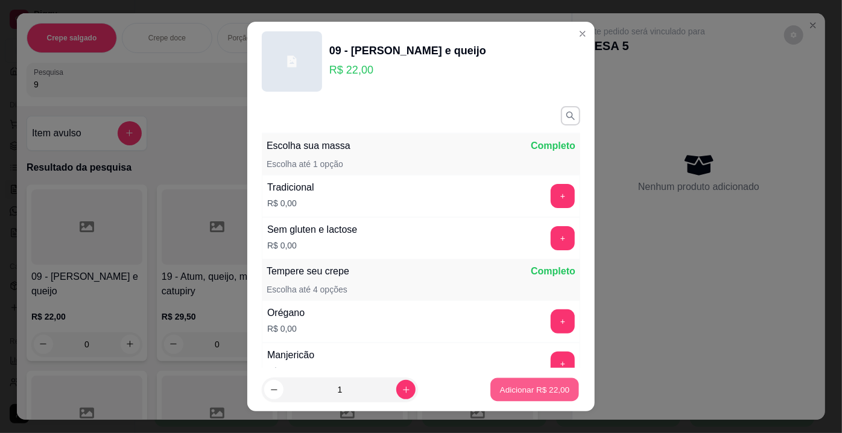
click at [500, 391] on p "Adicionar R$ 22,00" at bounding box center [535, 389] width 70 height 11
type input "1"
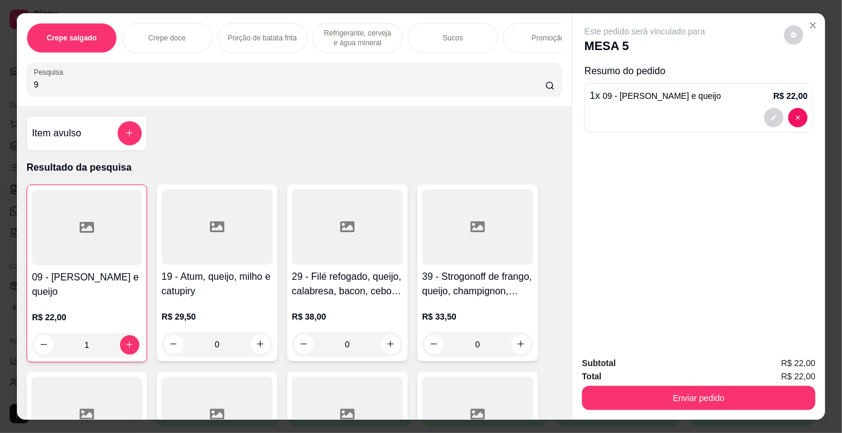
click at [183, 86] on input "9" at bounding box center [290, 84] width 512 height 12
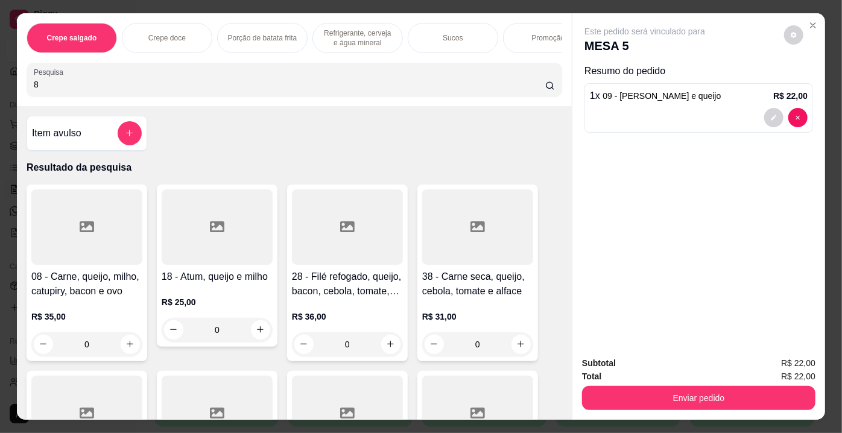
type input "8"
click at [78, 220] on div at bounding box center [86, 226] width 111 height 75
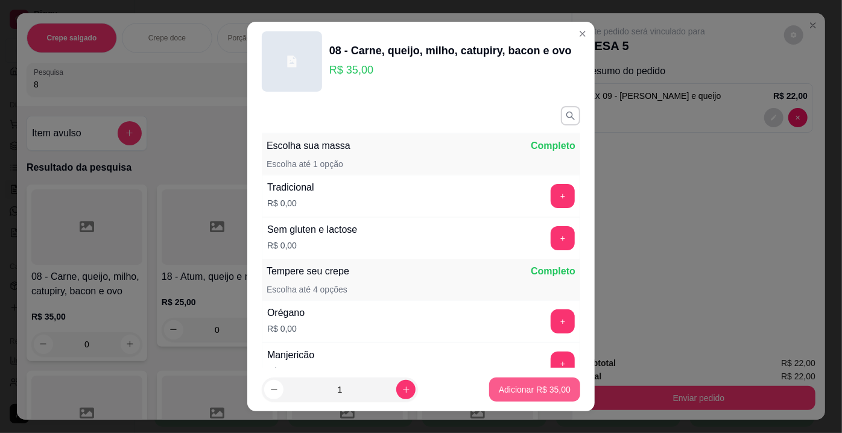
click at [515, 384] on p "Adicionar R$ 35,00" at bounding box center [535, 390] width 72 height 12
type input "1"
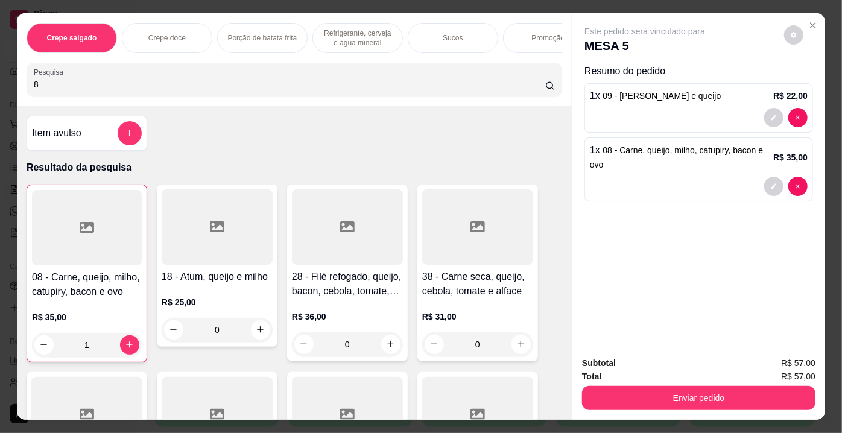
drag, startPoint x: 73, startPoint y: 93, endPoint x: 1, endPoint y: 63, distance: 78.4
click at [1, 63] on div "Crepe salgado Crepe doce Porção de batata frita Refrigerante, cerveja e água mi…" at bounding box center [421, 216] width 842 height 433
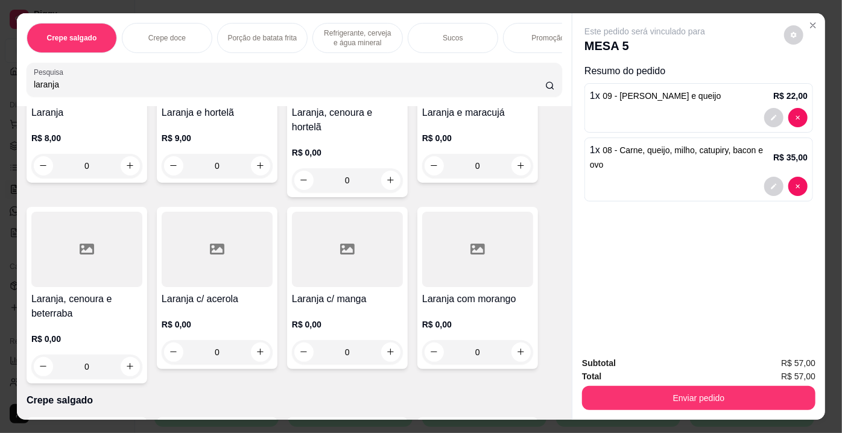
type input "laranja"
click at [486, 245] on div at bounding box center [477, 249] width 111 height 75
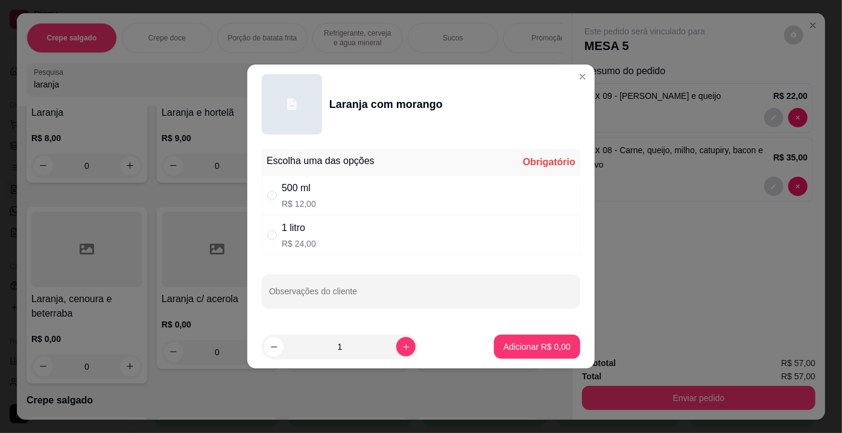
click at [321, 200] on div "500 ml R$ 12,00" at bounding box center [421, 196] width 319 height 40
radio input "true"
click at [510, 348] on p "Adicionar R$ 12,00" at bounding box center [535, 346] width 70 height 11
type input "1"
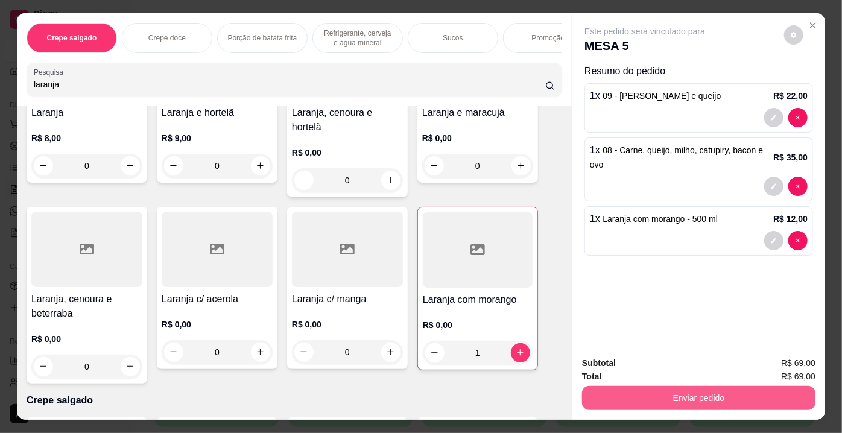
click at [727, 389] on button "Enviar pedido" at bounding box center [699, 398] width 234 height 24
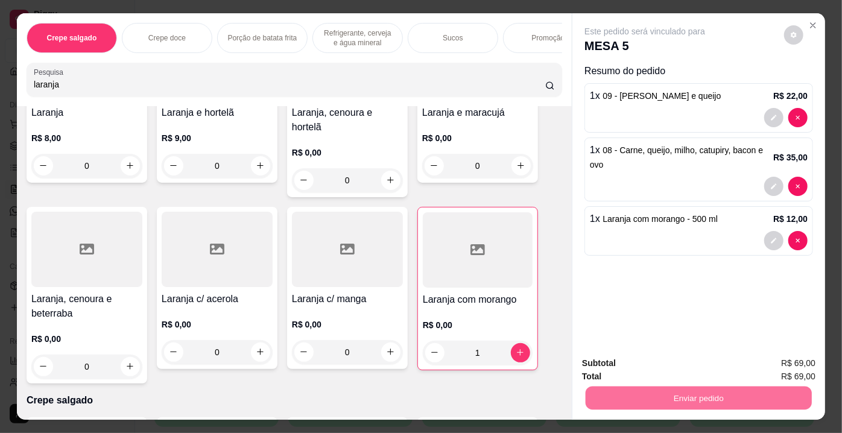
click at [782, 364] on button "Enviar pedido" at bounding box center [785, 365] width 68 height 23
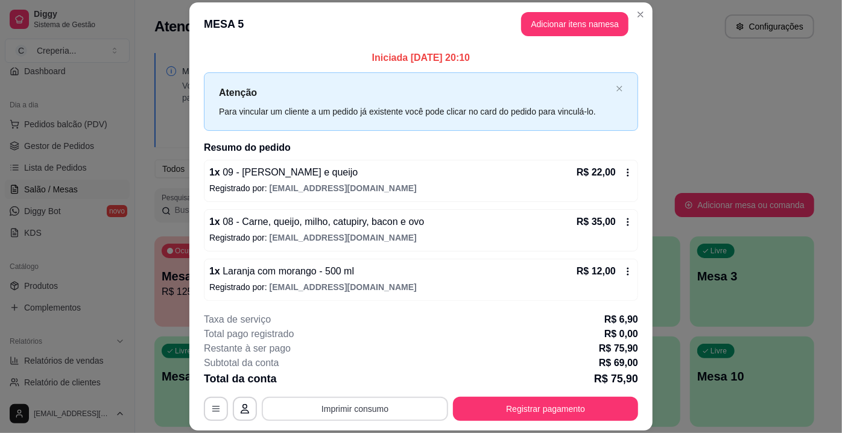
click at [339, 409] on button "Imprimir consumo" at bounding box center [355, 409] width 186 height 24
click at [349, 380] on button "IMPRESSORA" at bounding box center [355, 381] width 84 height 19
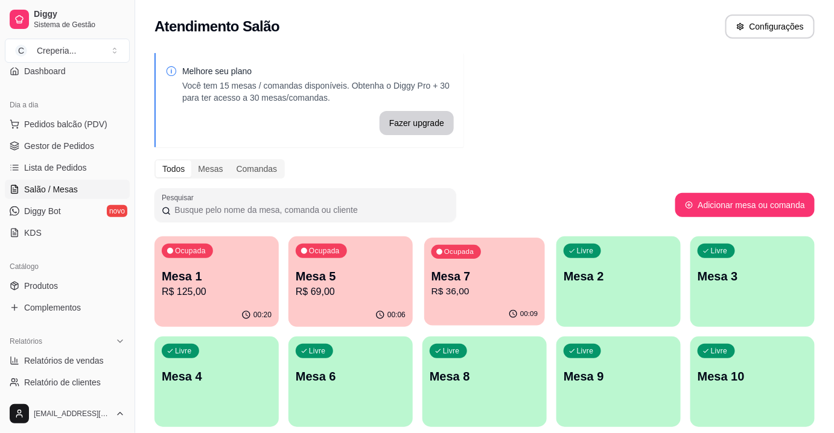
click at [453, 292] on p "R$ 36,00" at bounding box center [484, 292] width 107 height 14
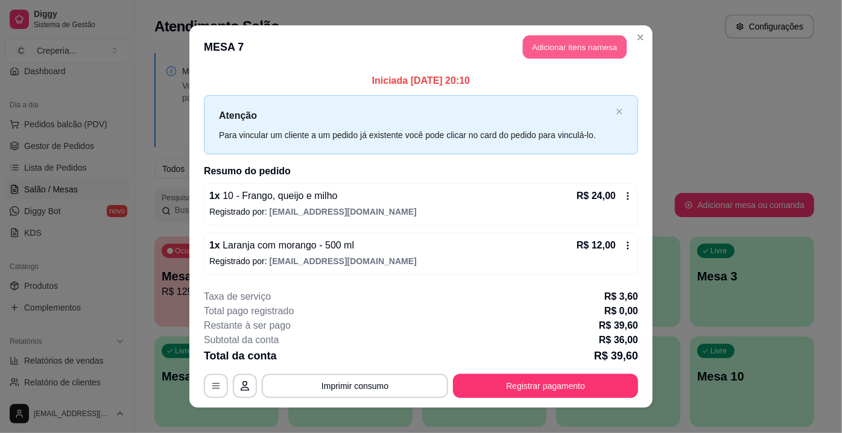
click at [566, 39] on button "Adicionar itens na mesa" at bounding box center [575, 48] width 104 height 24
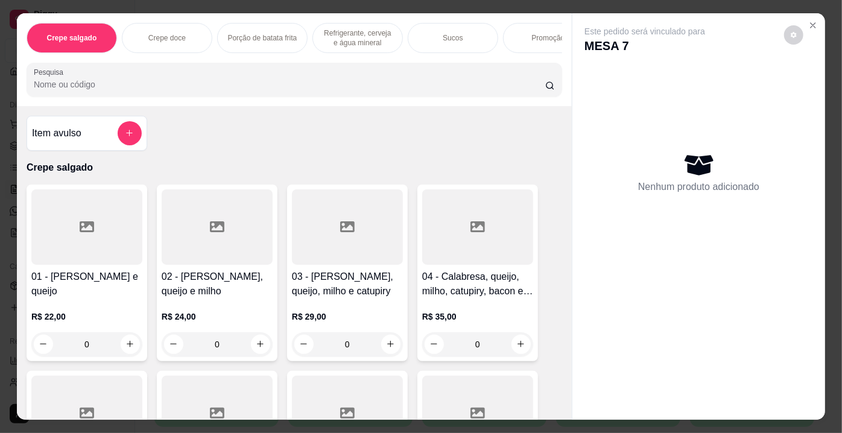
click at [261, 89] on input "Pesquisa" at bounding box center [290, 84] width 512 height 12
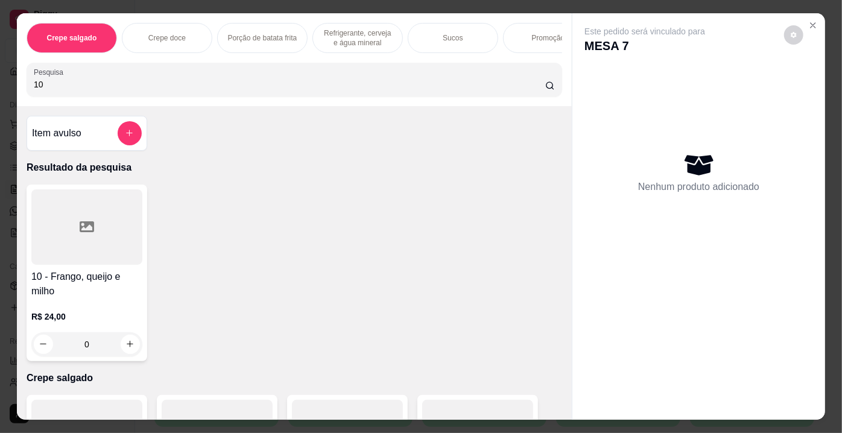
type input "10"
click at [88, 271] on div "10 - Frango, queijo e milho R$ 24,00 0" at bounding box center [87, 273] width 121 height 177
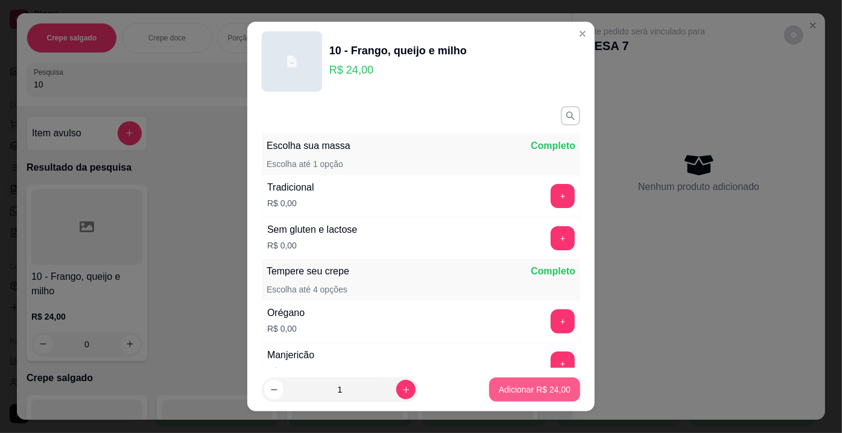
click at [505, 396] on button "Adicionar R$ 24,00" at bounding box center [534, 390] width 91 height 24
type input "1"
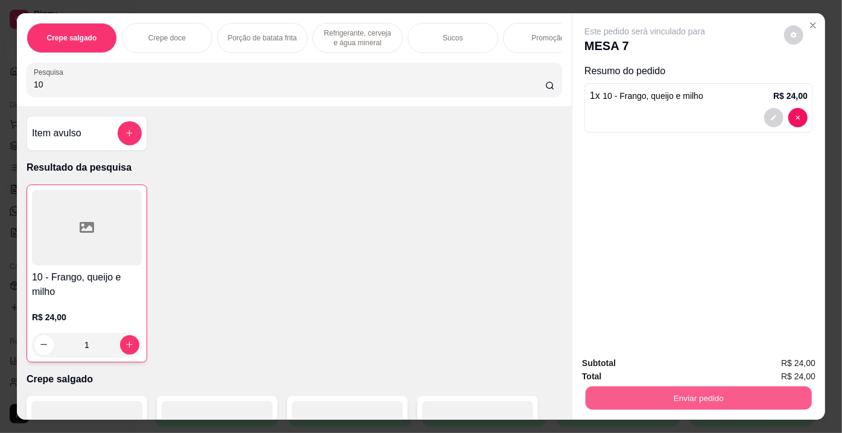
click at [688, 395] on button "Enviar pedido" at bounding box center [699, 399] width 226 height 24
click at [771, 361] on button "Enviar pedido" at bounding box center [785, 365] width 66 height 22
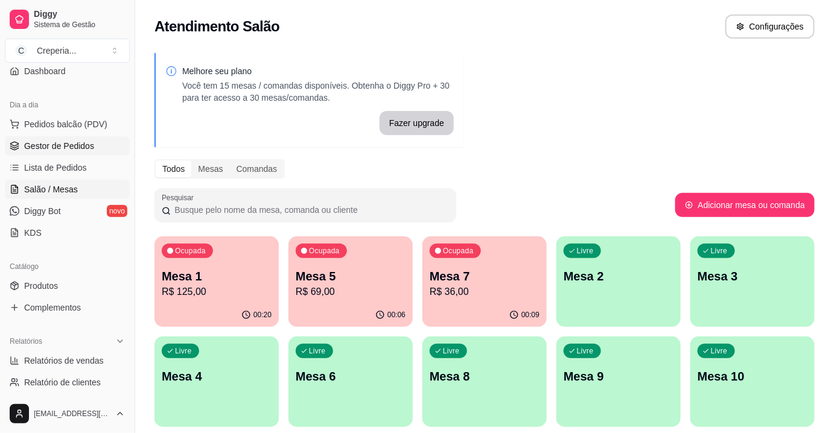
click at [69, 145] on span "Gestor de Pedidos" at bounding box center [59, 146] width 70 height 12
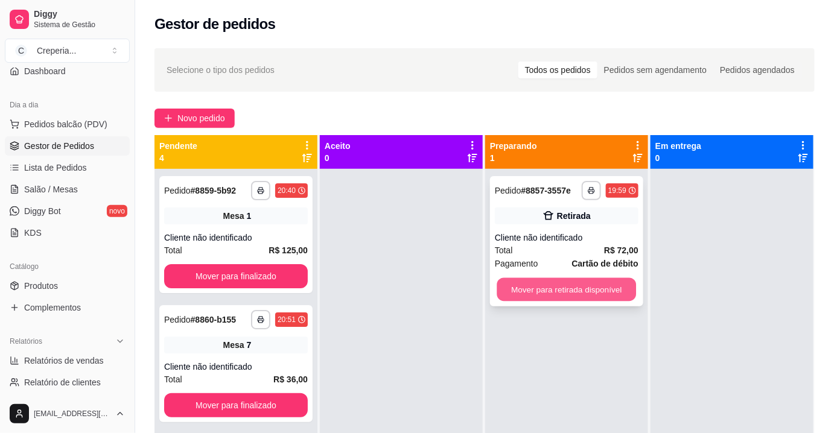
click at [596, 293] on button "Mover para retirada disponível" at bounding box center [566, 290] width 139 height 24
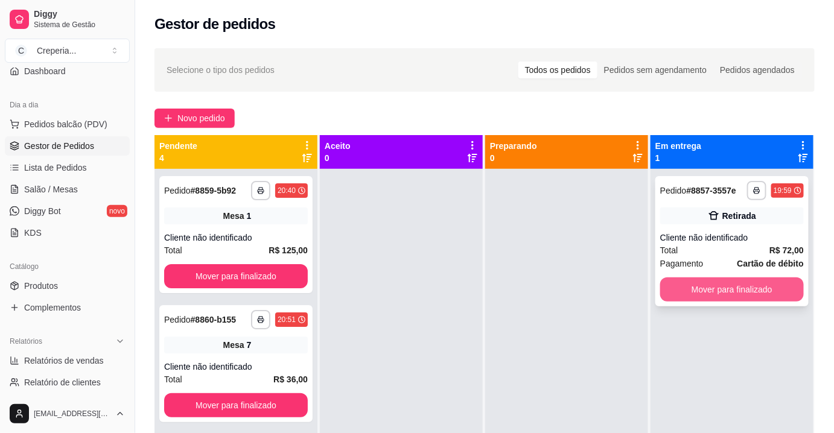
click at [698, 290] on button "Mover para finalizado" at bounding box center [732, 290] width 144 height 24
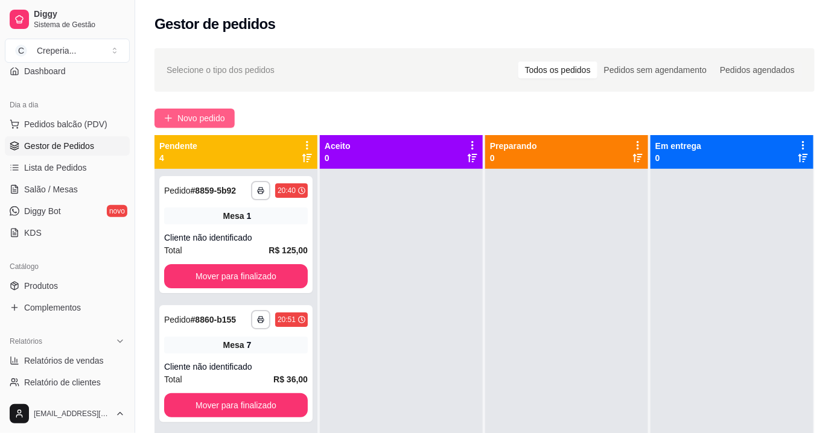
click at [201, 121] on span "Novo pedido" at bounding box center [201, 118] width 48 height 13
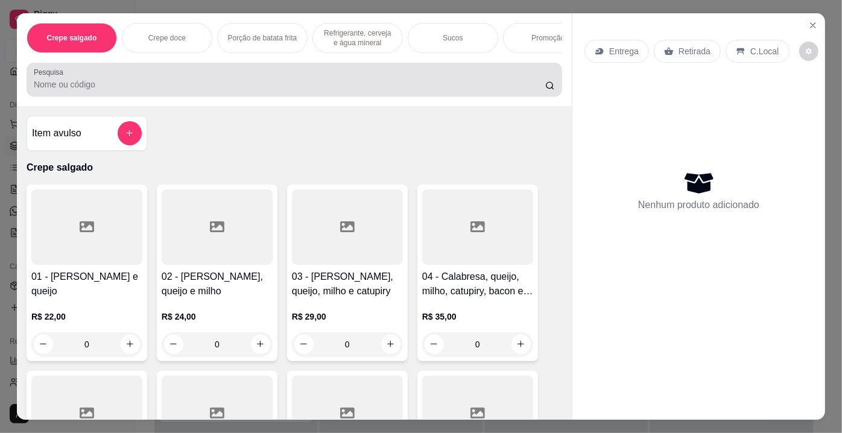
click at [294, 92] on div at bounding box center [294, 80] width 521 height 24
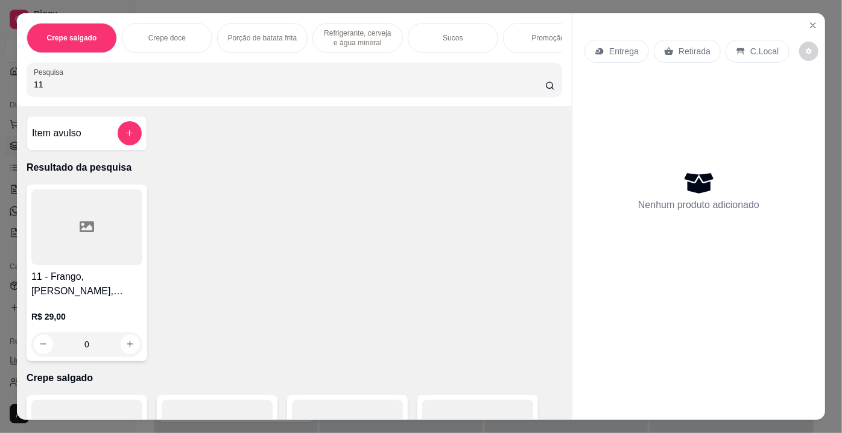
type input "11"
click at [122, 215] on div at bounding box center [86, 226] width 111 height 75
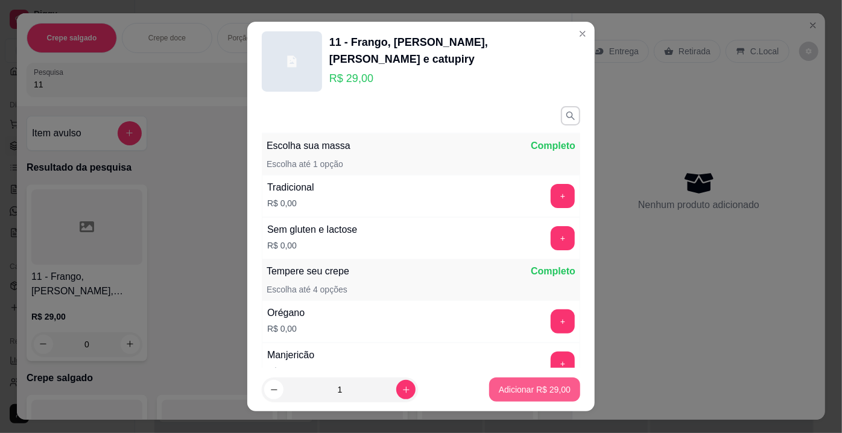
click at [525, 398] on button "Adicionar R$ 29,00" at bounding box center [534, 390] width 91 height 24
type input "1"
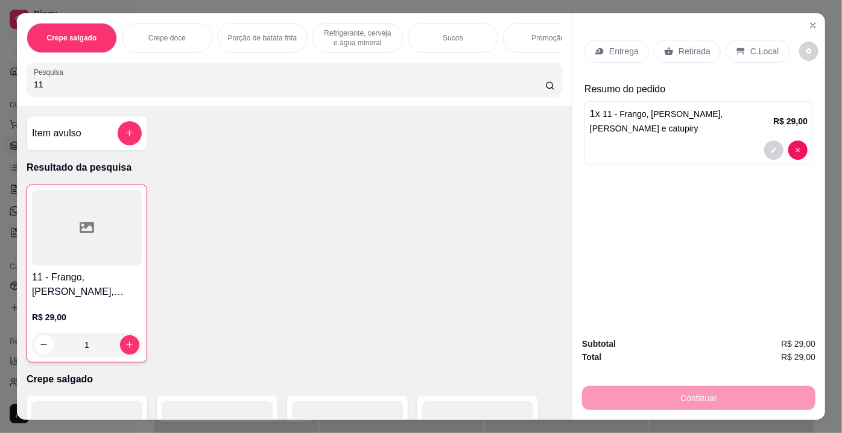
click at [686, 46] on p "Retirada" at bounding box center [695, 51] width 32 height 12
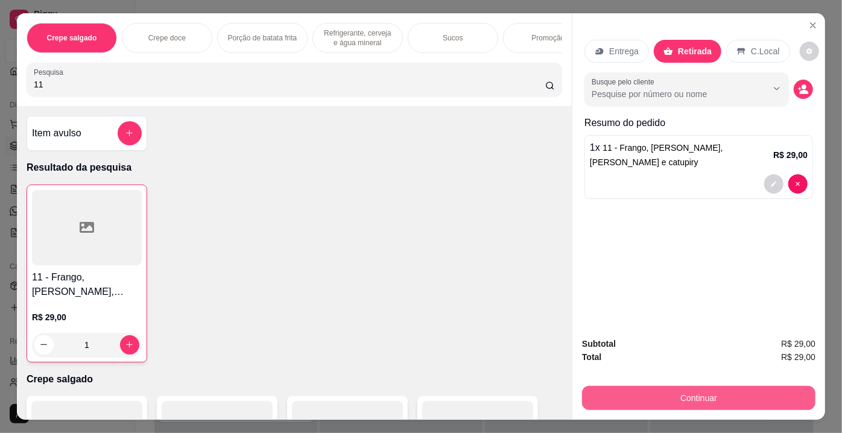
click at [660, 394] on button "Continuar" at bounding box center [699, 398] width 234 height 24
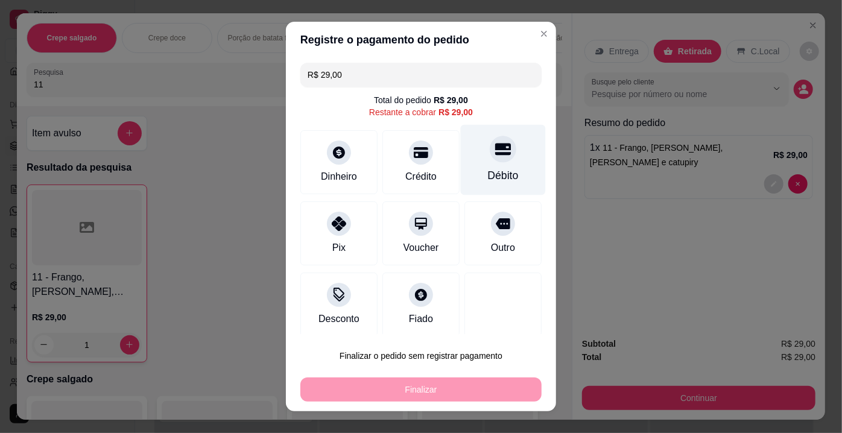
click at [491, 159] on div at bounding box center [503, 149] width 27 height 27
type input "R$ 0,00"
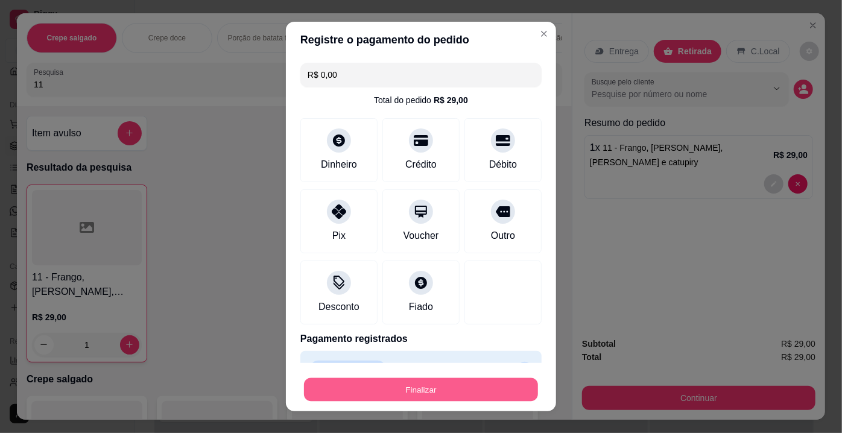
click at [396, 391] on button "Finalizar" at bounding box center [421, 390] width 234 height 24
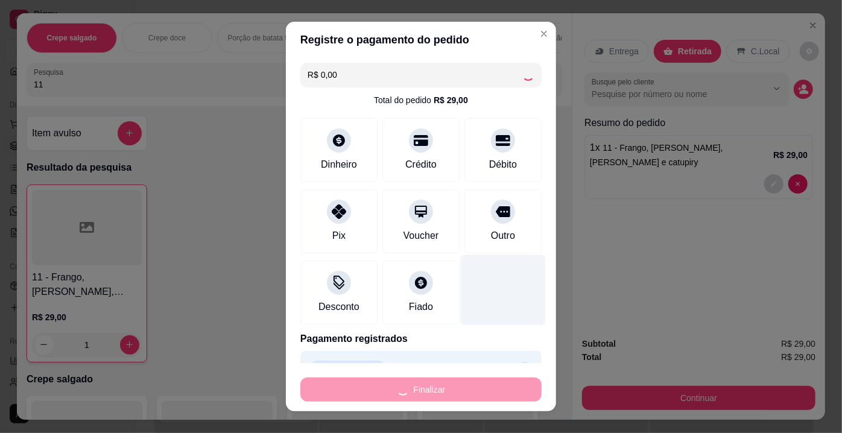
type input "0"
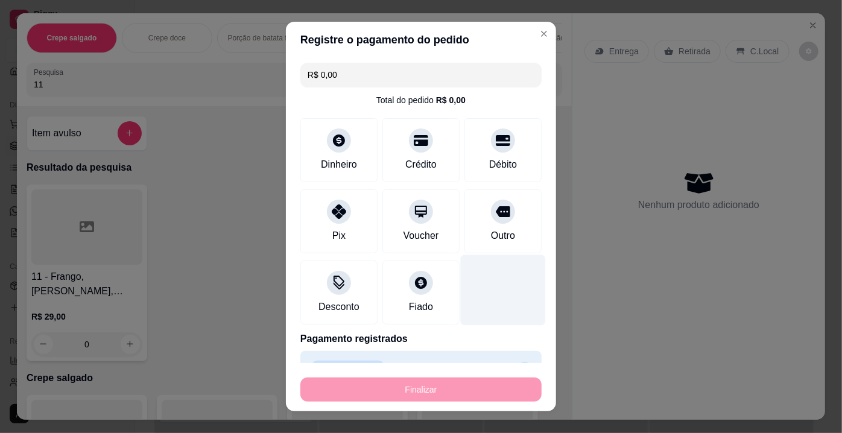
type input "-R$ 29,00"
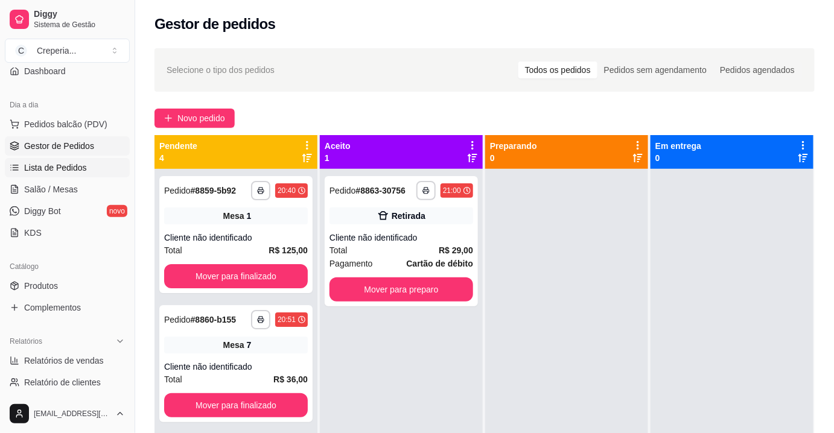
click at [71, 163] on span "Lista de Pedidos" at bounding box center [55, 168] width 63 height 12
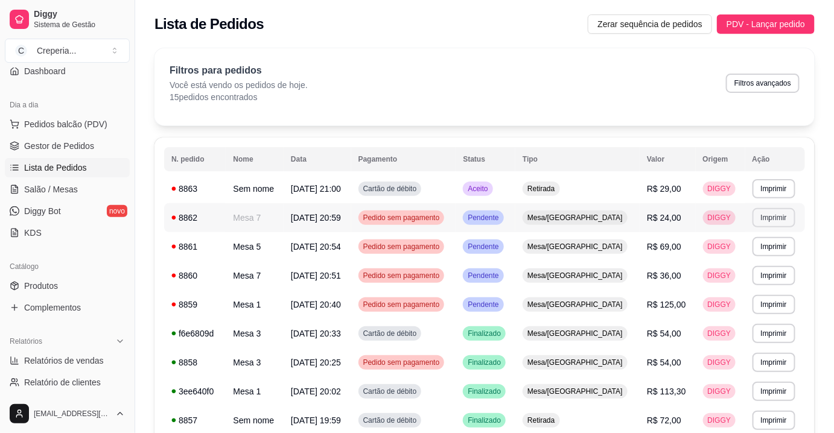
click at [777, 215] on button "Imprimir" at bounding box center [773, 217] width 43 height 19
click at [735, 265] on button "IMPRESSORA" at bounding box center [748, 259] width 87 height 19
click at [766, 191] on button "Imprimir" at bounding box center [774, 188] width 42 height 19
click at [760, 228] on button "IMPRESSORA" at bounding box center [749, 230] width 84 height 19
click at [53, 190] on span "Salão / Mesas" at bounding box center [51, 189] width 54 height 12
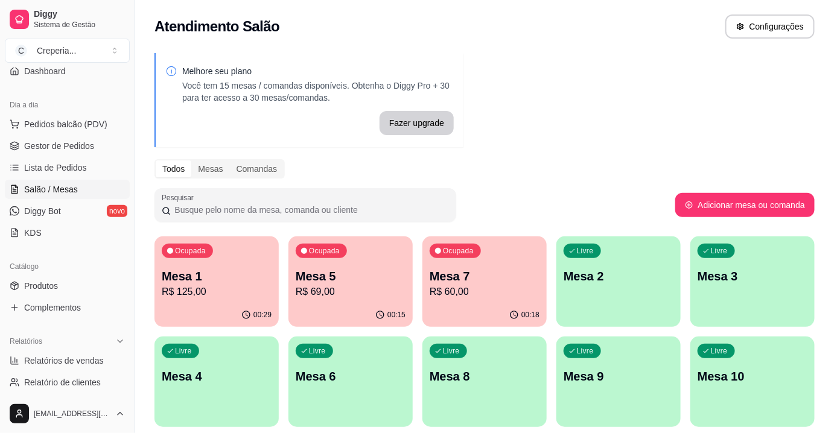
click at [200, 279] on p "Mesa 1" at bounding box center [217, 276] width 110 height 17
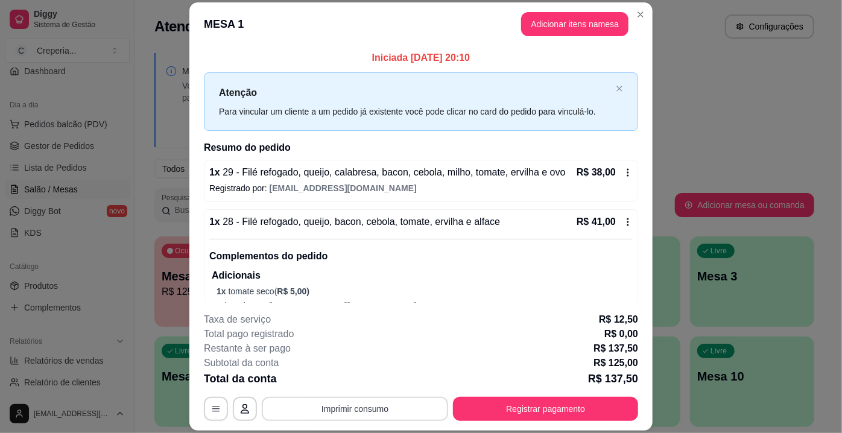
click at [316, 409] on button "Imprimir consumo" at bounding box center [355, 409] width 186 height 24
click at [366, 384] on button "IMPRESSORA" at bounding box center [354, 381] width 87 height 19
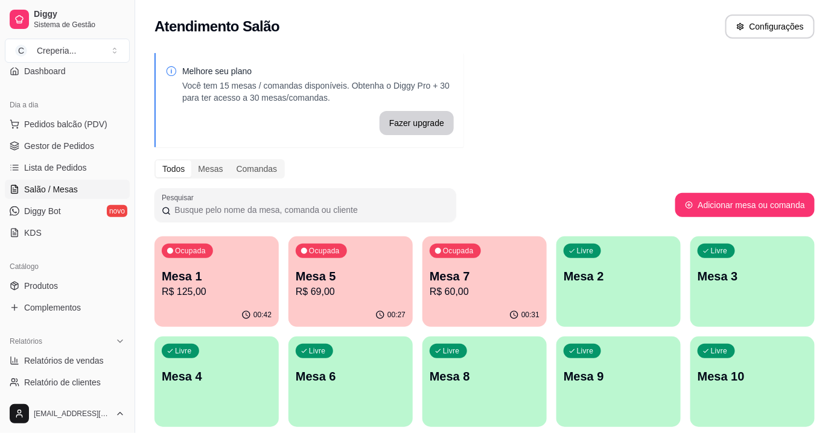
click at [450, 283] on p "Mesa 7" at bounding box center [485, 276] width 110 height 17
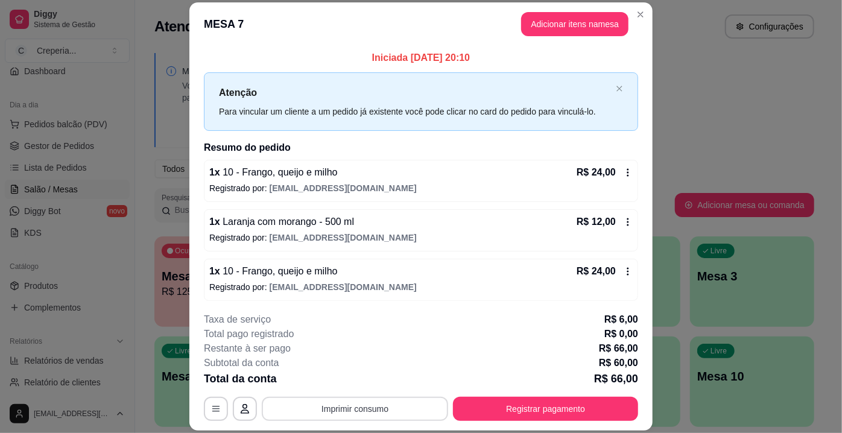
click at [352, 405] on button "Imprimir consumo" at bounding box center [355, 409] width 186 height 24
click at [355, 383] on button "IMPRESSORA" at bounding box center [354, 381] width 87 height 19
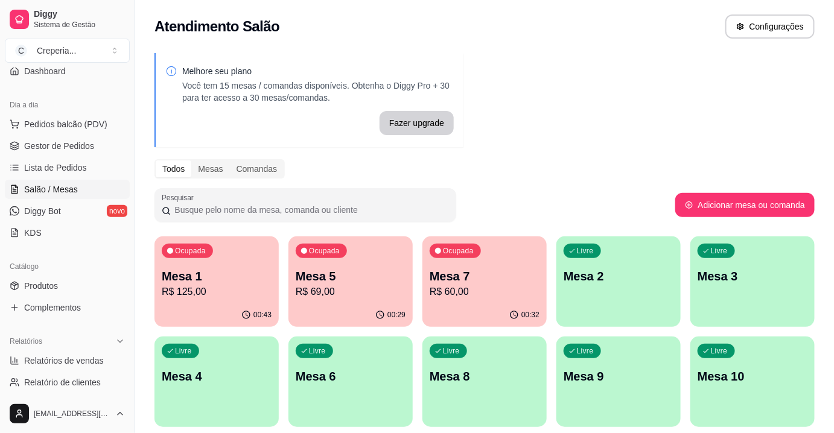
click at [243, 287] on p "R$ 125,00" at bounding box center [217, 292] width 110 height 14
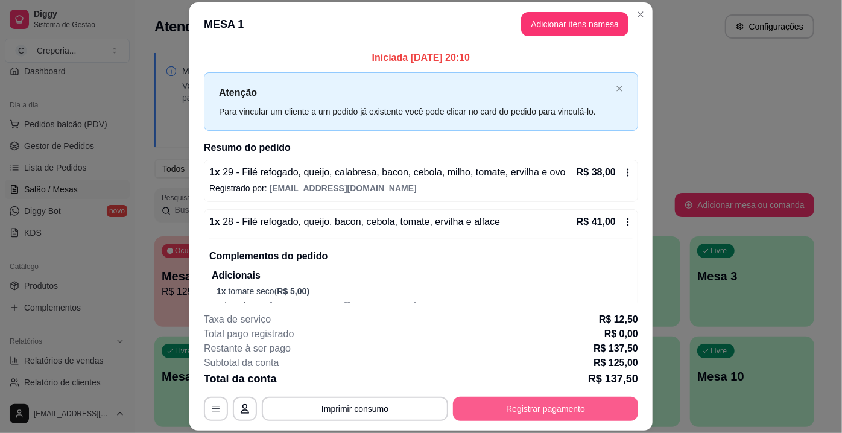
click at [495, 419] on button "Registrar pagamento" at bounding box center [545, 409] width 185 height 24
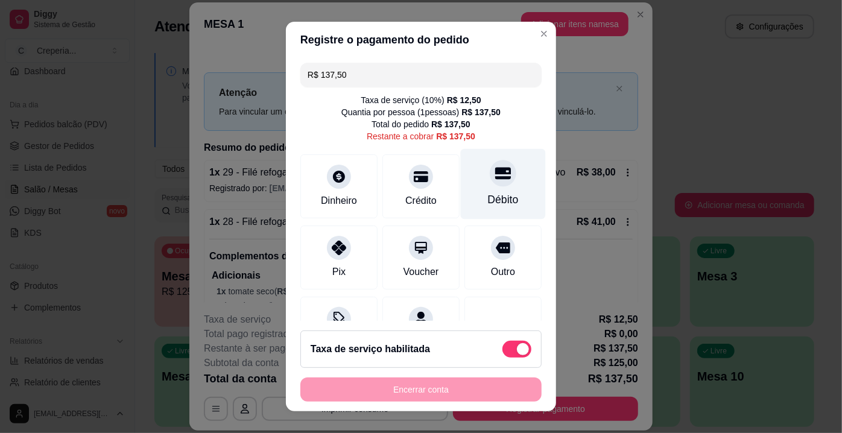
click at [504, 179] on div "Débito" at bounding box center [503, 184] width 85 height 71
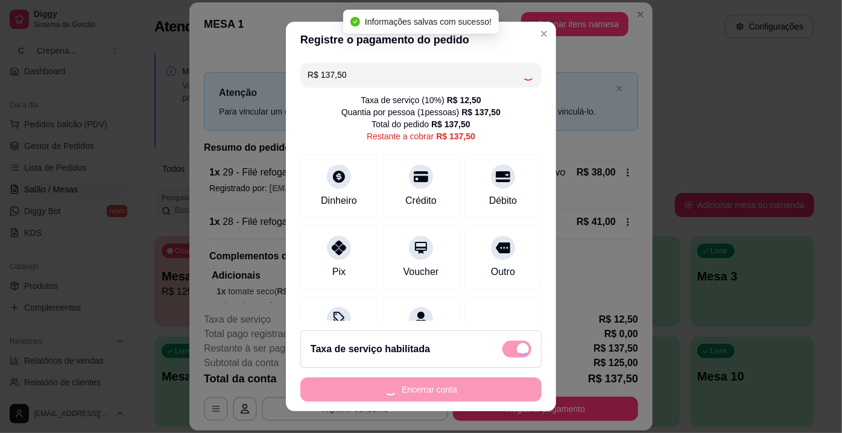
type input "R$ 0,00"
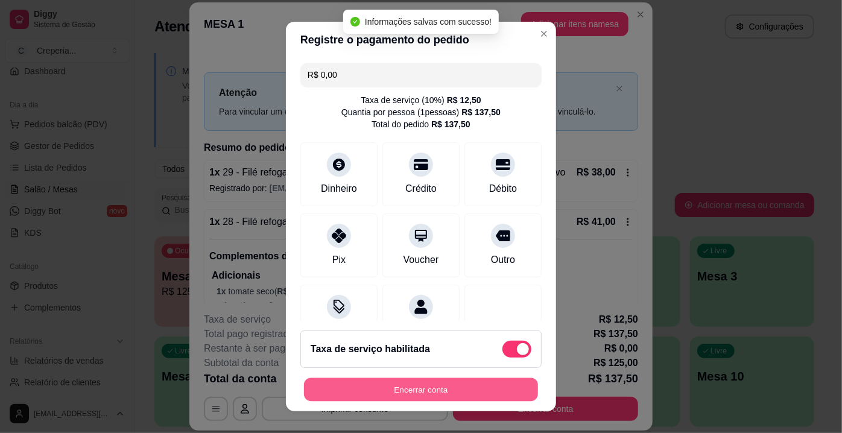
click at [401, 395] on button "Encerrar conta" at bounding box center [421, 390] width 234 height 24
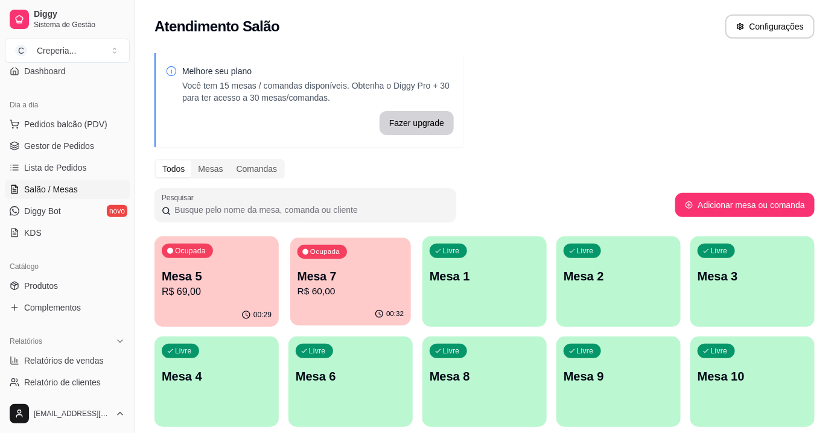
click at [384, 281] on p "Mesa 7" at bounding box center [350, 277] width 107 height 16
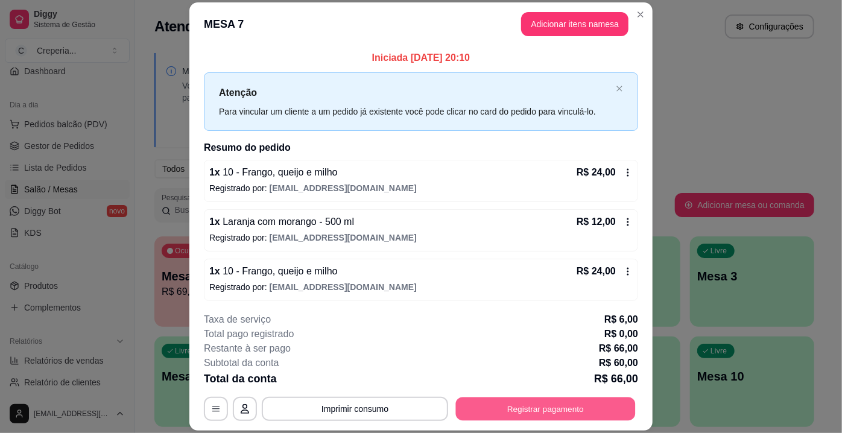
click at [528, 404] on button "Registrar pagamento" at bounding box center [546, 410] width 180 height 24
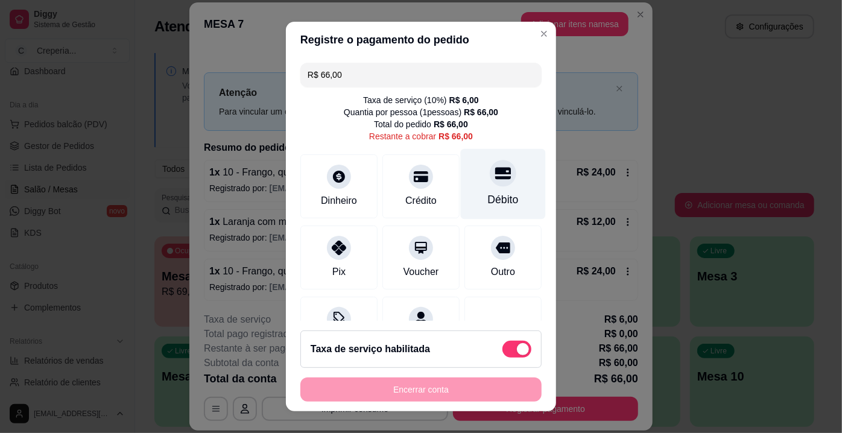
click at [490, 185] on div at bounding box center [503, 173] width 27 height 27
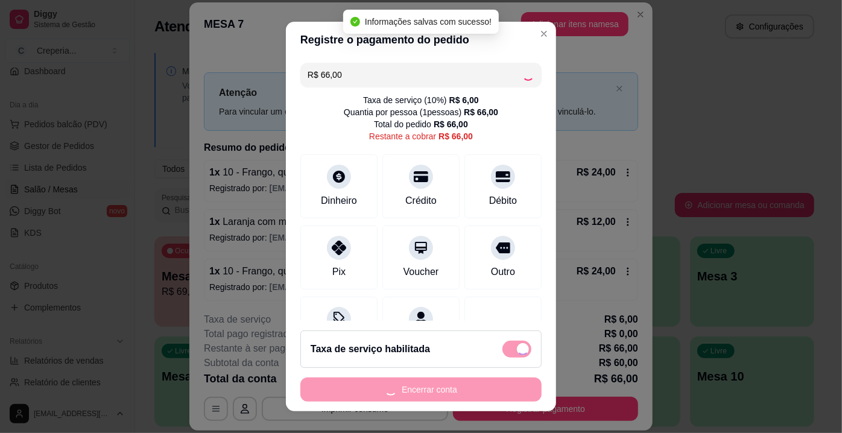
type input "R$ 0,00"
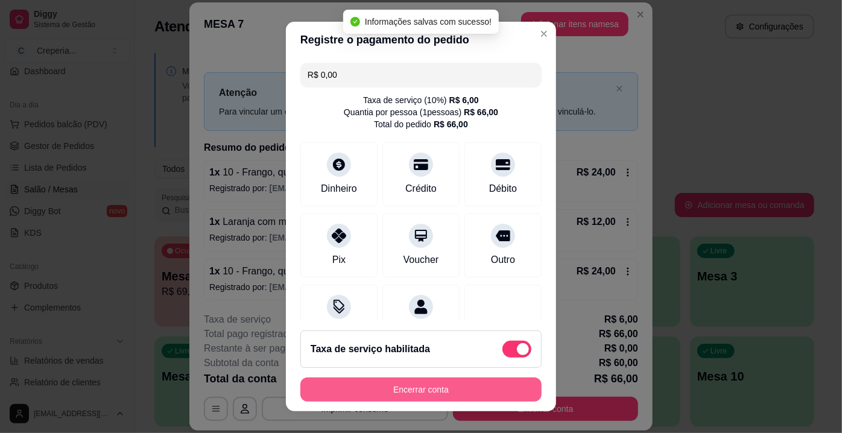
click at [427, 392] on button "Encerrar conta" at bounding box center [421, 390] width 241 height 24
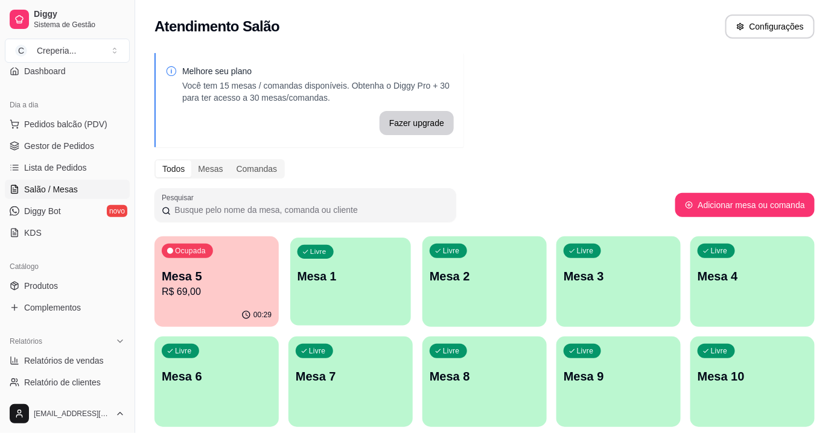
click at [375, 269] on p "Mesa 1" at bounding box center [350, 277] width 107 height 16
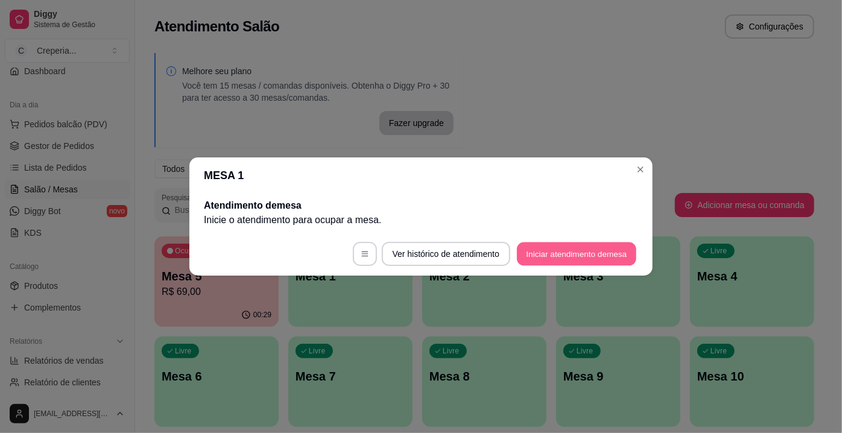
click at [554, 258] on button "Iniciar atendimento de mesa" at bounding box center [576, 255] width 119 height 24
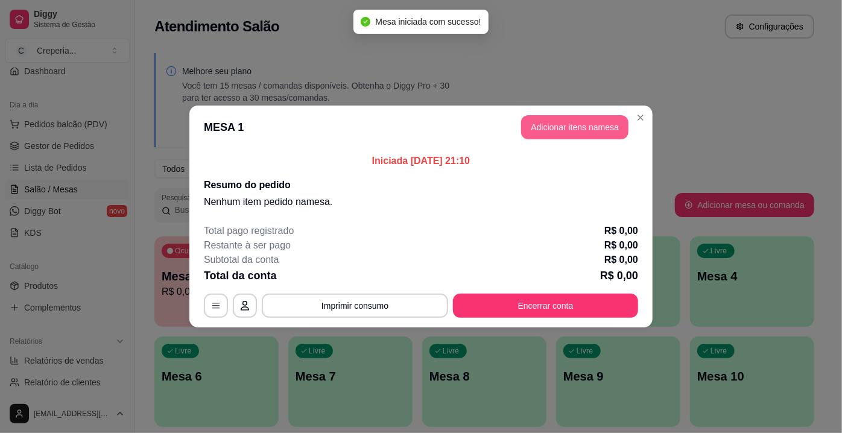
click at [539, 133] on button "Adicionar itens na mesa" at bounding box center [574, 127] width 107 height 24
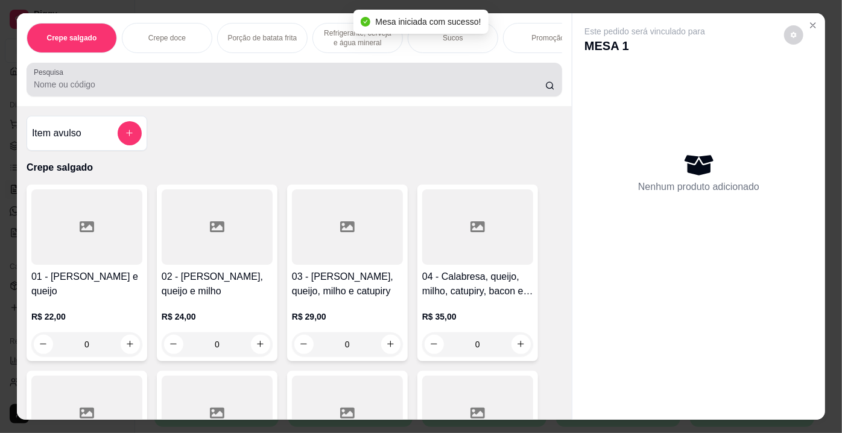
click at [233, 83] on input "Pesquisa" at bounding box center [290, 84] width 512 height 12
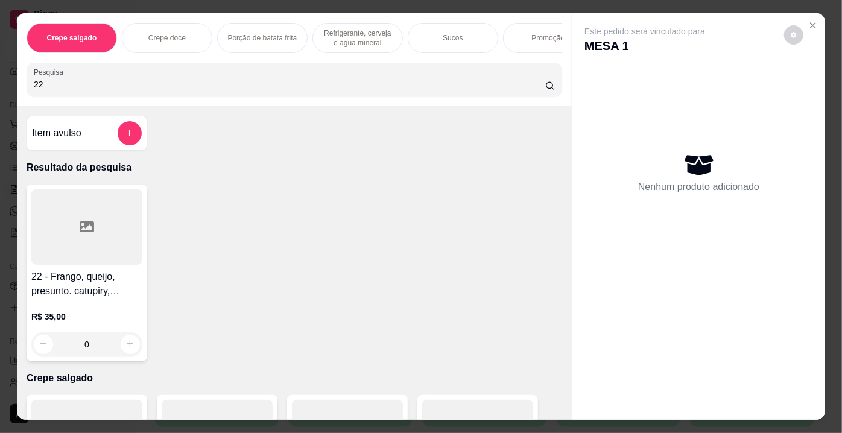
type input "22"
click at [125, 249] on div at bounding box center [86, 226] width 111 height 75
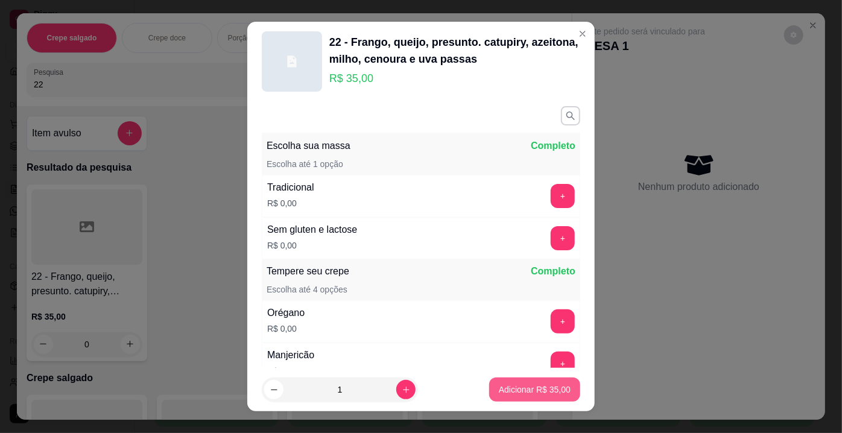
click at [499, 395] on p "Adicionar R$ 35,00" at bounding box center [535, 390] width 72 height 12
type input "1"
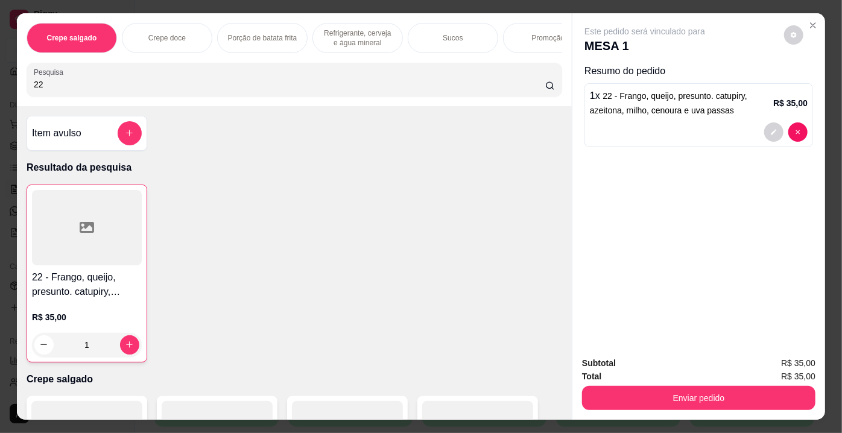
drag, startPoint x: 45, startPoint y: 89, endPoint x: 1, endPoint y: 85, distance: 44.3
click at [0, 85] on div "Crepe salgado Crepe doce Porção de batata frita Refrigerante, cerveja e água mi…" at bounding box center [421, 216] width 842 height 433
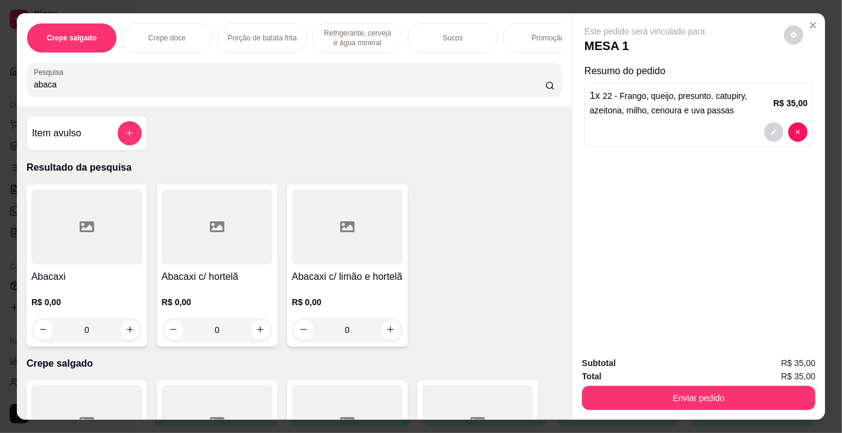
type input "abaca"
click at [173, 215] on div at bounding box center [217, 226] width 111 height 75
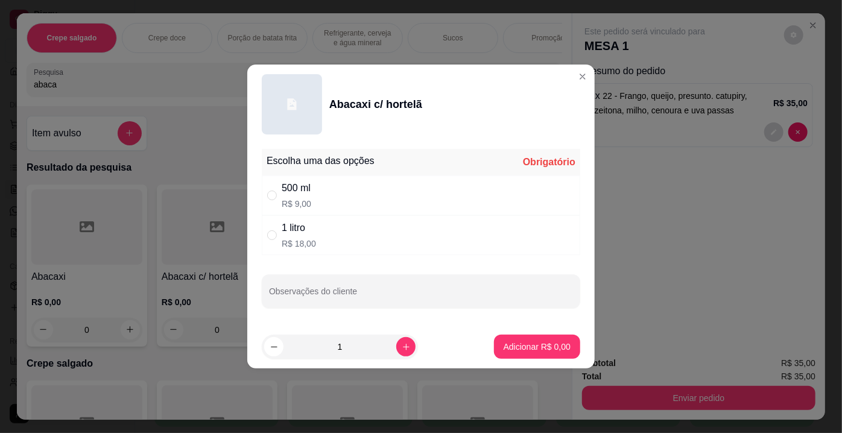
click at [343, 194] on div "500 ml R$ 9,00" at bounding box center [421, 196] width 319 height 40
radio input "true"
drag, startPoint x: 376, startPoint y: 271, endPoint x: 372, endPoint y: 285, distance: 14.5
click at [374, 279] on div "Escolha uma das opções Completo 500 ml R$ 9,00 1 litro R$ 18,00 Observações do …" at bounding box center [421, 234] width 348 height 181
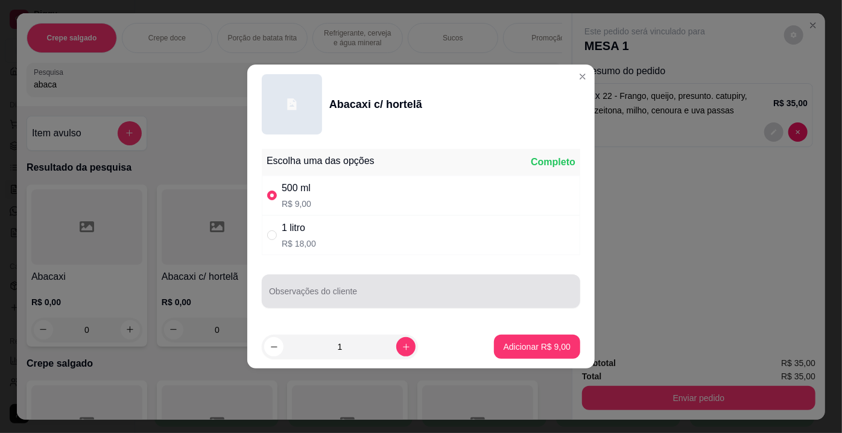
click at [372, 285] on div at bounding box center [421, 291] width 304 height 24
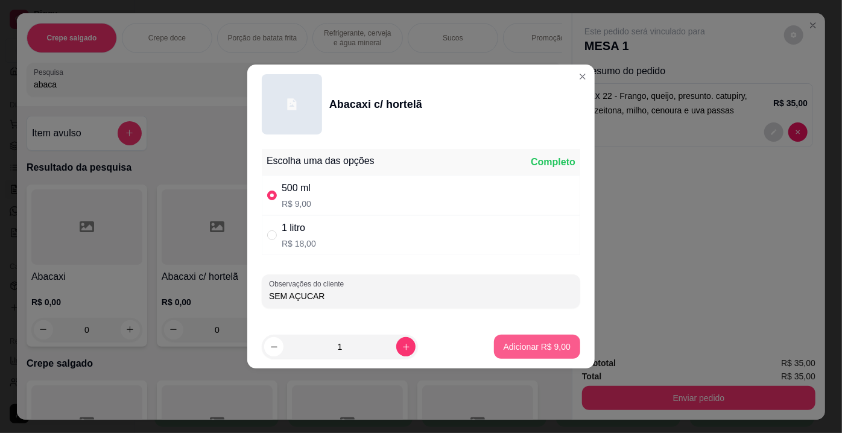
type input "SEM AÇUCAR"
click at [528, 345] on p "Adicionar R$ 9,00" at bounding box center [537, 347] width 67 height 12
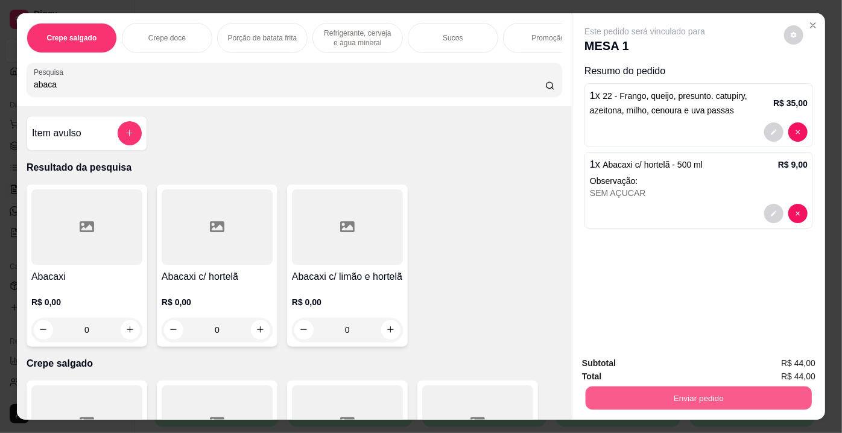
click at [648, 389] on button "Enviar pedido" at bounding box center [699, 399] width 226 height 24
click at [792, 374] on button "Enviar pedido" at bounding box center [785, 365] width 68 height 23
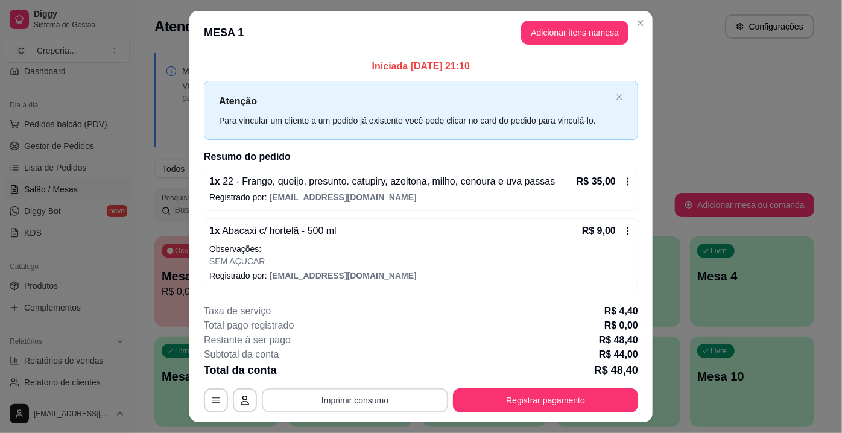
click at [375, 402] on button "Imprimir consumo" at bounding box center [355, 401] width 186 height 24
click at [357, 377] on button "IMPRESSORA" at bounding box center [355, 372] width 84 height 19
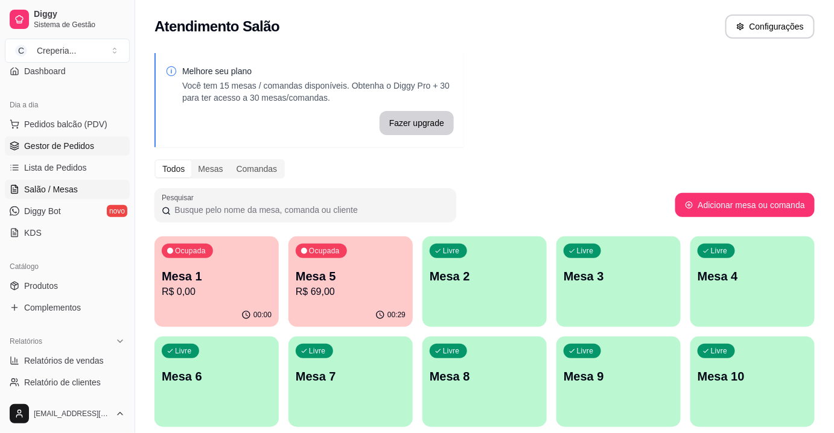
click at [82, 145] on span "Gestor de Pedidos" at bounding box center [59, 146] width 70 height 12
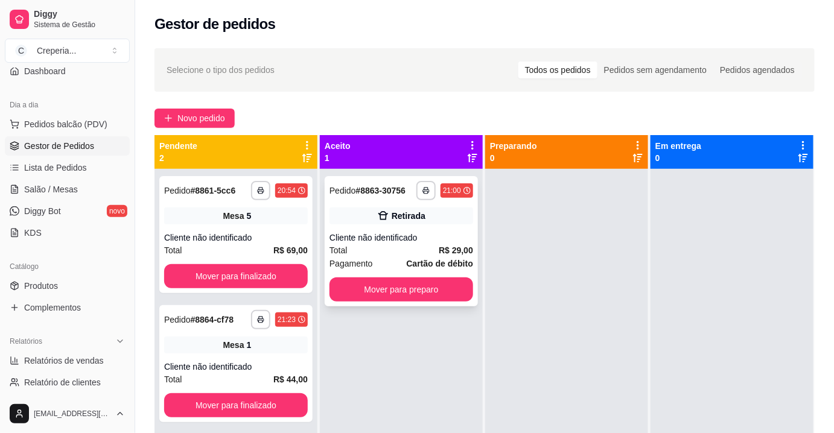
click at [434, 241] on div "Cliente não identificado" at bounding box center [401, 238] width 144 height 12
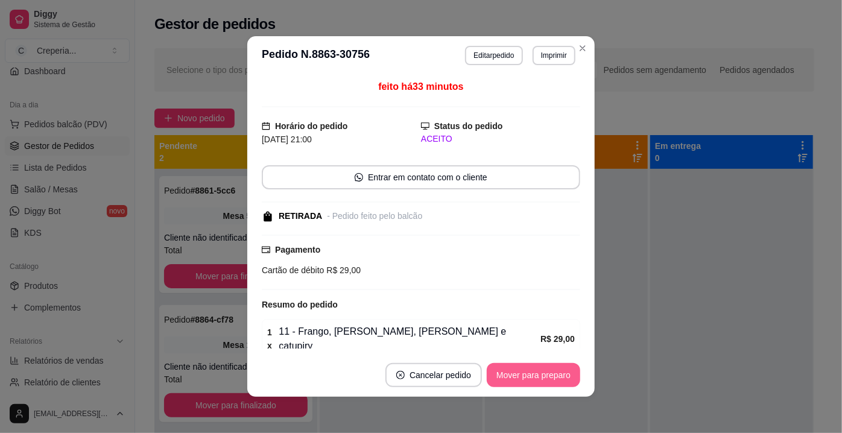
click at [562, 369] on button "Mover para preparo" at bounding box center [534, 375] width 94 height 24
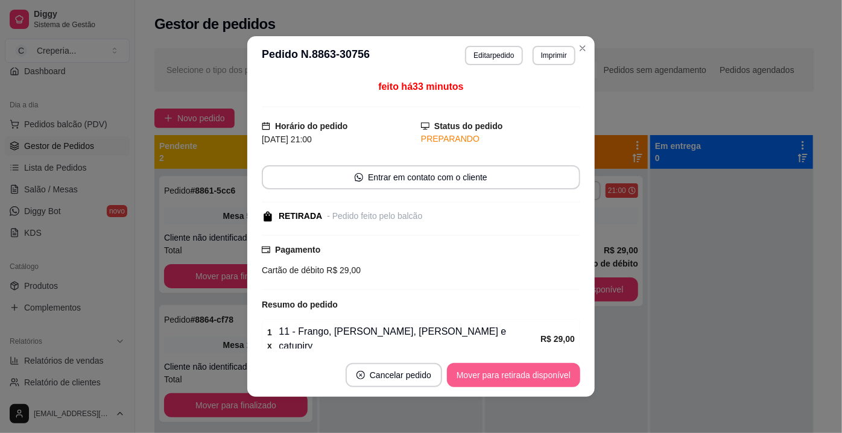
click at [558, 378] on button "Mover para retirada disponível" at bounding box center [513, 375] width 133 height 24
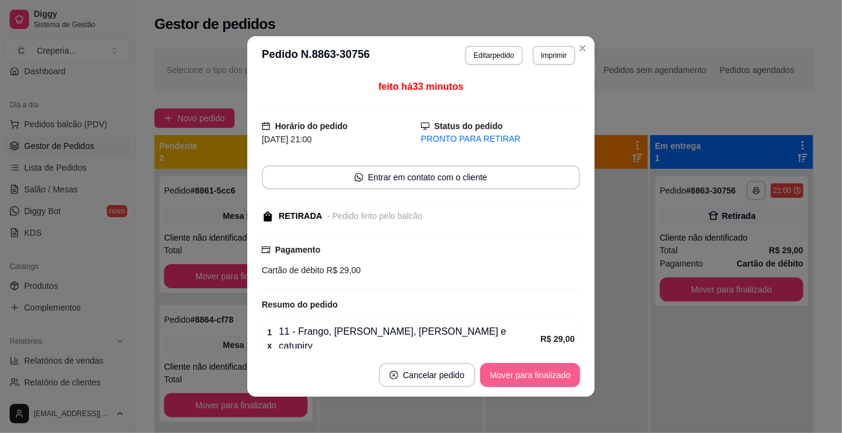
click at [558, 378] on button "Mover para finalizado" at bounding box center [530, 375] width 100 height 24
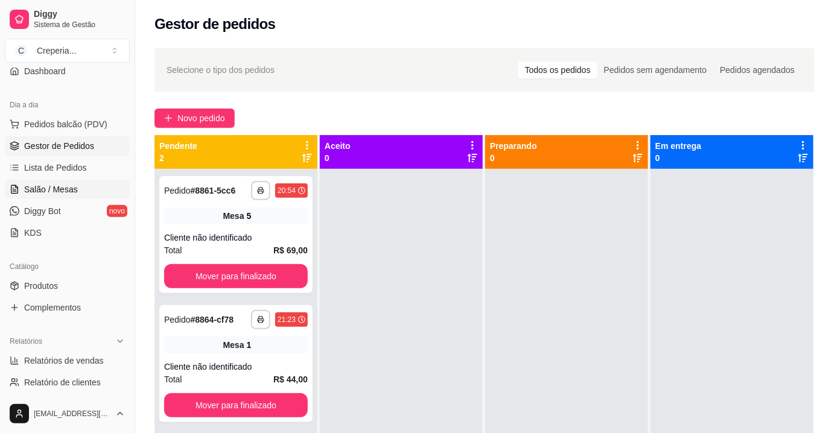
click at [56, 189] on span "Salão / Mesas" at bounding box center [51, 189] width 54 height 12
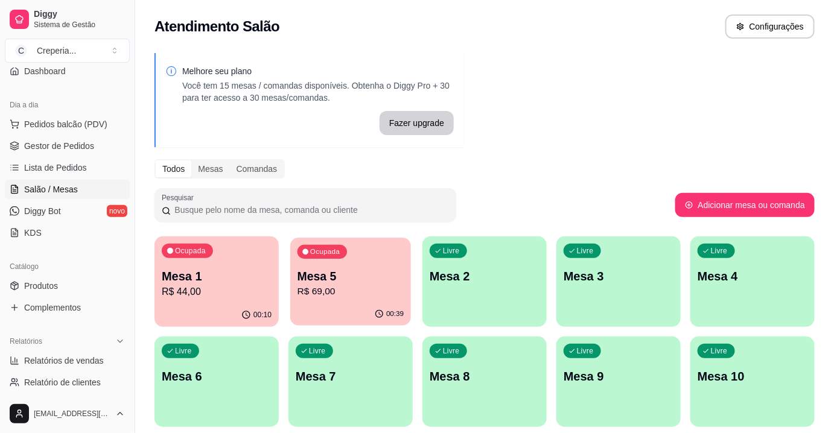
click at [320, 282] on p "Mesa 5" at bounding box center [350, 277] width 107 height 16
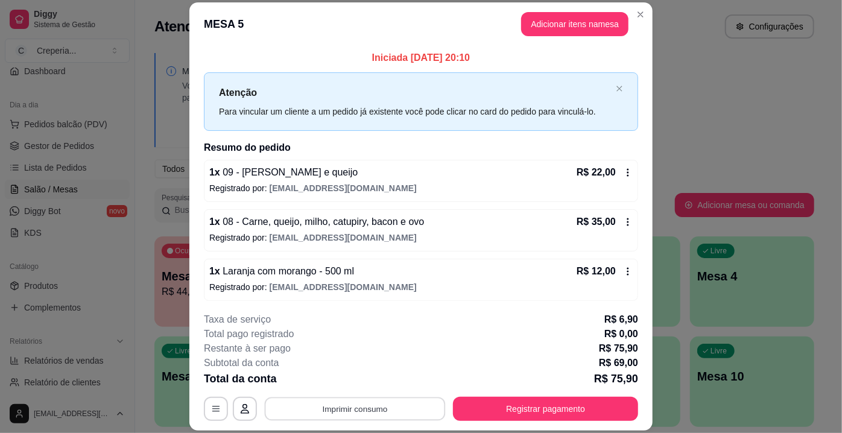
click at [358, 408] on button "Imprimir consumo" at bounding box center [355, 410] width 181 height 24
click at [370, 380] on button "IMPRESSORA" at bounding box center [354, 381] width 87 height 19
click at [565, 402] on button "Registrar pagamento" at bounding box center [545, 409] width 185 height 24
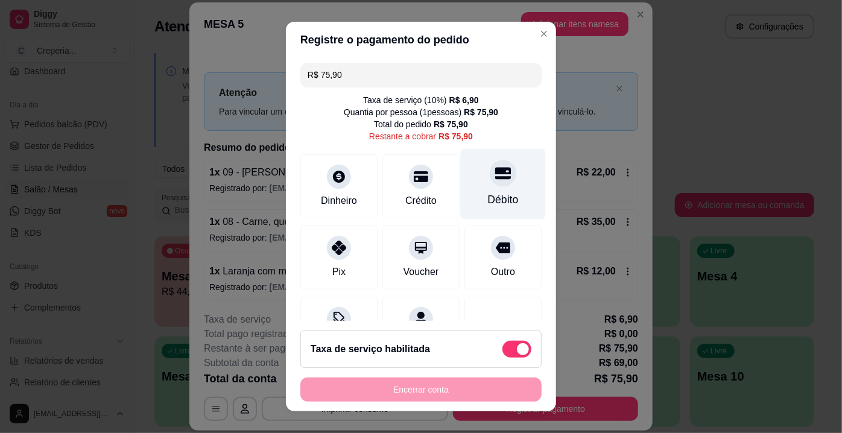
click at [494, 176] on div at bounding box center [503, 173] width 27 height 27
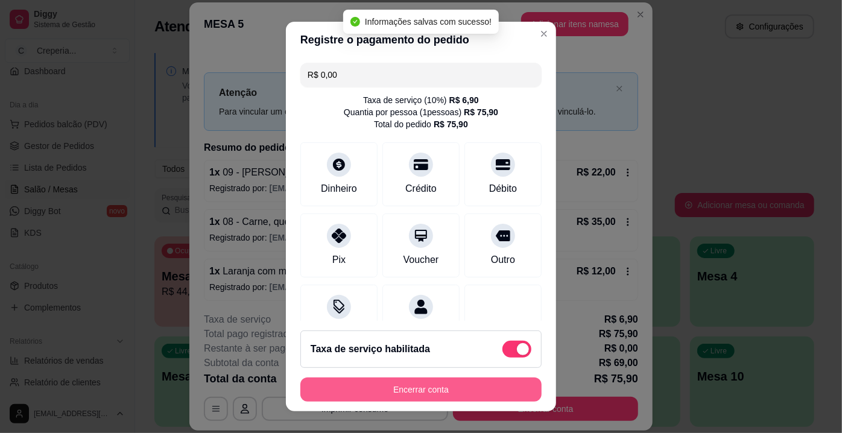
type input "R$ 0,00"
click at [383, 389] on button "Encerrar conta" at bounding box center [421, 390] width 234 height 24
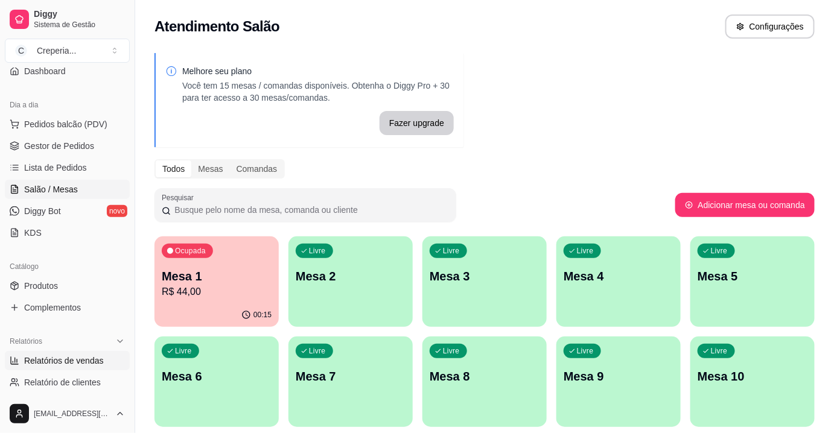
click at [62, 366] on link "Relatórios de vendas" at bounding box center [67, 360] width 125 height 19
select select "ALL"
select select "0"
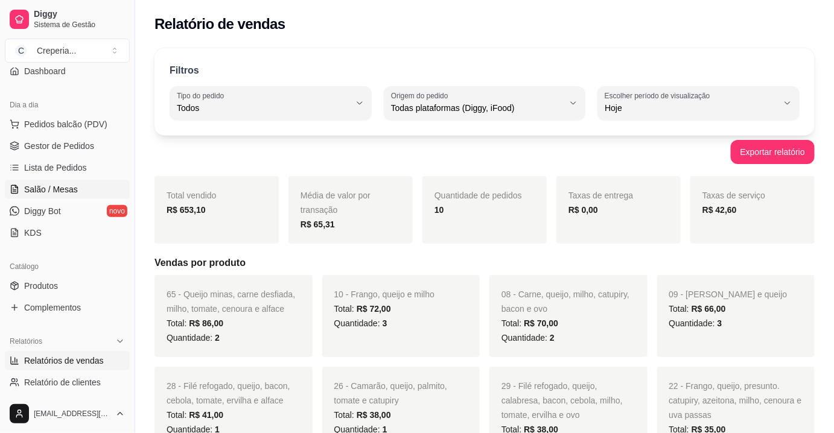
click at [55, 186] on span "Salão / Mesas" at bounding box center [51, 189] width 54 height 12
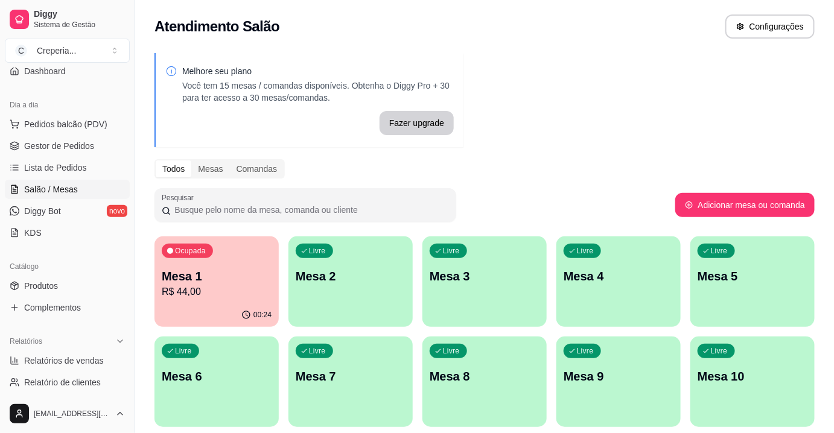
click at [483, 291] on div "Livre Mesa 3" at bounding box center [484, 275] width 124 height 76
click at [609, 274] on p "Mesa 4" at bounding box center [619, 276] width 110 height 17
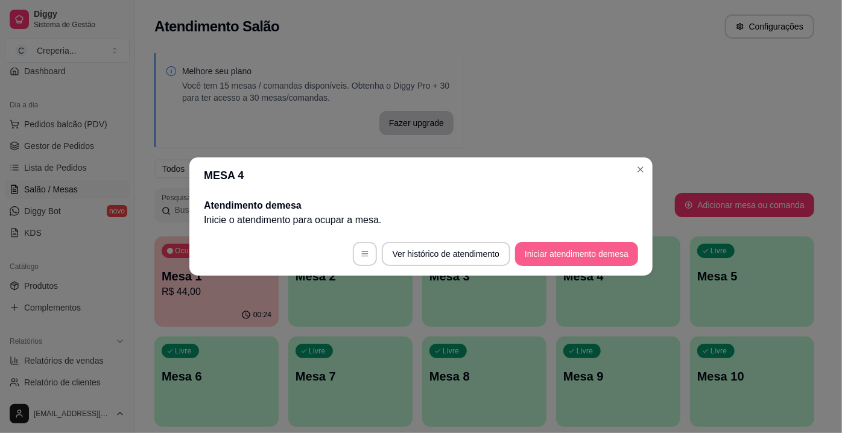
click at [550, 255] on button "Iniciar atendimento de mesa" at bounding box center [576, 254] width 123 height 24
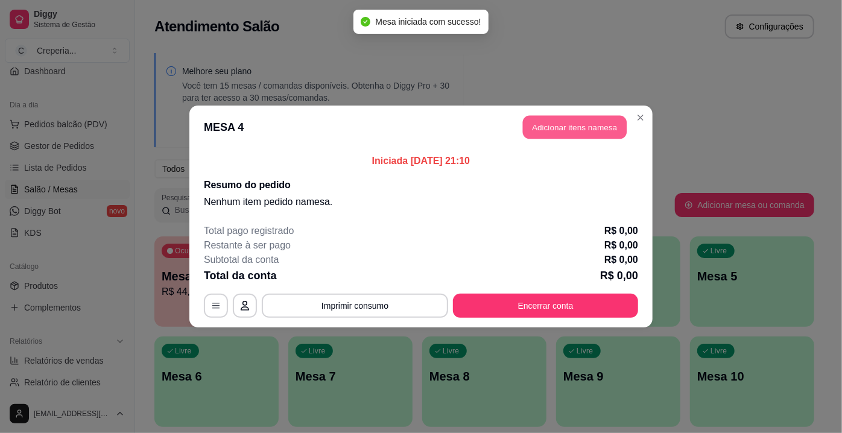
click at [547, 126] on button "Adicionar itens na mesa" at bounding box center [575, 128] width 104 height 24
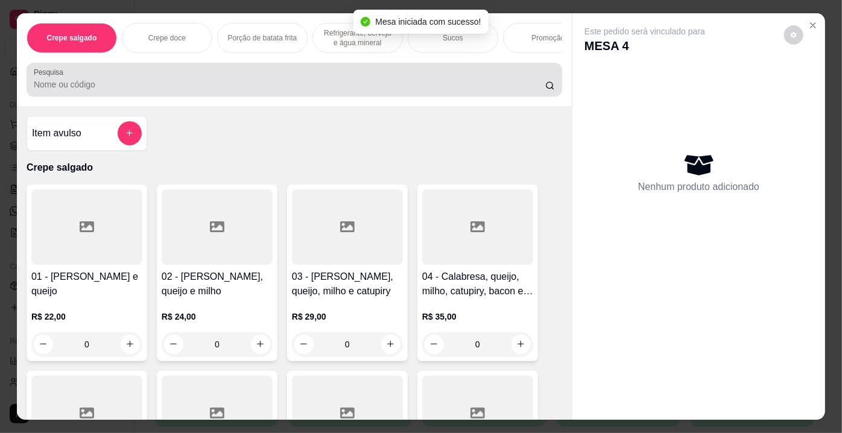
click at [191, 88] on input "Pesquisa" at bounding box center [290, 84] width 512 height 12
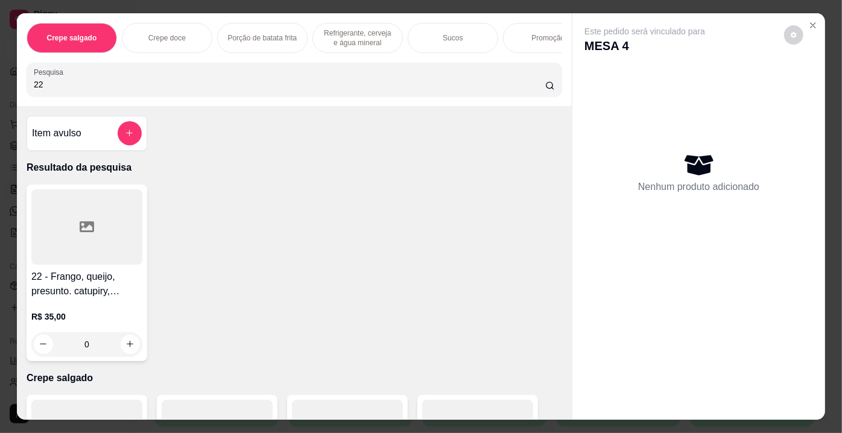
type input "22"
click at [78, 218] on div at bounding box center [86, 226] width 111 height 75
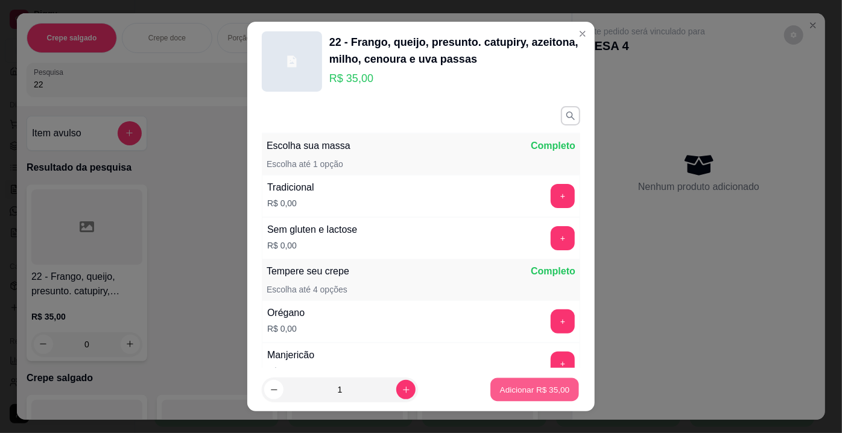
click at [530, 392] on p "Adicionar R$ 35,00" at bounding box center [535, 389] width 70 height 11
type input "1"
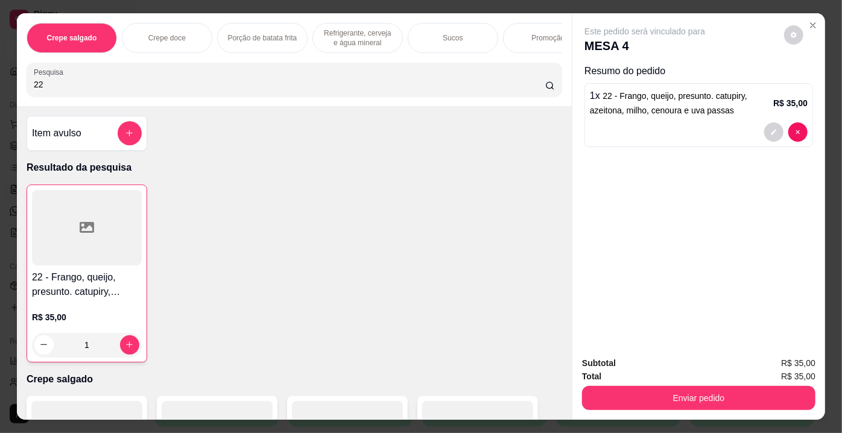
drag, startPoint x: 77, startPoint y: 86, endPoint x: 0, endPoint y: 89, distance: 77.3
click at [0, 89] on div "Crepe salgado Crepe doce Porção de batata frita Refrigerante, cerveja e água mi…" at bounding box center [421, 216] width 842 height 433
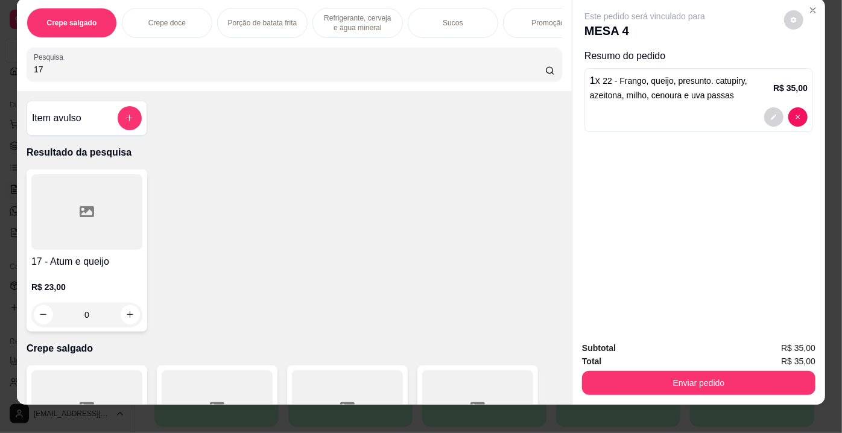
scroll to position [30, 0]
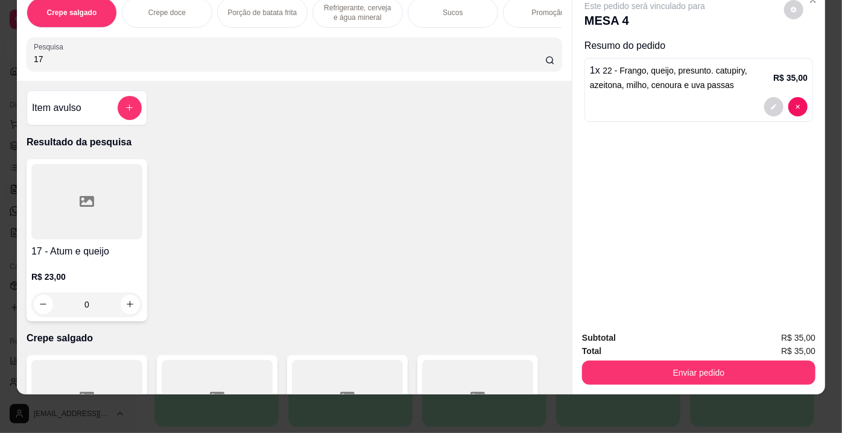
type input "17"
click at [72, 214] on div at bounding box center [86, 201] width 111 height 75
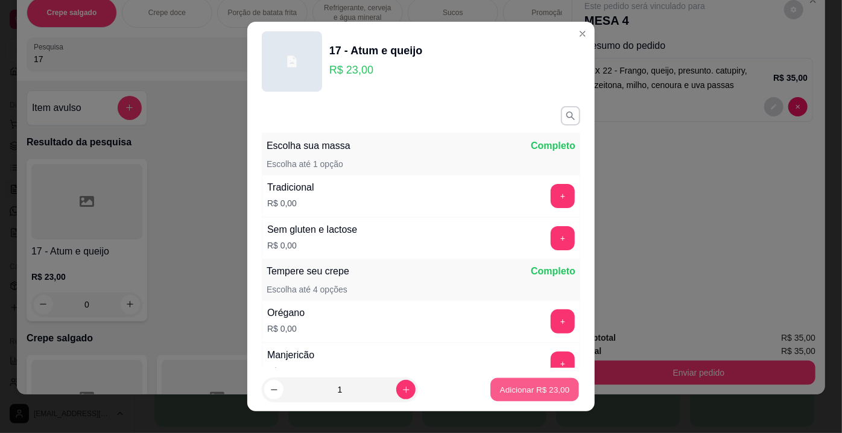
click at [520, 381] on button "Adicionar R$ 23,00" at bounding box center [535, 390] width 89 height 24
type input "1"
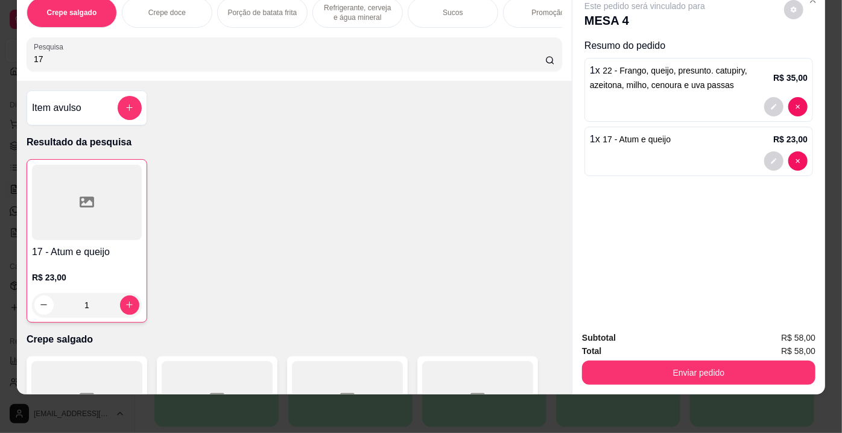
drag, startPoint x: 78, startPoint y: 49, endPoint x: 0, endPoint y: 69, distance: 80.9
click at [0, 69] on div "Crepe salgado Crepe doce Porção de batata frita Refrigerante, cerveja e água mi…" at bounding box center [421, 216] width 842 height 433
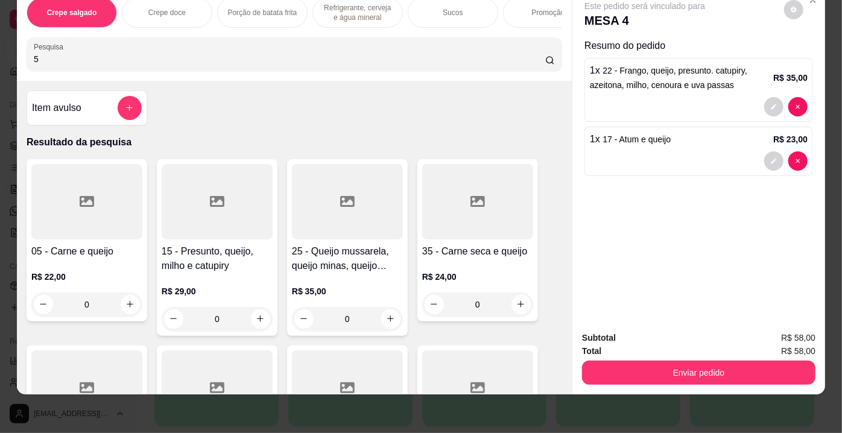
type input "5"
click at [87, 205] on icon at bounding box center [87, 201] width 14 height 11
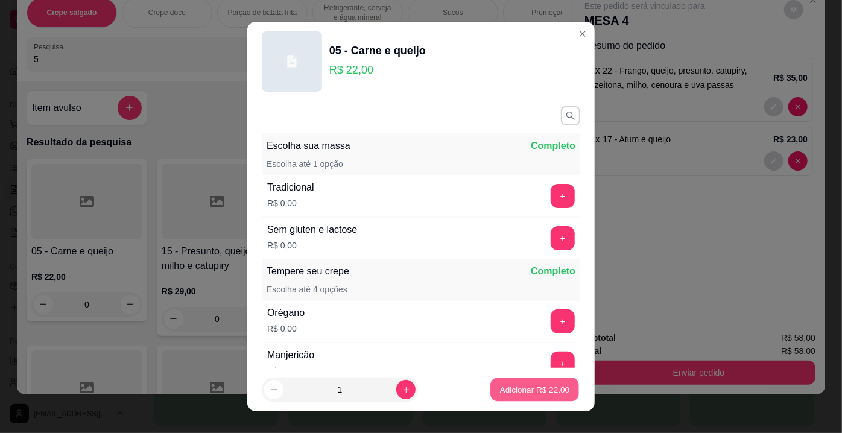
click at [530, 392] on p "Adicionar R$ 22,00" at bounding box center [535, 389] width 70 height 11
type input "1"
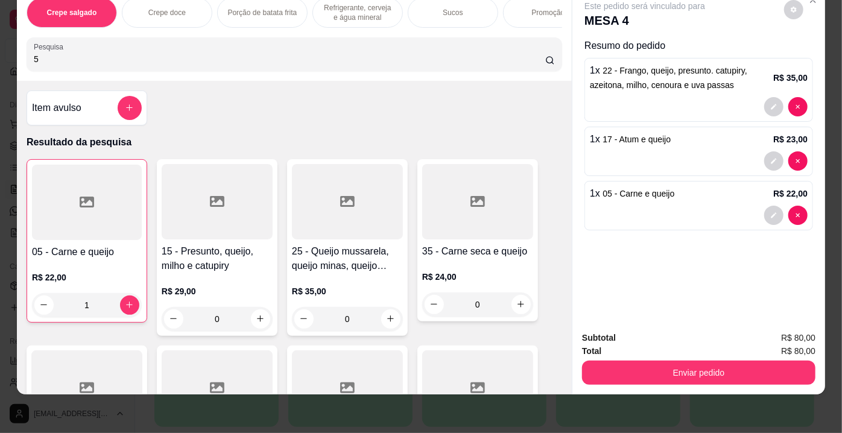
drag, startPoint x: 70, startPoint y: 59, endPoint x: 0, endPoint y: 60, distance: 70.0
click at [0, 60] on div "Crepe salgado Crepe doce Porção de batata frita Refrigerante, cerveja e água mi…" at bounding box center [421, 216] width 842 height 433
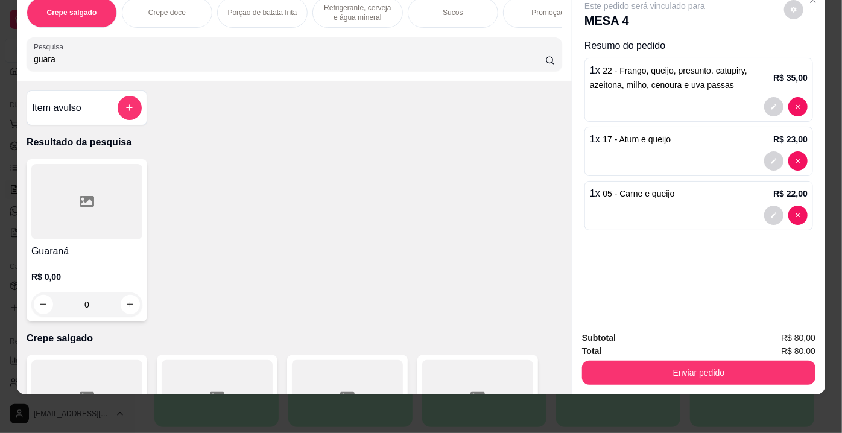
type input "guara"
click at [87, 224] on div at bounding box center [86, 201] width 111 height 75
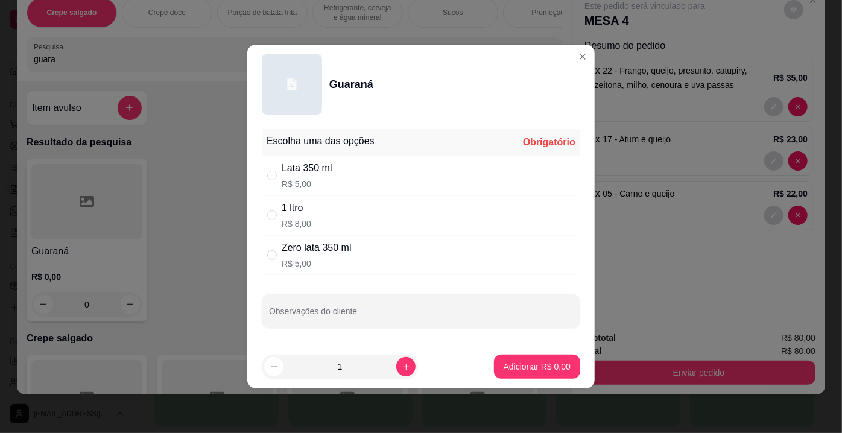
click at [301, 250] on div "Zero lata 350 ml" at bounding box center [317, 248] width 70 height 14
radio input "true"
click at [510, 365] on p "Adicionar R$ 5,00" at bounding box center [537, 367] width 67 height 12
type input "1"
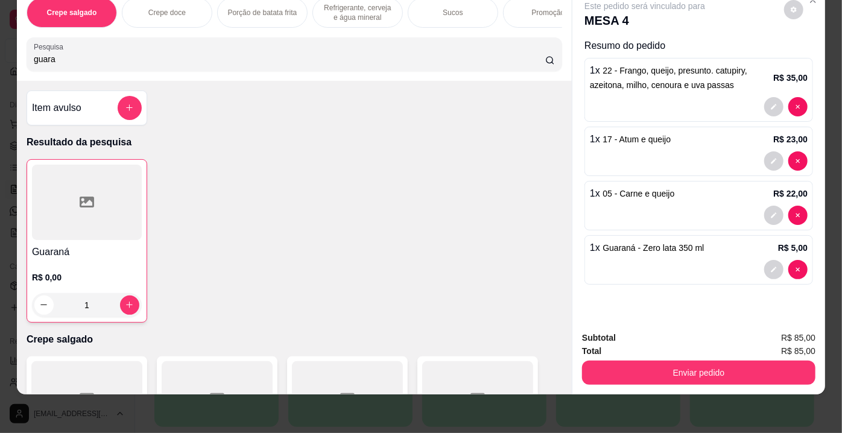
drag, startPoint x: 121, startPoint y: 64, endPoint x: 0, endPoint y: 63, distance: 121.3
click at [0, 63] on div "Crepe salgado Crepe doce Porção de batata frita Refrigerante, cerveja e água mi…" at bounding box center [421, 216] width 842 height 433
type input "coca"
click at [72, 224] on div at bounding box center [86, 201] width 111 height 75
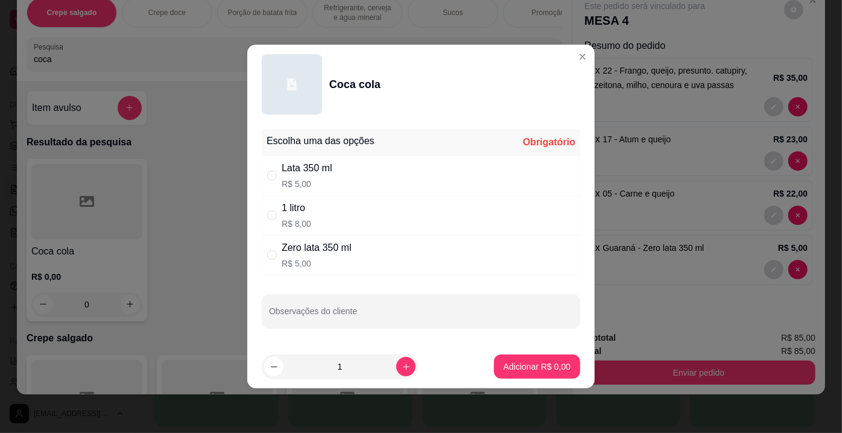
click at [318, 165] on div "Lata 350 ml" at bounding box center [307, 168] width 51 height 14
radio input "true"
click at [556, 361] on p "Adicionar R$ 5,00" at bounding box center [536, 366] width 65 height 11
type input "1"
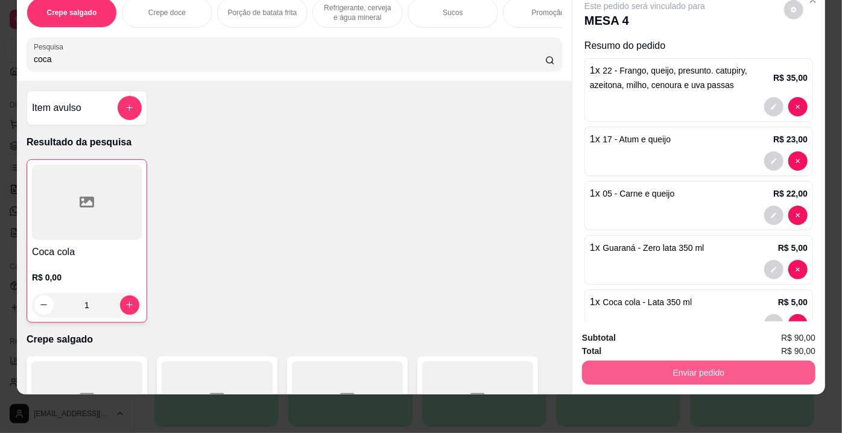
click at [669, 372] on button "Enviar pedido" at bounding box center [699, 373] width 234 height 24
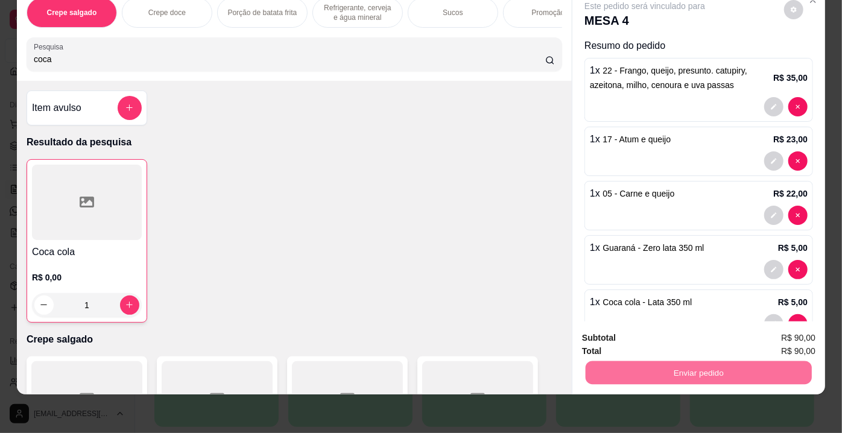
click at [772, 335] on button "Enviar pedido" at bounding box center [785, 335] width 66 height 22
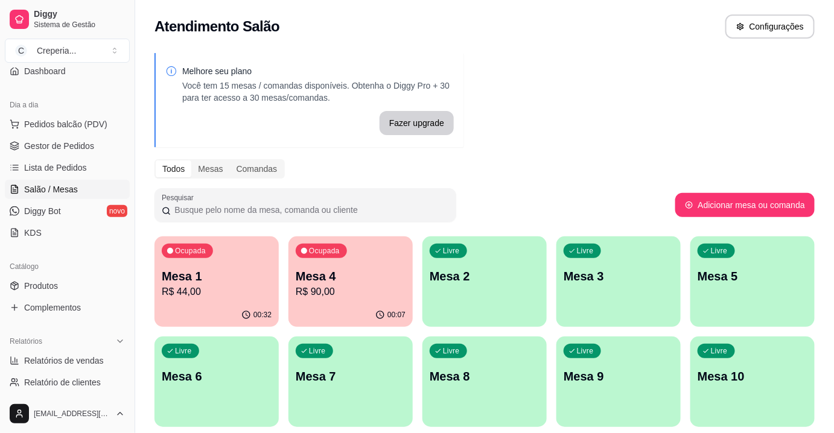
click at [233, 374] on p "Mesa 6" at bounding box center [217, 376] width 110 height 17
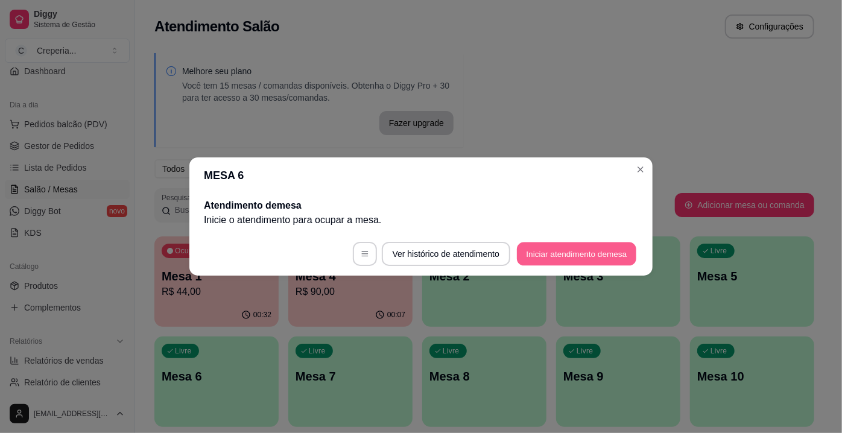
click at [552, 262] on button "Iniciar atendimento de mesa" at bounding box center [576, 255] width 119 height 24
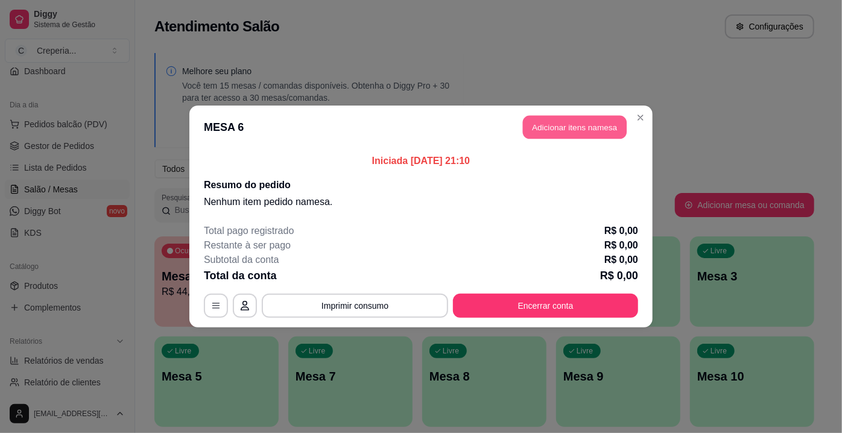
click at [553, 118] on button "Adicionar itens na mesa" at bounding box center [575, 128] width 104 height 24
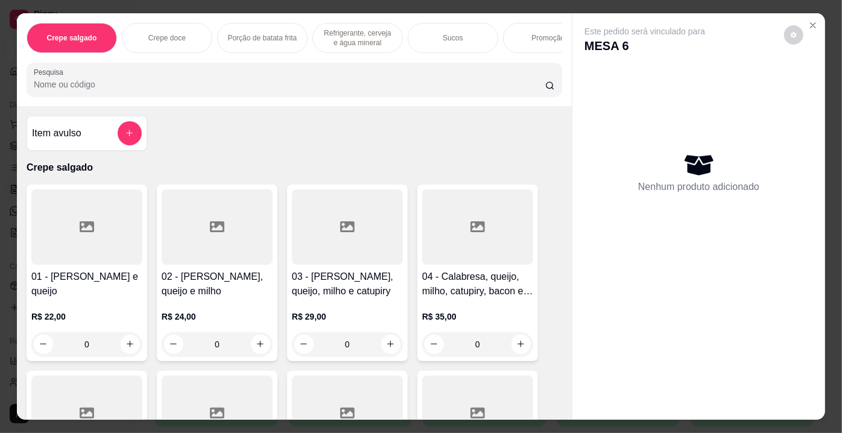
click at [189, 84] on input "Pesquisa" at bounding box center [290, 84] width 512 height 12
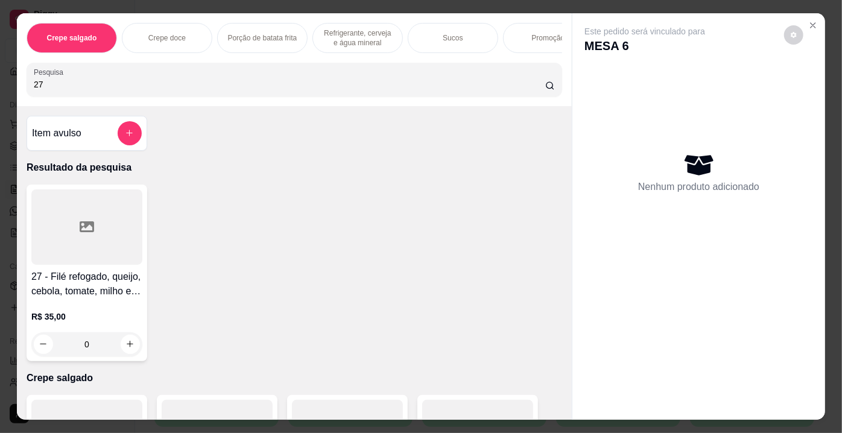
type input "27"
click at [129, 221] on div at bounding box center [86, 226] width 111 height 75
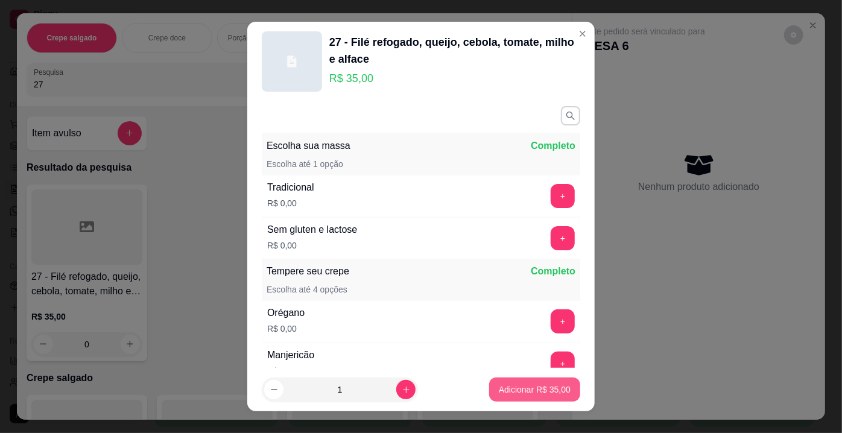
click at [500, 388] on p "Adicionar R$ 35,00" at bounding box center [535, 390] width 72 height 12
type input "1"
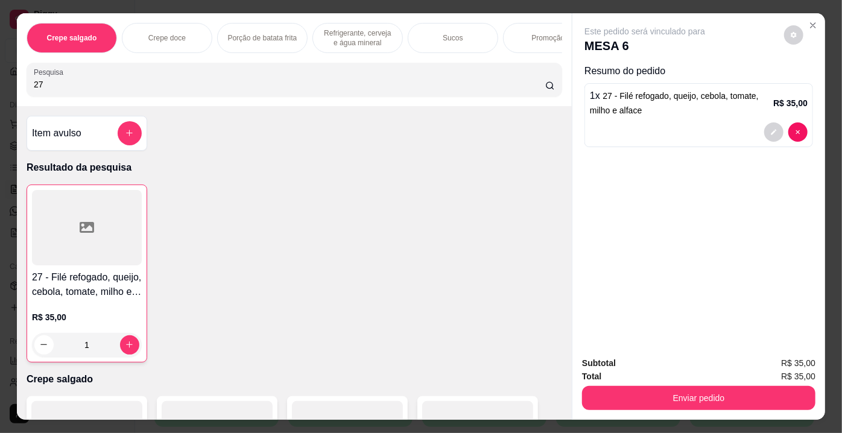
drag, startPoint x: 80, startPoint y: 89, endPoint x: 0, endPoint y: 91, distance: 79.7
click at [0, 91] on div "Crepe salgado Crepe doce Porção de batata frita Refrigerante, cerveja e água mi…" at bounding box center [421, 216] width 842 height 433
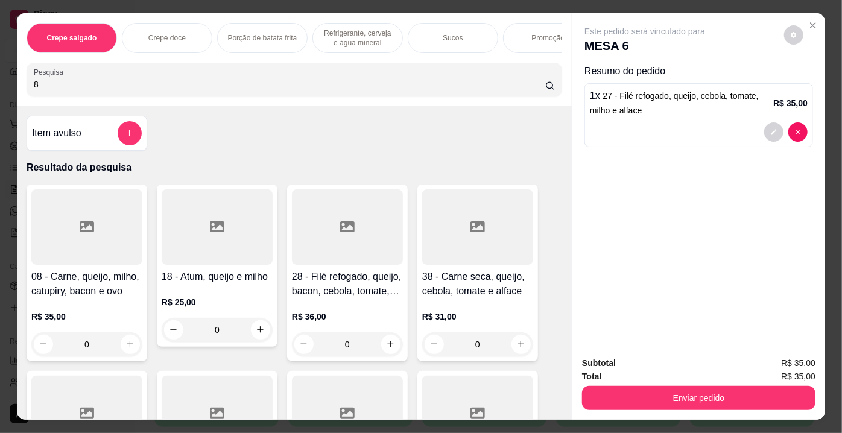
type input "8"
click at [115, 238] on div at bounding box center [86, 226] width 111 height 75
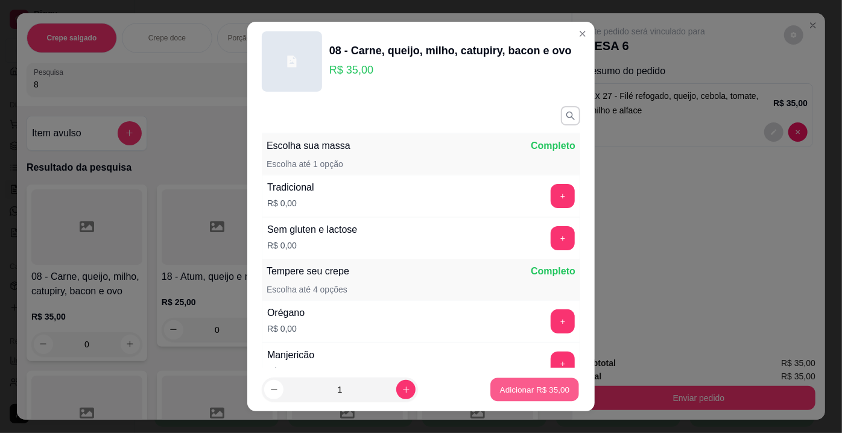
click at [494, 381] on button "Adicionar R$ 35,00" at bounding box center [535, 390] width 89 height 24
type input "1"
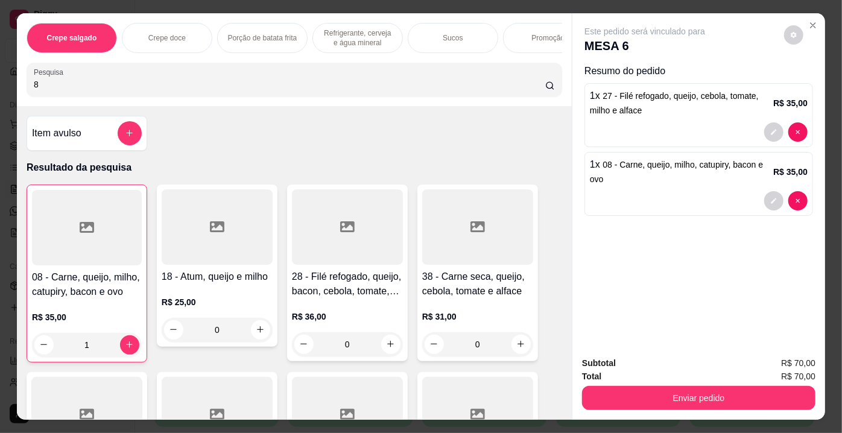
drag, startPoint x: 89, startPoint y: 84, endPoint x: 0, endPoint y: 89, distance: 89.4
click at [0, 89] on div "Crepe salgado Crepe doce Porção de batata frita Refrigerante, cerveja e água mi…" at bounding box center [421, 216] width 842 height 433
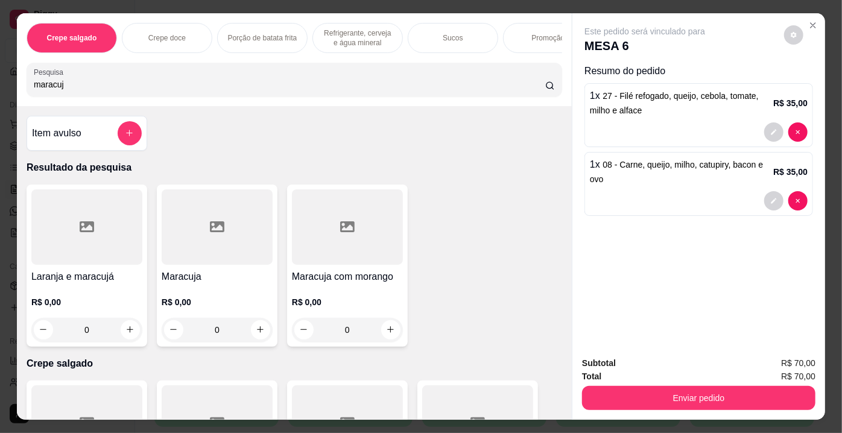
type input "maracuj"
click at [206, 240] on div at bounding box center [217, 226] width 111 height 75
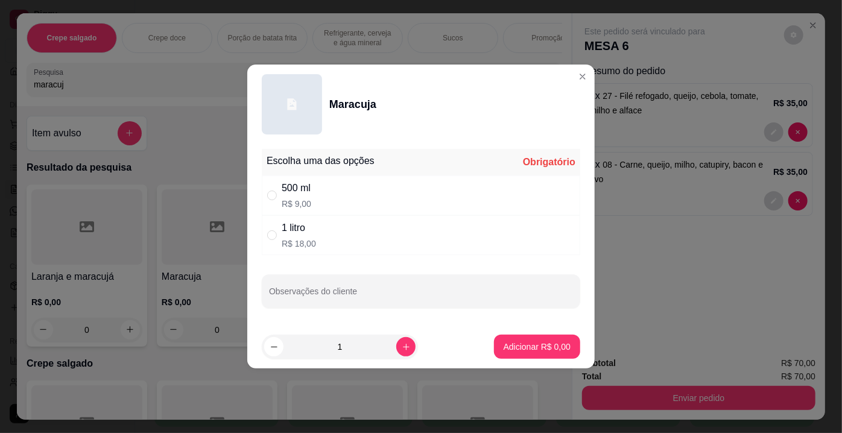
click at [311, 239] on p "R$ 18,00" at bounding box center [299, 244] width 34 height 12
radio input "true"
click at [532, 338] on button "Adicionar R$ 18,00" at bounding box center [534, 347] width 91 height 24
type input "1"
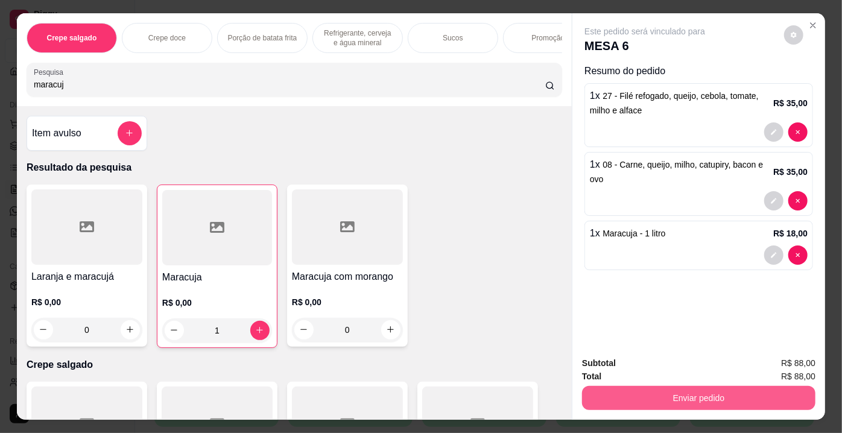
click at [792, 395] on button "Enviar pedido" at bounding box center [699, 398] width 234 height 24
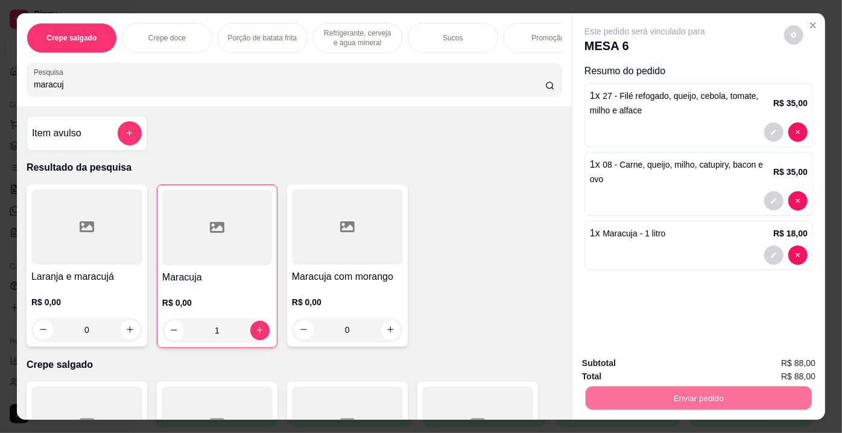
click at [772, 365] on button "Enviar pedido" at bounding box center [785, 365] width 66 height 22
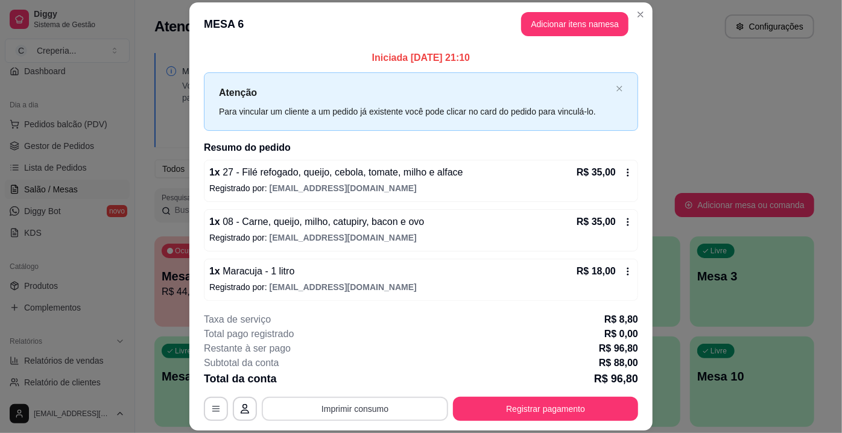
click at [398, 416] on button "Imprimir consumo" at bounding box center [355, 409] width 186 height 24
click at [372, 384] on button "IMPRESSORA" at bounding box center [354, 381] width 87 height 19
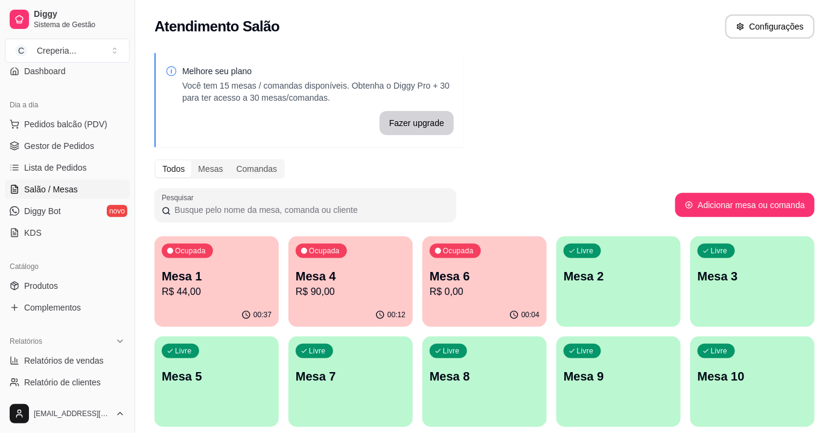
click at [183, 288] on p "R$ 44,00" at bounding box center [217, 292] width 110 height 14
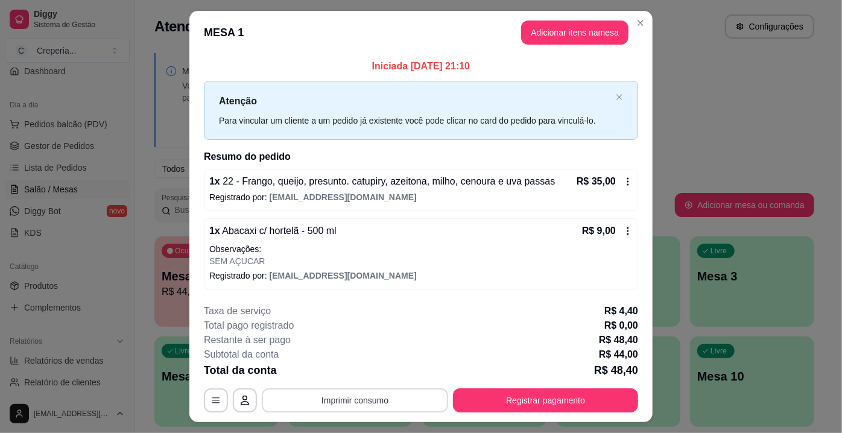
click at [337, 399] on button "Imprimir consumo" at bounding box center [355, 401] width 186 height 24
click at [350, 375] on button "IMPRESSORA" at bounding box center [354, 372] width 87 height 19
click at [539, 406] on button "Registrar pagamento" at bounding box center [545, 401] width 185 height 24
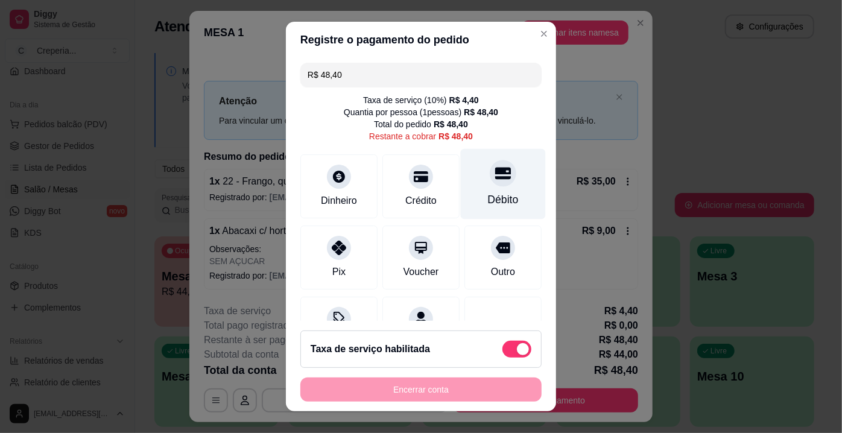
click at [490, 183] on div at bounding box center [503, 173] width 27 height 27
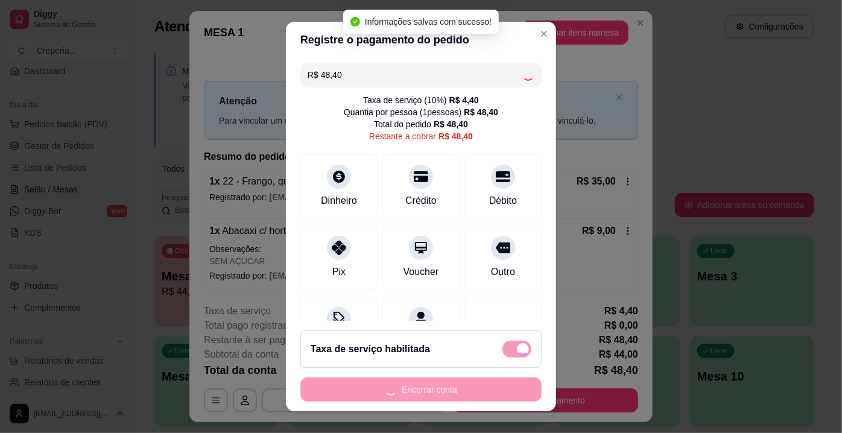
type input "R$ 0,00"
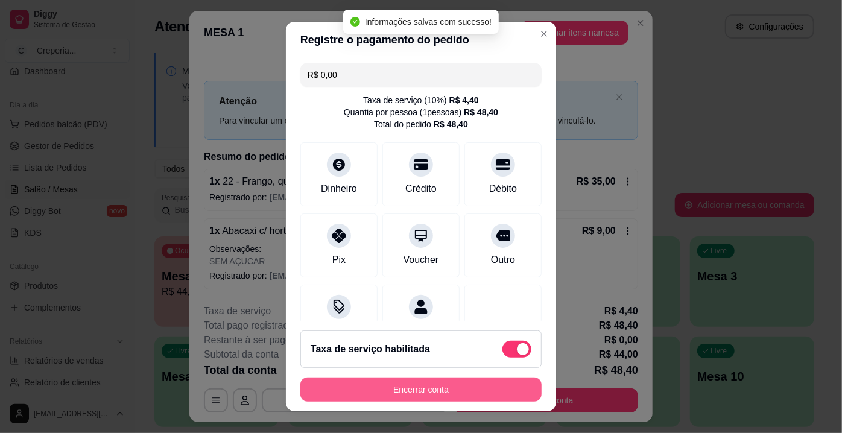
click at [402, 389] on button "Encerrar conta" at bounding box center [421, 390] width 241 height 24
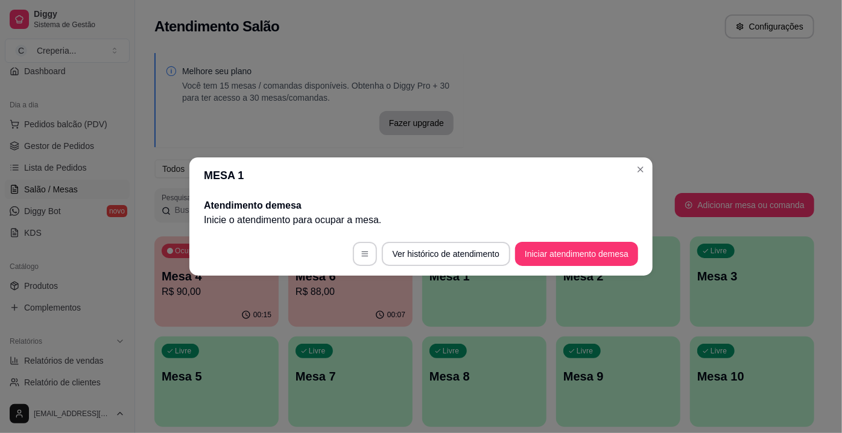
click at [649, 175] on header "MESA 1" at bounding box center [420, 175] width 463 height 36
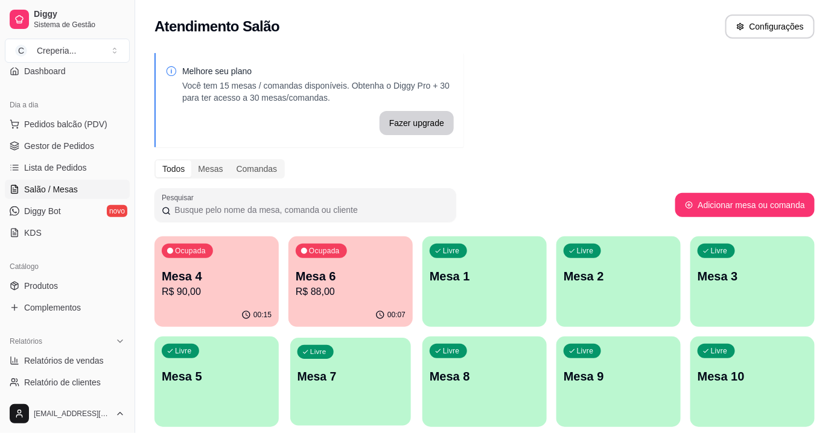
click at [308, 369] on p "Mesa 7" at bounding box center [350, 377] width 107 height 16
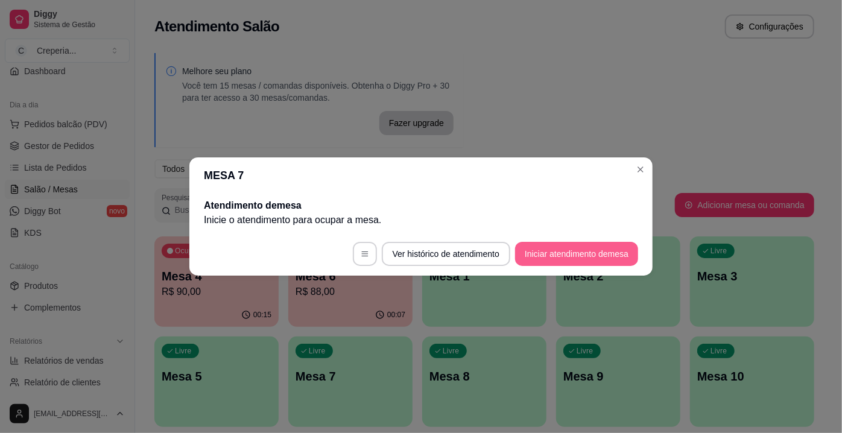
click at [568, 256] on button "Iniciar atendimento de mesa" at bounding box center [576, 254] width 123 height 24
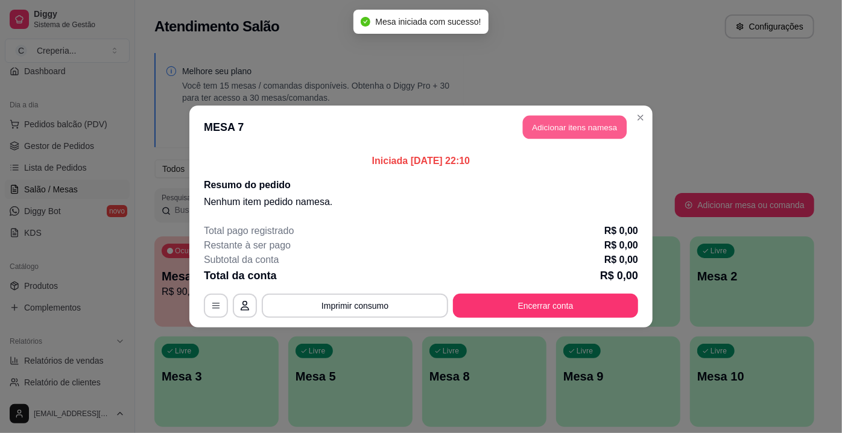
click at [580, 130] on button "Adicionar itens na mesa" at bounding box center [575, 128] width 104 height 24
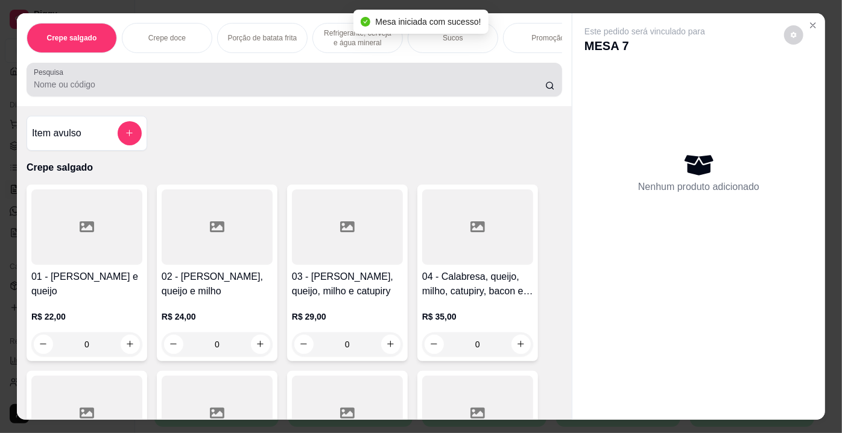
click at [326, 91] on input "Pesquisa" at bounding box center [290, 84] width 512 height 12
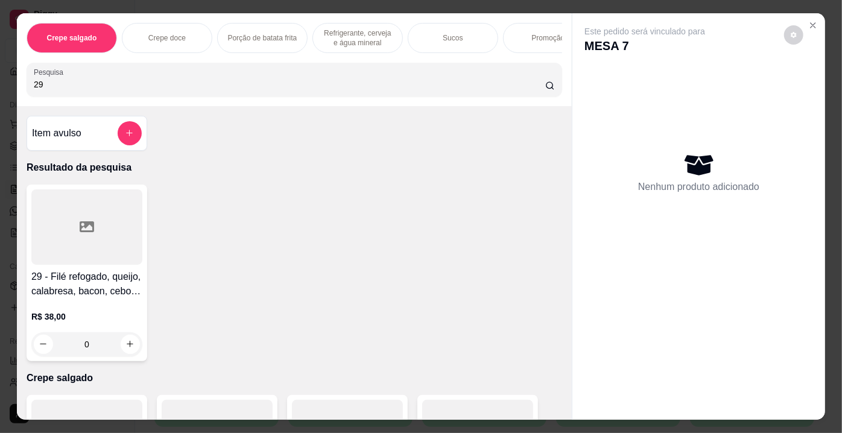
type input "29"
click at [76, 220] on div at bounding box center [86, 226] width 111 height 75
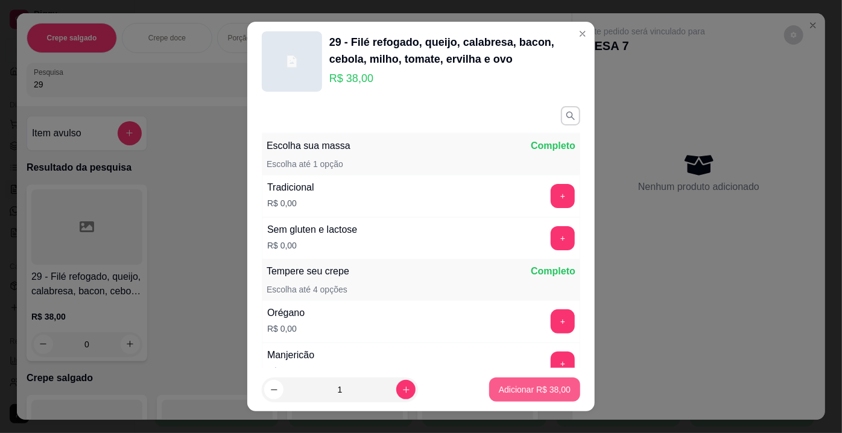
click at [506, 388] on p "Adicionar R$ 38,00" at bounding box center [535, 390] width 72 height 12
type input "1"
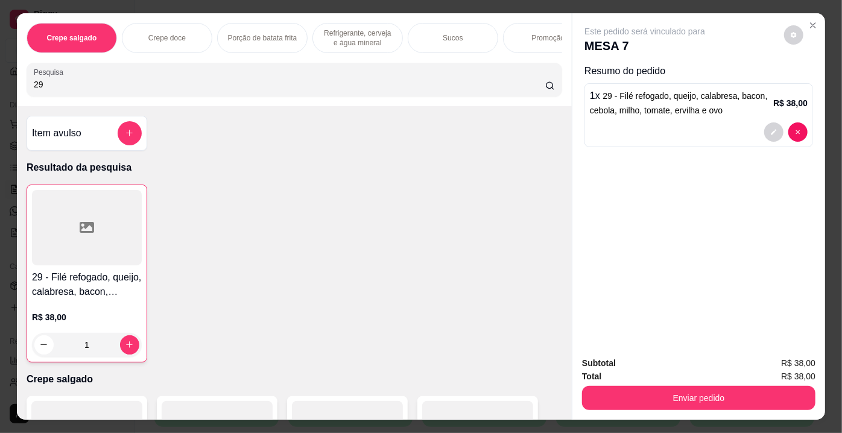
click at [90, 232] on div at bounding box center [87, 227] width 110 height 75
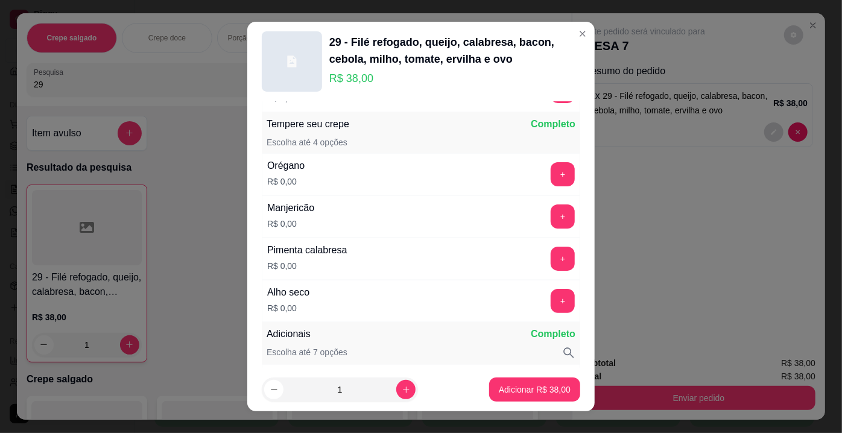
scroll to position [164, 0]
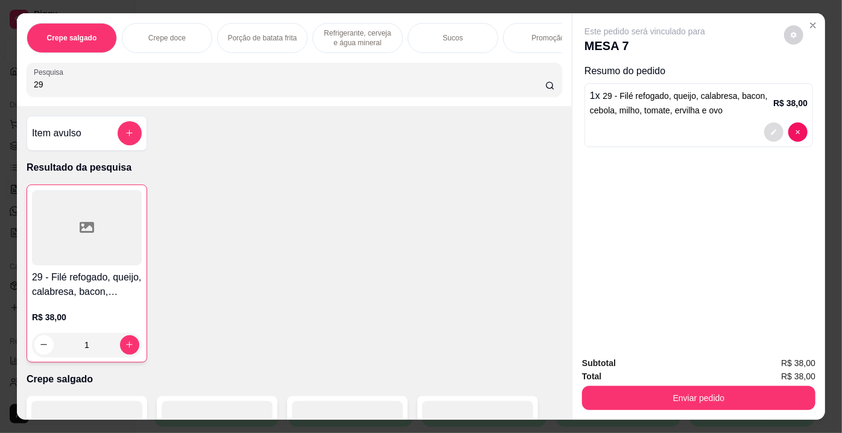
click at [765, 122] on button "decrease-product-quantity" at bounding box center [774, 131] width 19 height 19
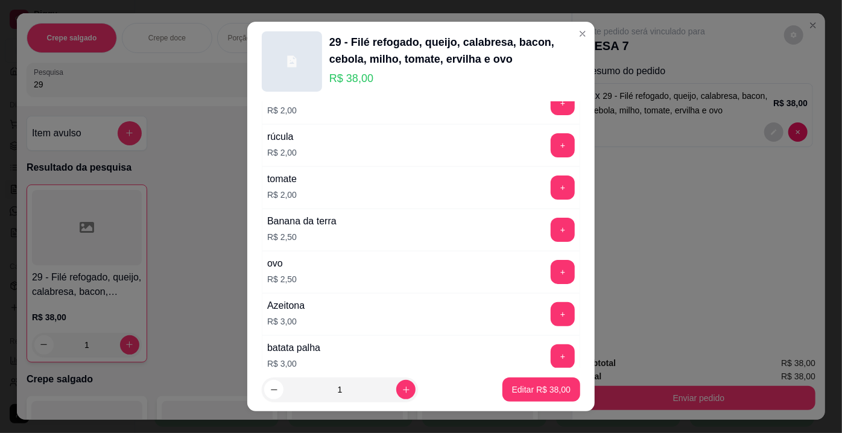
scroll to position [603, 0]
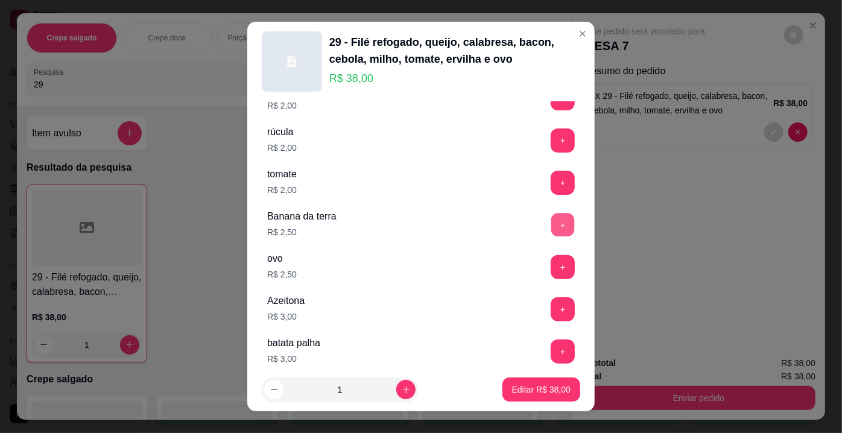
click at [552, 226] on button "+" at bounding box center [564, 226] width 24 height 24
click at [527, 387] on p "Editar R$ 40,50" at bounding box center [541, 390] width 59 height 12
type input "0"
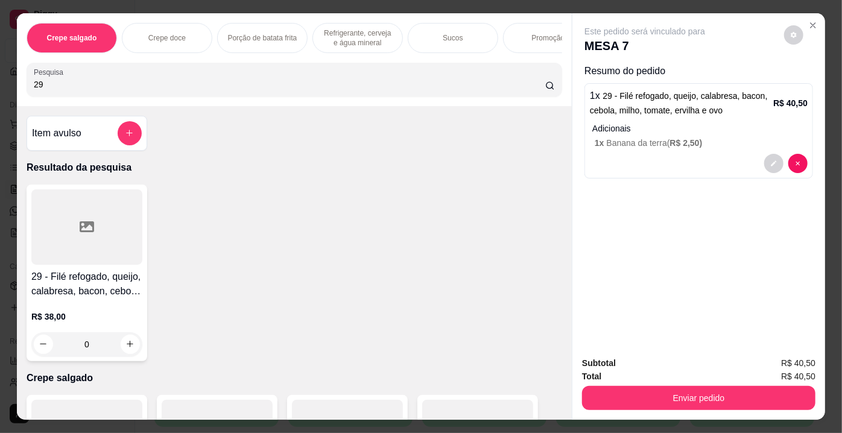
click at [54, 247] on div at bounding box center [86, 226] width 111 height 75
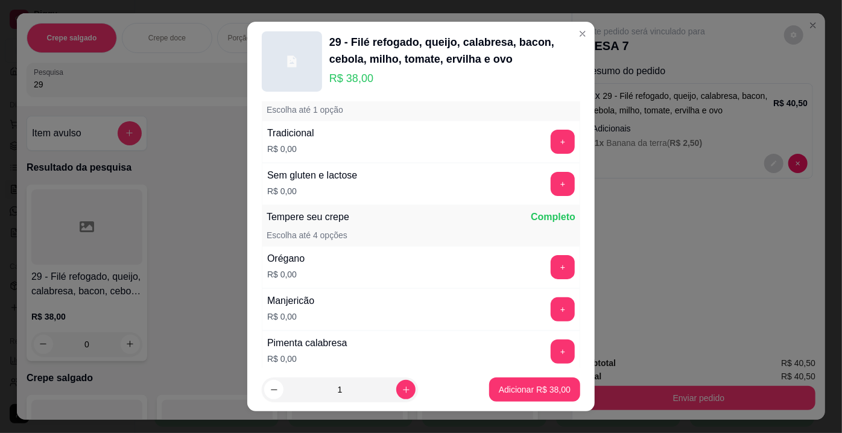
scroll to position [109, 0]
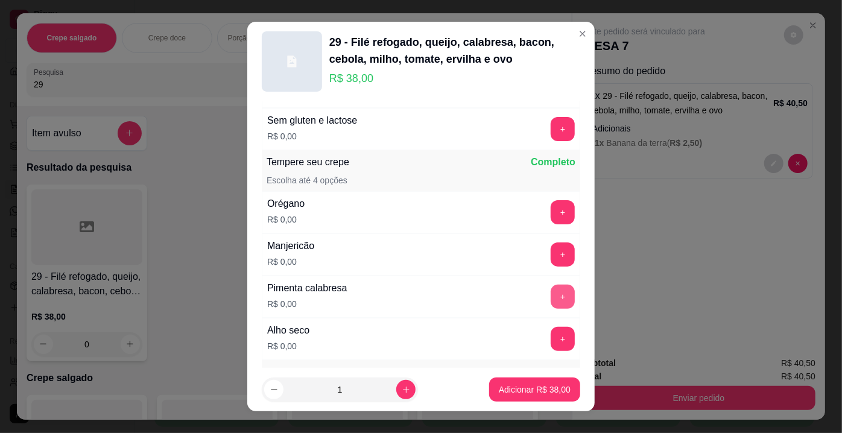
click at [551, 304] on button "+" at bounding box center [563, 297] width 24 height 24
click at [552, 340] on button "+" at bounding box center [564, 340] width 24 height 24
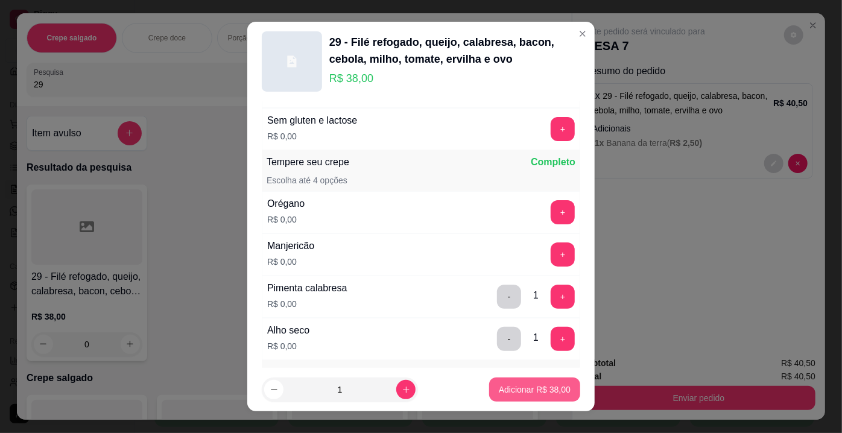
click at [534, 388] on p "Adicionar R$ 38,00" at bounding box center [535, 390] width 72 height 12
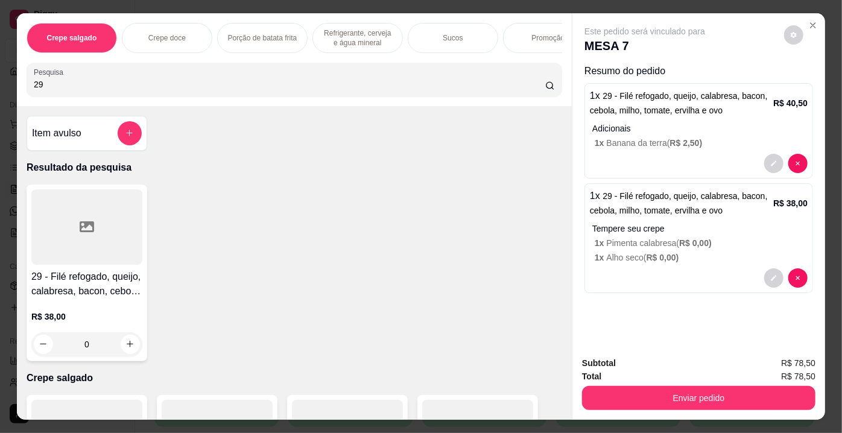
click at [49, 87] on div "Crepe salgado Crepe doce Porção de batata frita Refrigerante, cerveja e água mi…" at bounding box center [294, 59] width 555 height 93
drag, startPoint x: 47, startPoint y: 87, endPoint x: 0, endPoint y: 88, distance: 47.1
click at [0, 88] on div "Crepe salgado Crepe doce Porção de batata frita Refrigerante, cerveja e água mi…" at bounding box center [421, 216] width 842 height 433
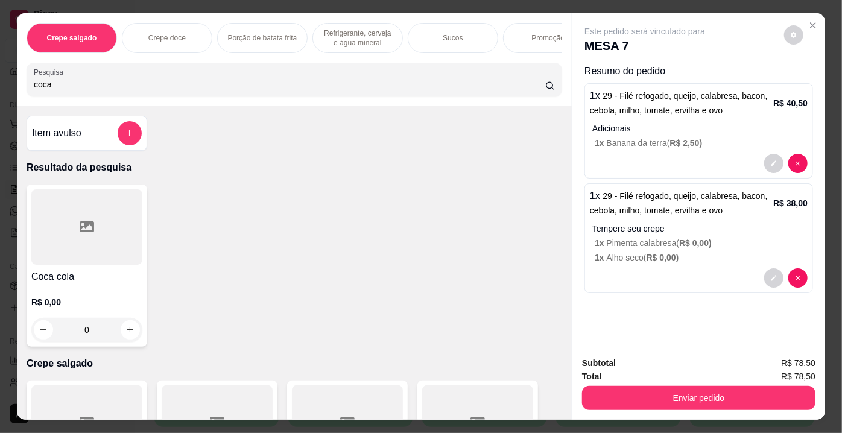
type input "coca"
click at [65, 224] on div at bounding box center [86, 226] width 111 height 75
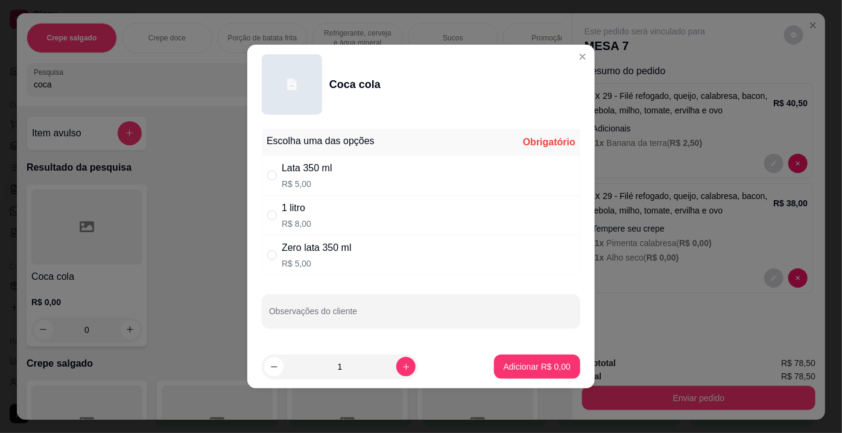
click at [290, 218] on p "R$ 8,00" at bounding box center [297, 224] width 30 height 12
radio input "true"
click at [526, 367] on p "Adicionar R$ 8,00" at bounding box center [537, 367] width 67 height 12
type input "1"
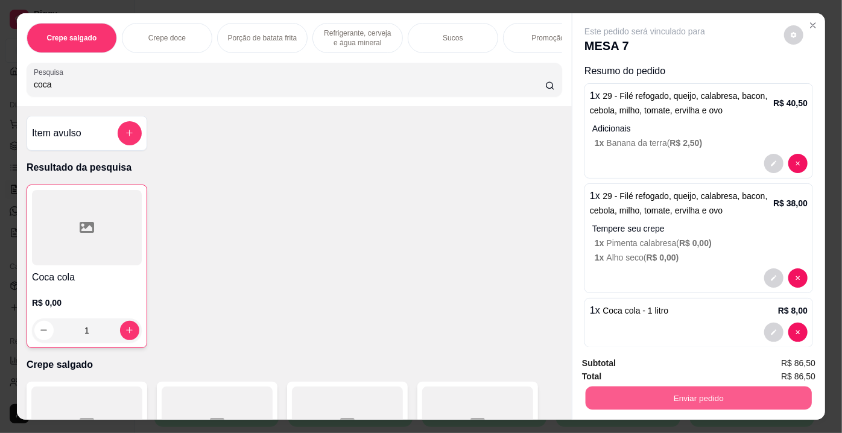
click at [676, 395] on button "Enviar pedido" at bounding box center [699, 399] width 226 height 24
click at [768, 367] on button "Enviar pedido" at bounding box center [785, 365] width 68 height 23
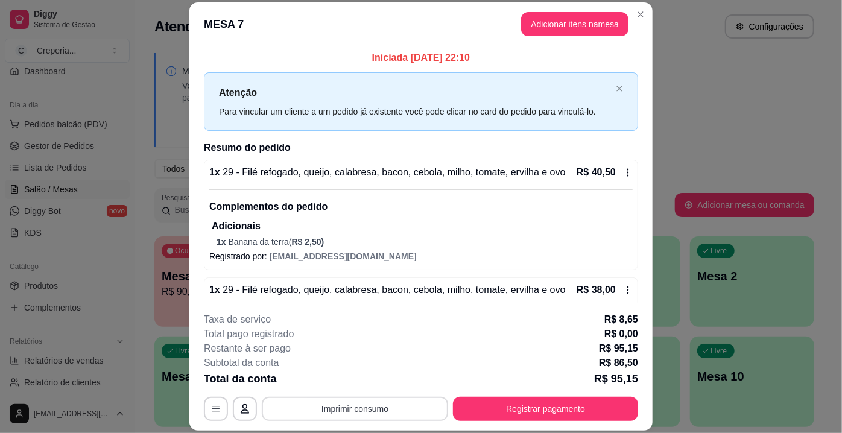
click at [388, 412] on button "Imprimir consumo" at bounding box center [355, 409] width 186 height 24
click at [365, 387] on button "IMPRESSORA" at bounding box center [355, 381] width 84 height 19
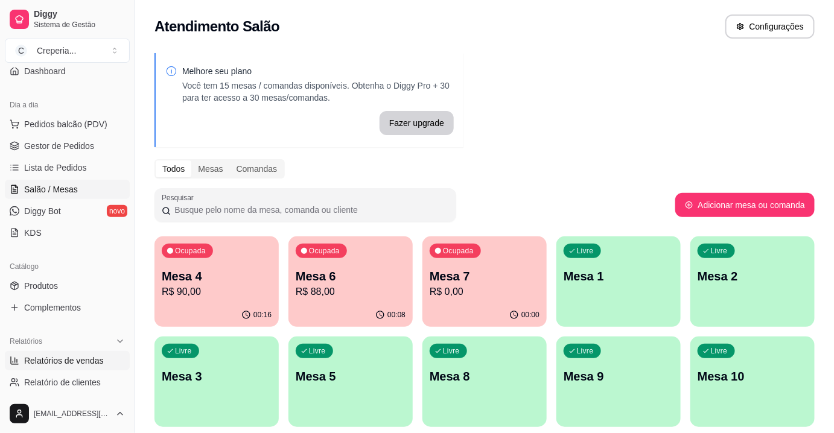
click at [68, 359] on span "Relatórios de vendas" at bounding box center [64, 361] width 80 height 12
select select "ALL"
select select "0"
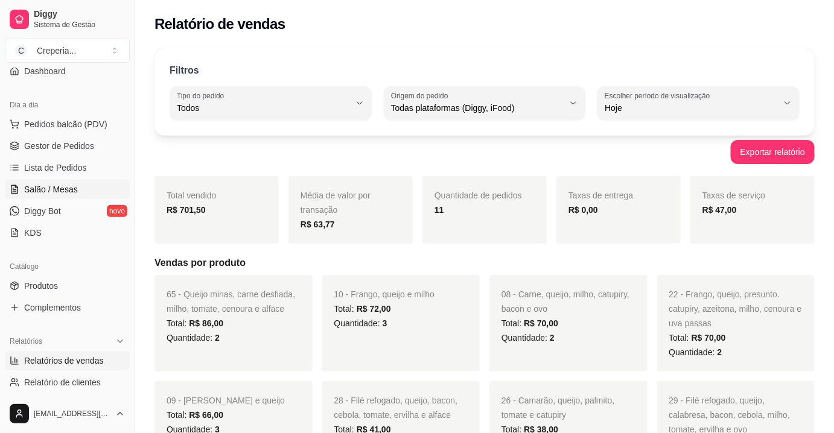
click at [72, 189] on span "Salão / Mesas" at bounding box center [51, 189] width 54 height 12
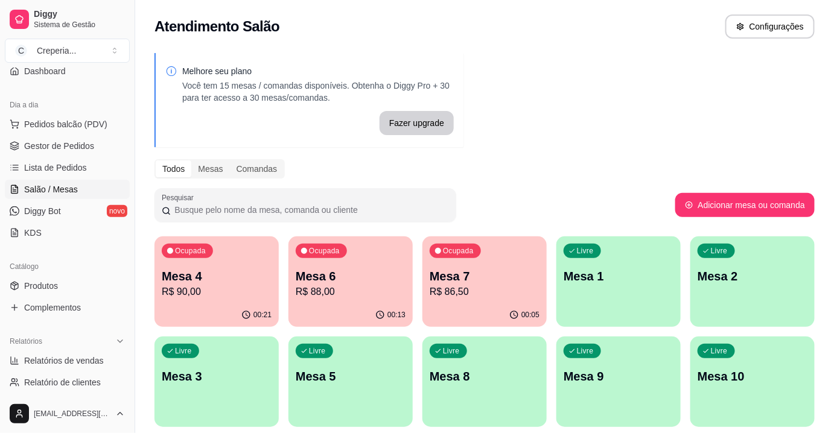
click at [250, 285] on p "R$ 90,00" at bounding box center [217, 292] width 110 height 14
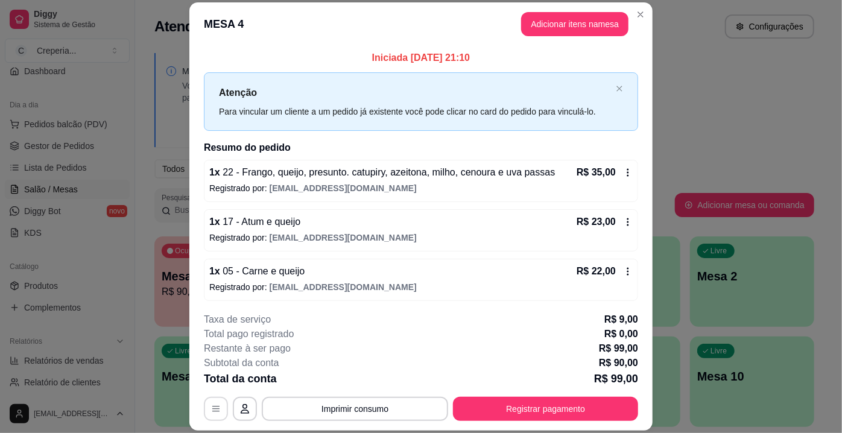
click at [217, 406] on button "button" at bounding box center [216, 409] width 24 height 24
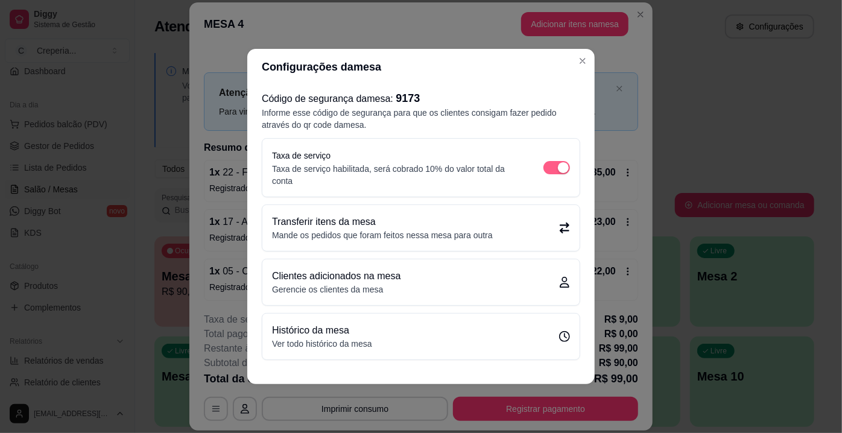
click at [561, 167] on div "button" at bounding box center [563, 167] width 11 height 11
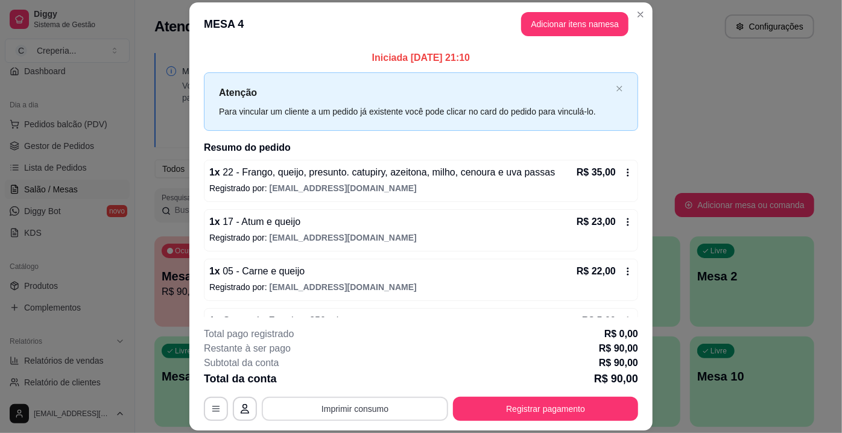
click at [377, 409] on button "Imprimir consumo" at bounding box center [355, 409] width 186 height 24
click at [363, 383] on button "IMPRESSORA" at bounding box center [354, 381] width 87 height 19
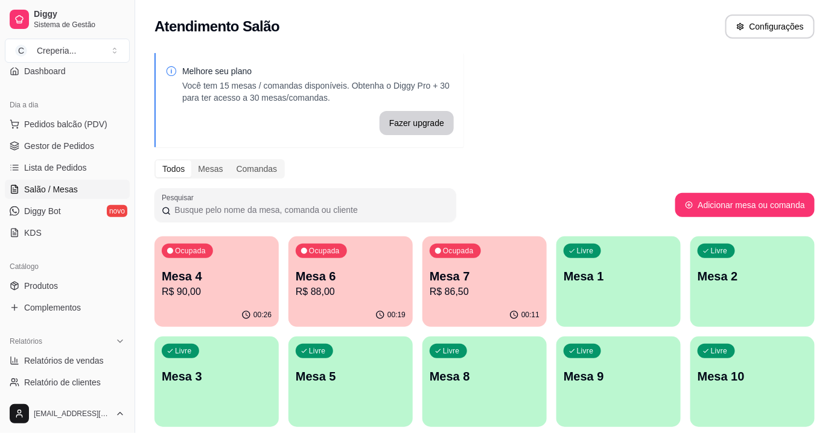
click at [314, 286] on p "R$ 88,00" at bounding box center [351, 292] width 110 height 14
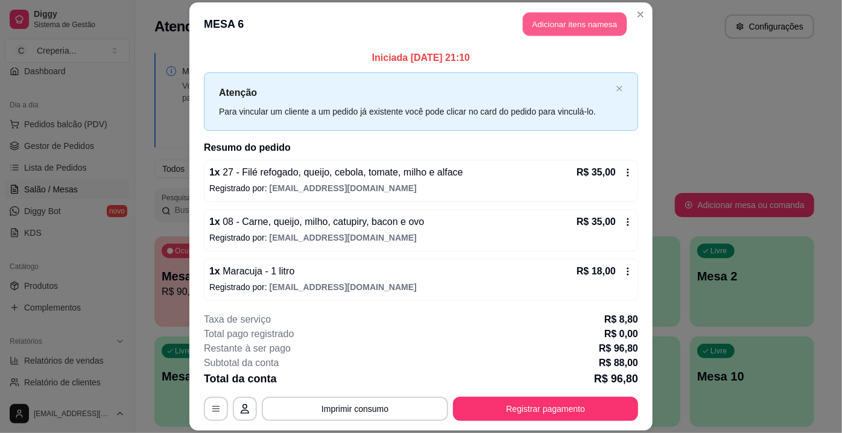
click at [555, 27] on button "Adicionar itens na mesa" at bounding box center [575, 24] width 104 height 24
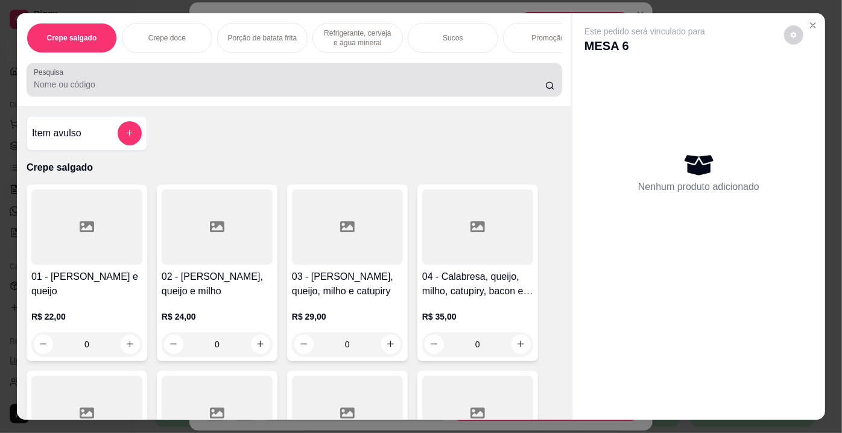
click at [217, 68] on div "Pesquisa" at bounding box center [295, 80] width 536 height 34
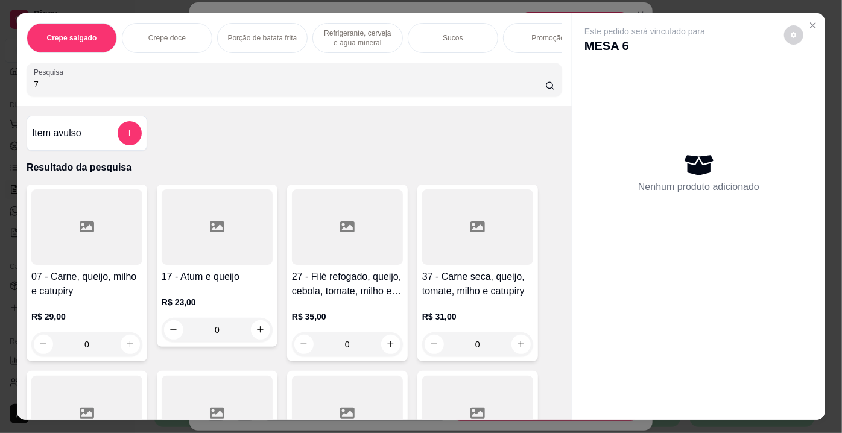
type input "7"
click at [106, 252] on div at bounding box center [86, 226] width 111 height 75
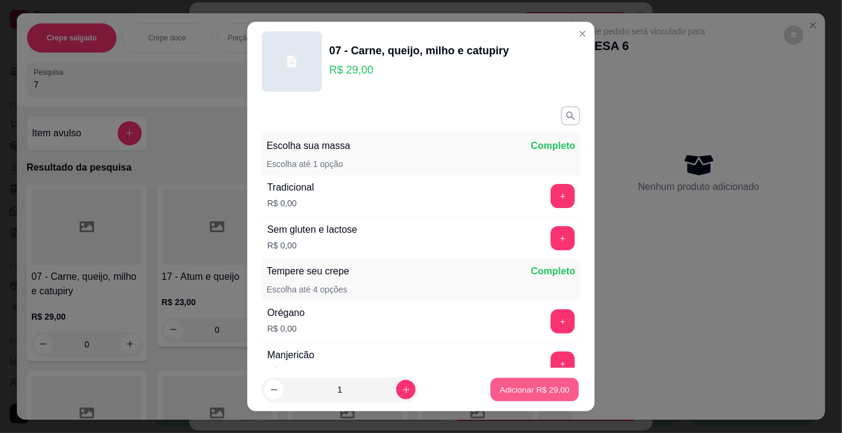
click at [510, 386] on p "Adicionar R$ 29,00" at bounding box center [535, 389] width 70 height 11
type input "1"
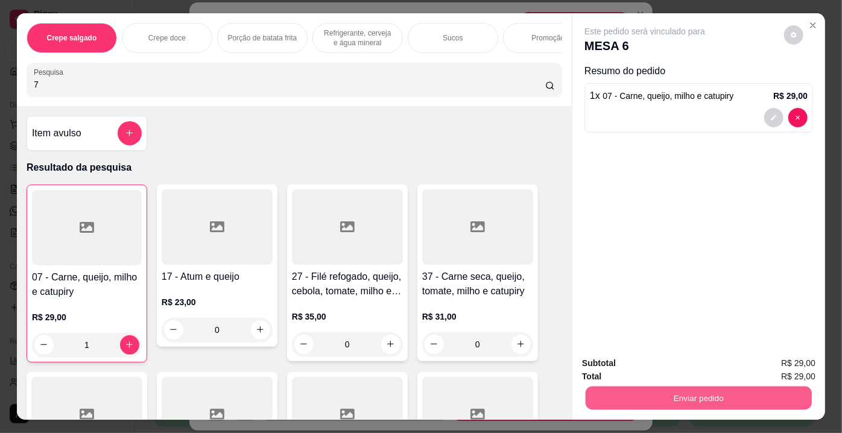
click at [703, 402] on button "Enviar pedido" at bounding box center [699, 399] width 226 height 24
click at [778, 363] on button "Enviar pedido" at bounding box center [785, 365] width 68 height 23
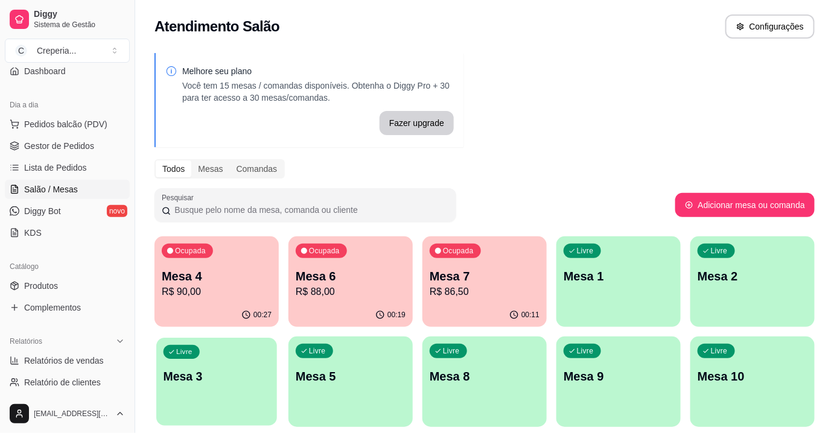
click at [197, 344] on div "Livre Mesa 3" at bounding box center [216, 375] width 121 height 74
click at [232, 286] on p "R$ 90,00" at bounding box center [217, 292] width 110 height 14
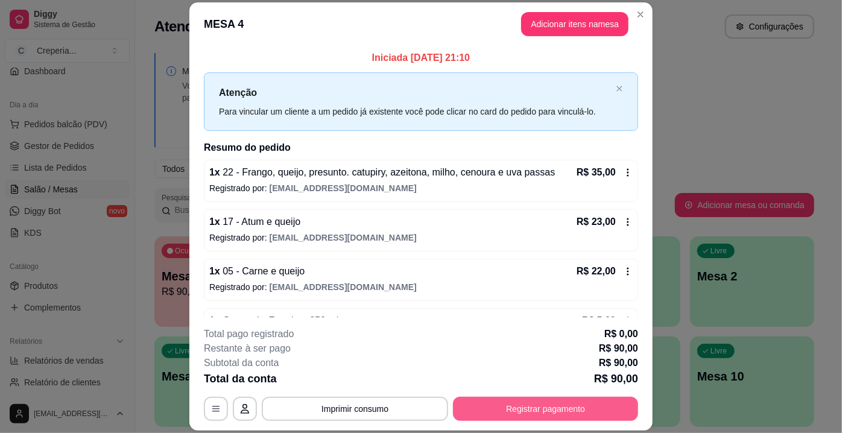
click at [549, 408] on button "Registrar pagamento" at bounding box center [545, 409] width 185 height 24
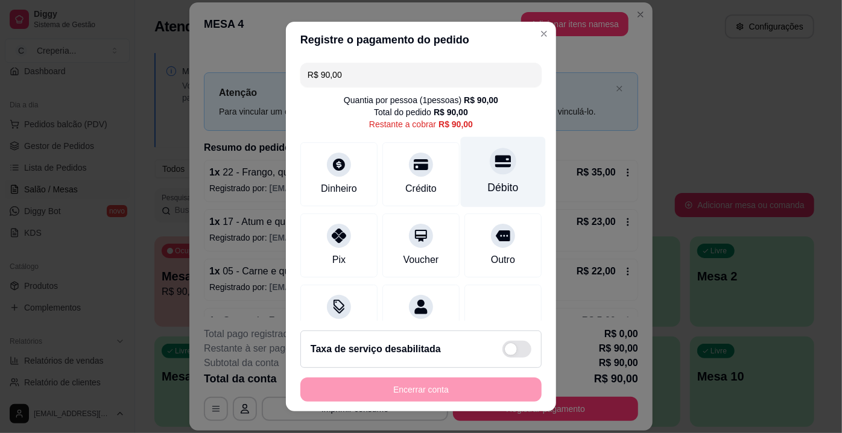
click at [495, 168] on icon at bounding box center [503, 161] width 16 height 16
type input "R$ 0,00"
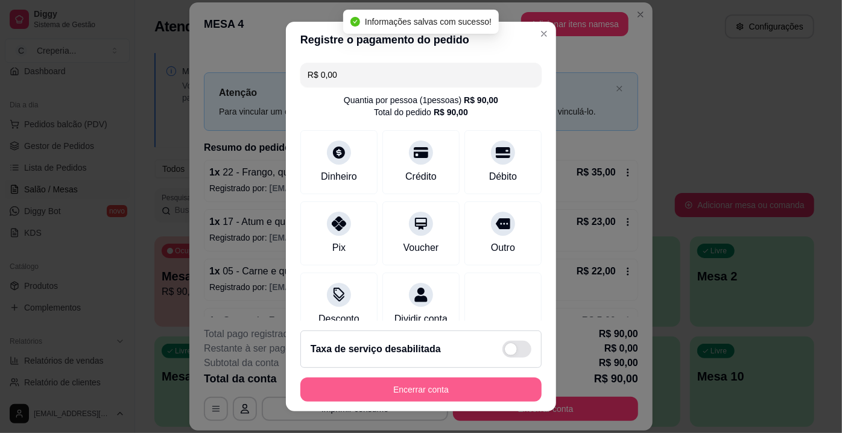
click at [449, 384] on button "Encerrar conta" at bounding box center [421, 390] width 241 height 24
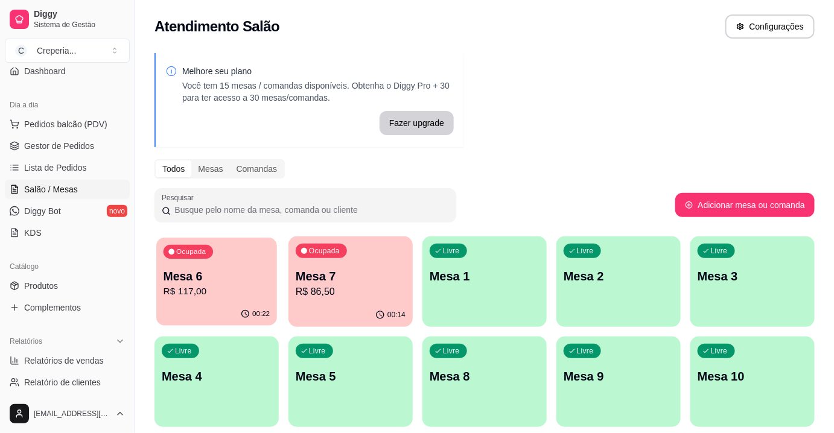
click at [222, 276] on p "Mesa 6" at bounding box center [217, 277] width 107 height 16
click at [328, 276] on p "Mesa 7" at bounding box center [350, 277] width 107 height 16
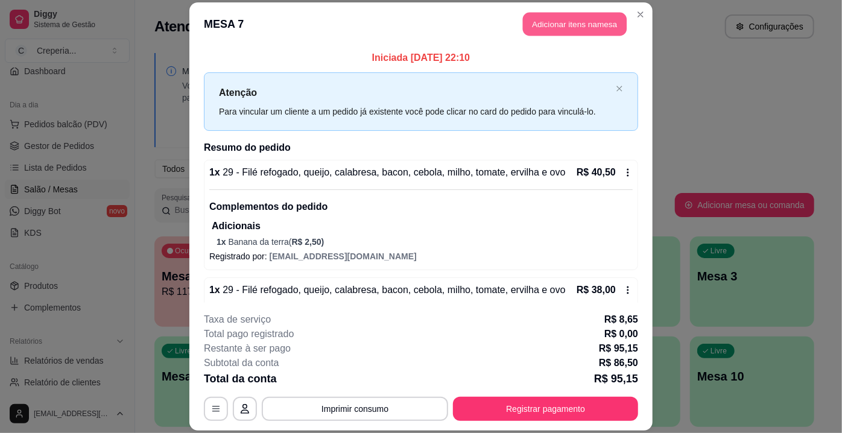
click at [573, 22] on button "Adicionar itens na mesa" at bounding box center [575, 24] width 104 height 24
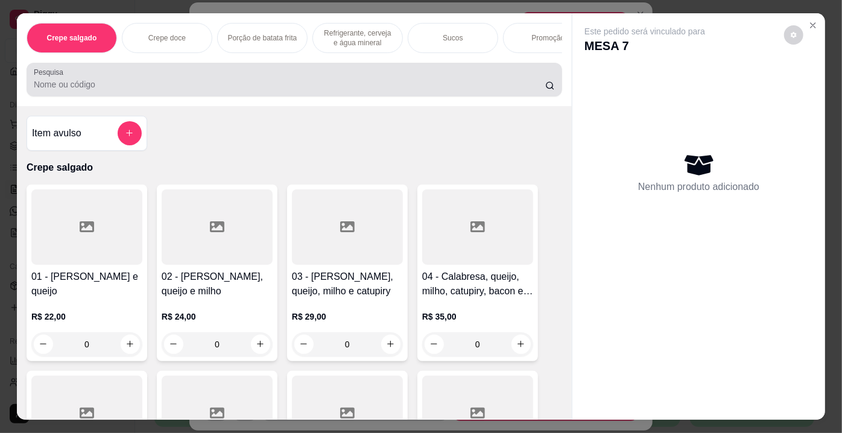
click at [232, 92] on div at bounding box center [294, 80] width 521 height 24
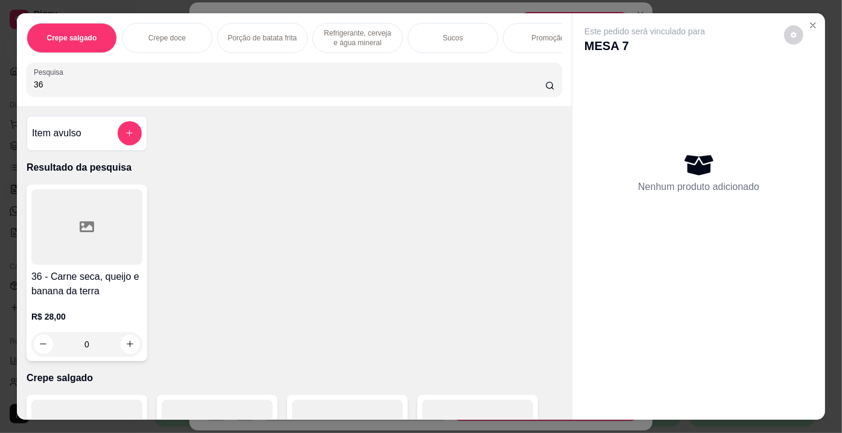
type input "36"
click at [83, 226] on icon at bounding box center [87, 226] width 14 height 11
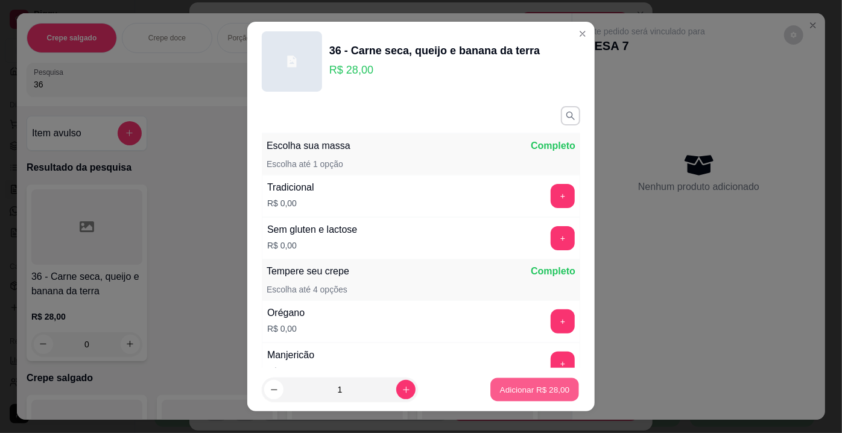
click at [511, 391] on p "Adicionar R$ 28,00" at bounding box center [535, 389] width 70 height 11
type input "1"
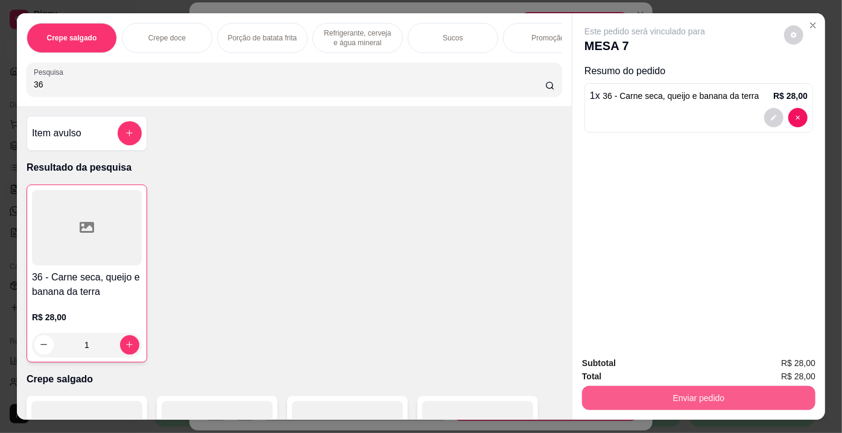
click at [664, 395] on button "Enviar pedido" at bounding box center [699, 398] width 234 height 24
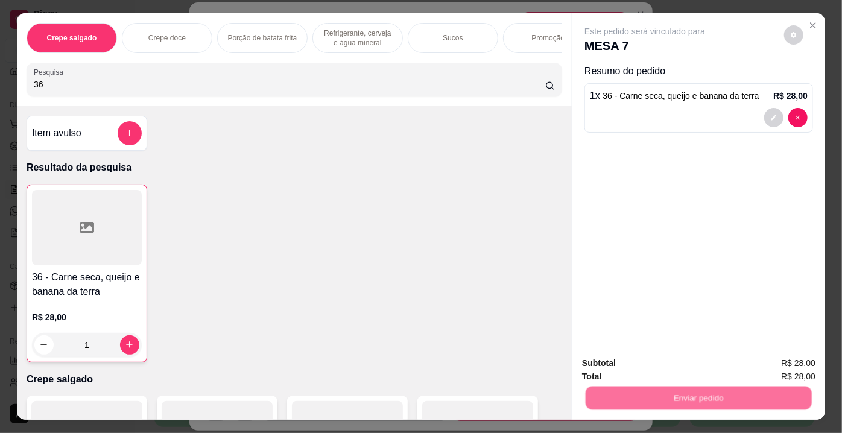
click at [803, 365] on button "Enviar pedido" at bounding box center [785, 365] width 68 height 23
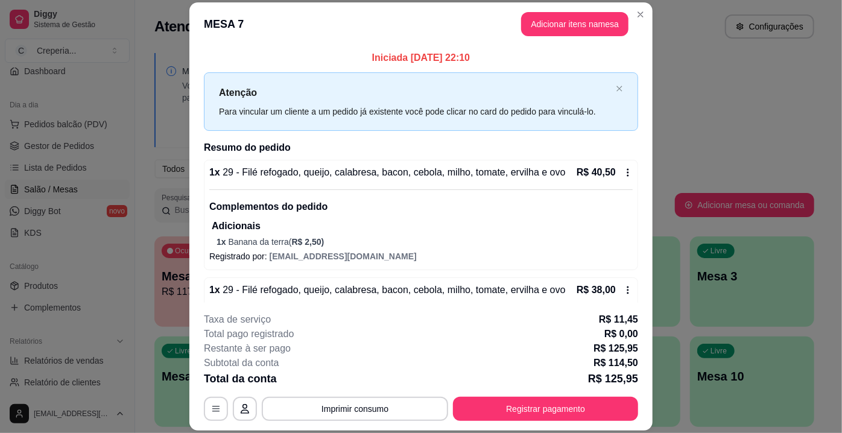
click at [584, 164] on div "1 x 29 - Filé refogado, queijo, calabresa, bacon, cebola, milho, tomate, ervilh…" at bounding box center [421, 215] width 434 height 110
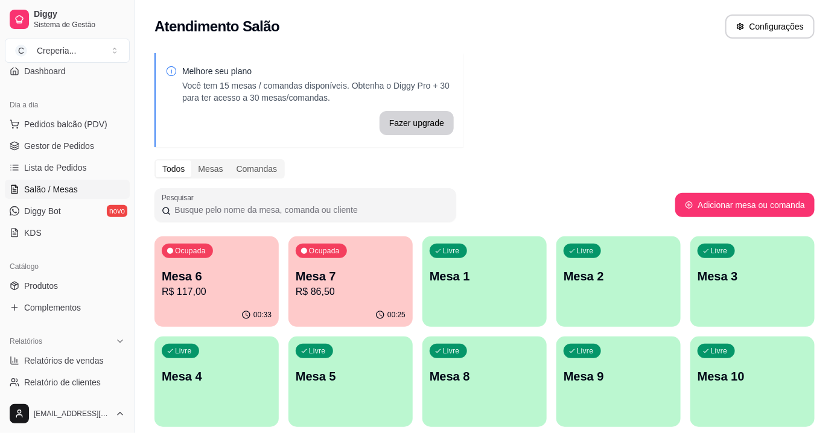
click at [232, 278] on p "Mesa 6" at bounding box center [217, 276] width 110 height 17
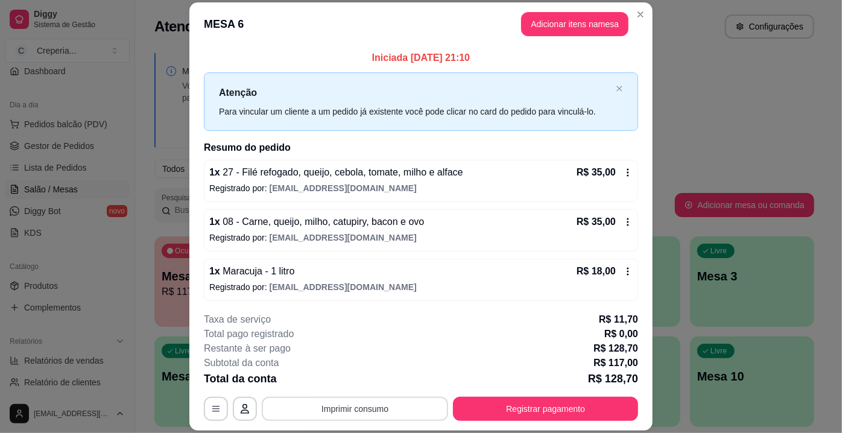
click at [343, 405] on button "Imprimir consumo" at bounding box center [355, 409] width 186 height 24
click at [336, 380] on button "IMPRESSORA" at bounding box center [354, 381] width 87 height 19
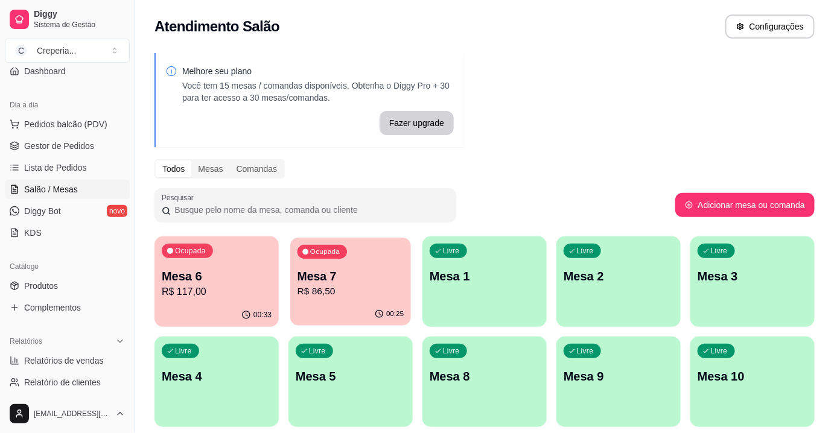
click at [335, 290] on p "R$ 86,50" at bounding box center [350, 292] width 107 height 14
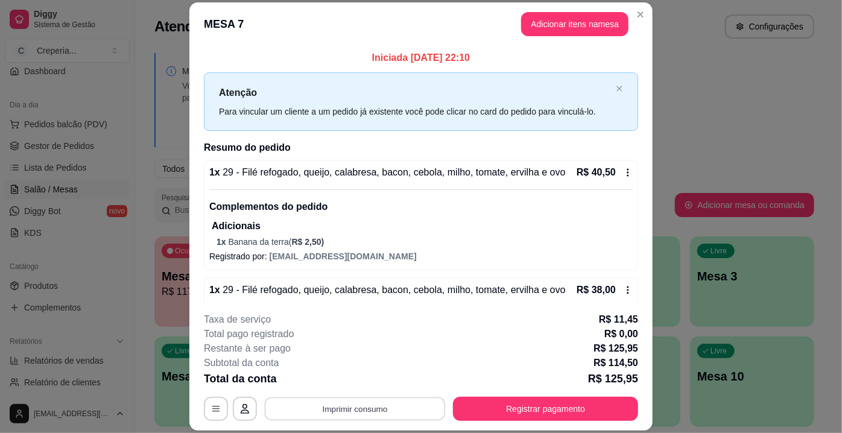
click at [357, 416] on button "Imprimir consumo" at bounding box center [355, 410] width 181 height 24
click at [361, 387] on button "IMPRESSORA" at bounding box center [354, 381] width 87 height 19
click at [516, 411] on button "Registrar pagamento" at bounding box center [545, 409] width 185 height 24
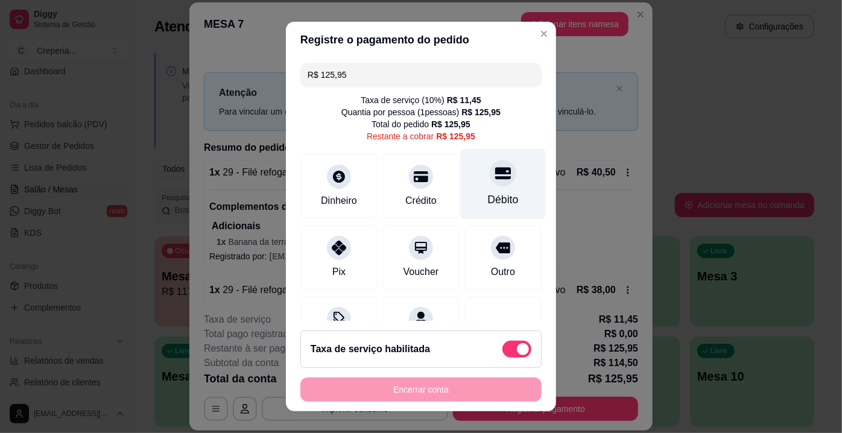
click at [494, 179] on div at bounding box center [503, 173] width 27 height 27
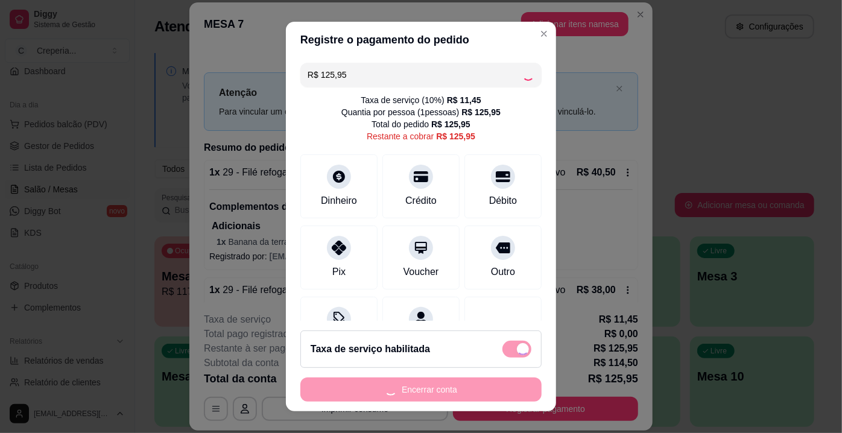
type input "R$ 0,00"
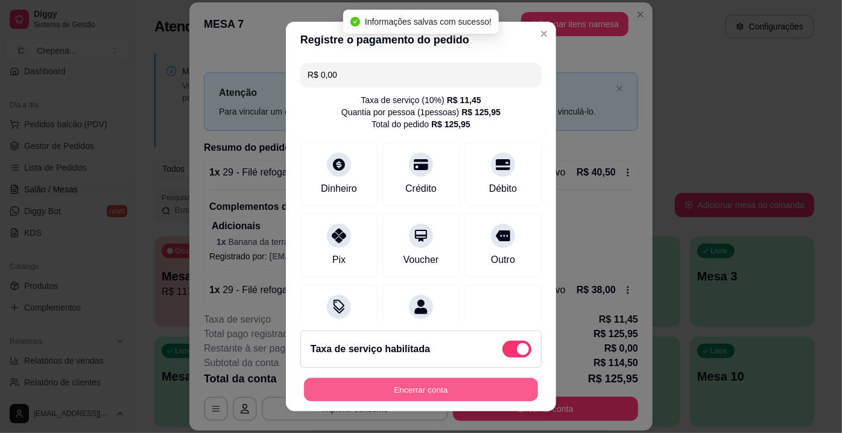
click at [407, 390] on button "Encerrar conta" at bounding box center [421, 390] width 234 height 24
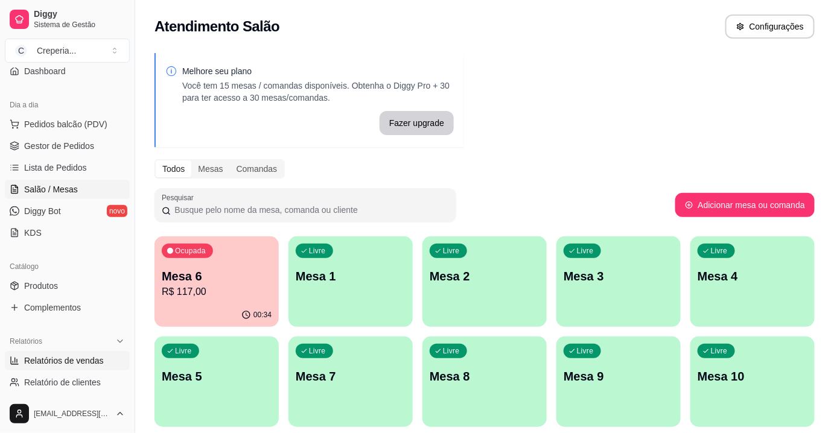
click at [107, 367] on link "Relatórios de vendas" at bounding box center [67, 360] width 125 height 19
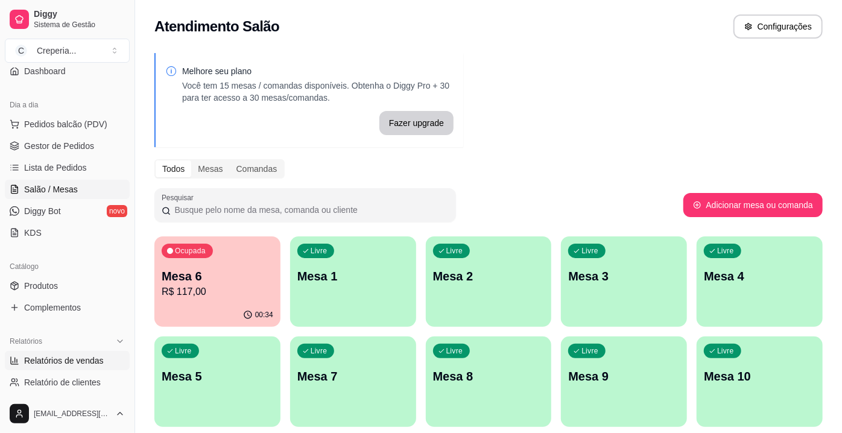
select select "ALL"
select select "0"
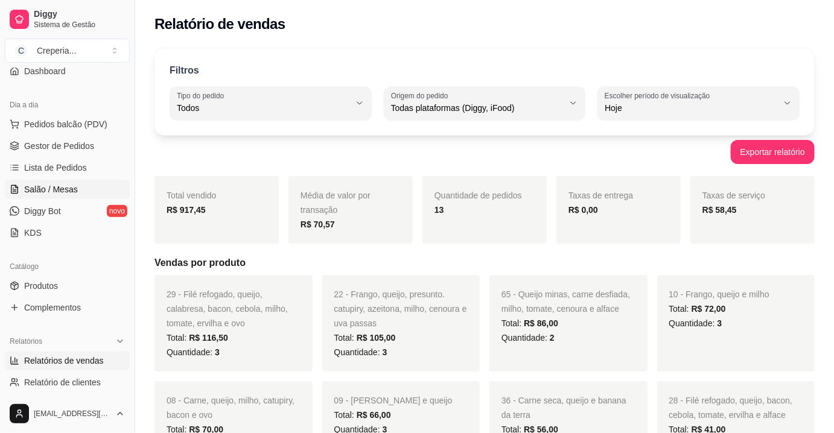
click at [61, 193] on span "Salão / Mesas" at bounding box center [51, 189] width 54 height 12
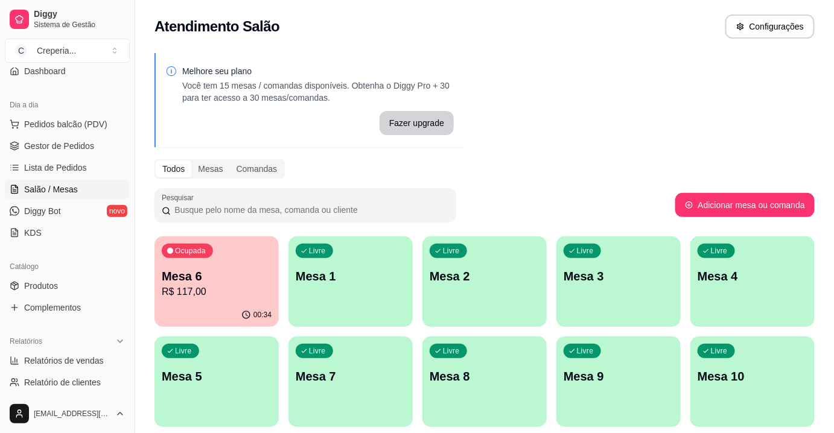
click at [238, 274] on p "Mesa 6" at bounding box center [217, 276] width 110 height 17
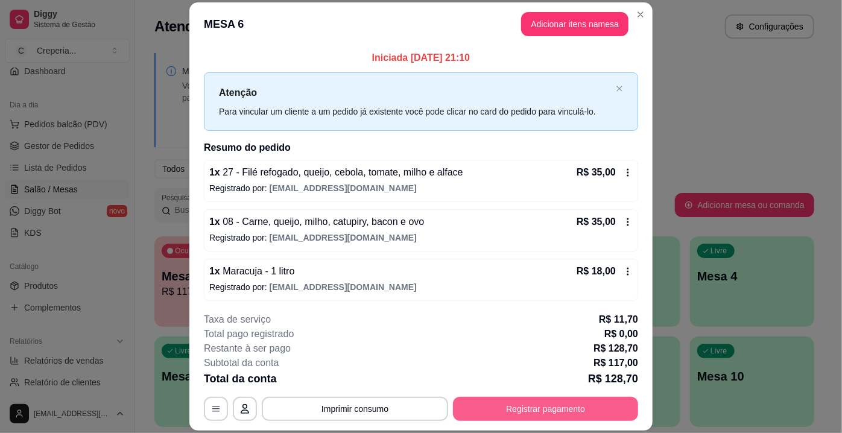
click at [526, 404] on button "Registrar pagamento" at bounding box center [545, 409] width 185 height 24
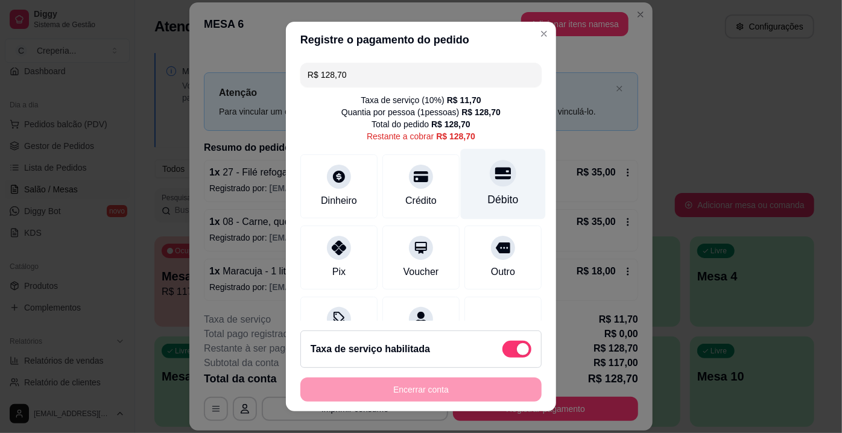
click at [495, 170] on icon at bounding box center [503, 173] width 16 height 16
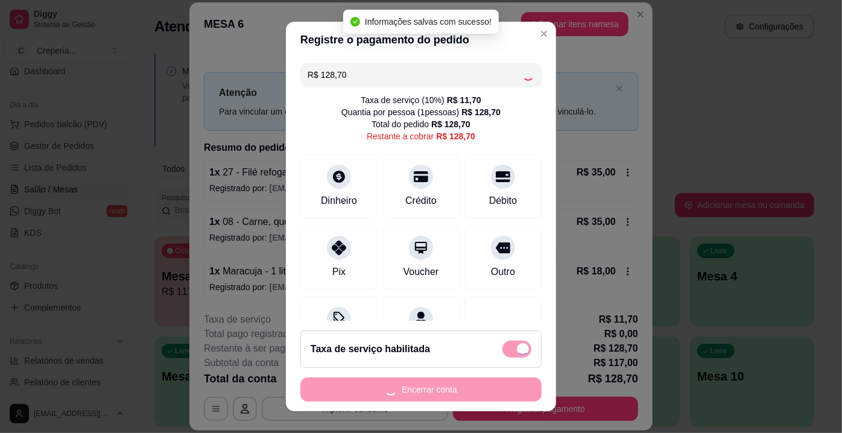
type input "R$ 0,00"
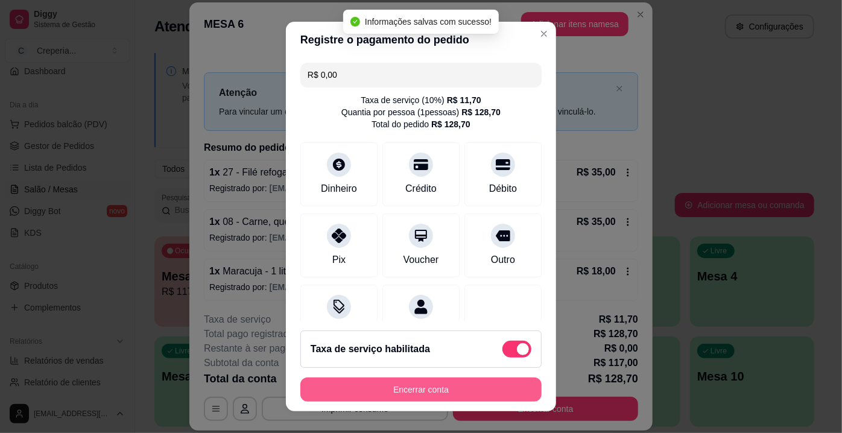
click at [416, 389] on button "Encerrar conta" at bounding box center [421, 390] width 241 height 24
